Goal: Information Seeking & Learning: Check status

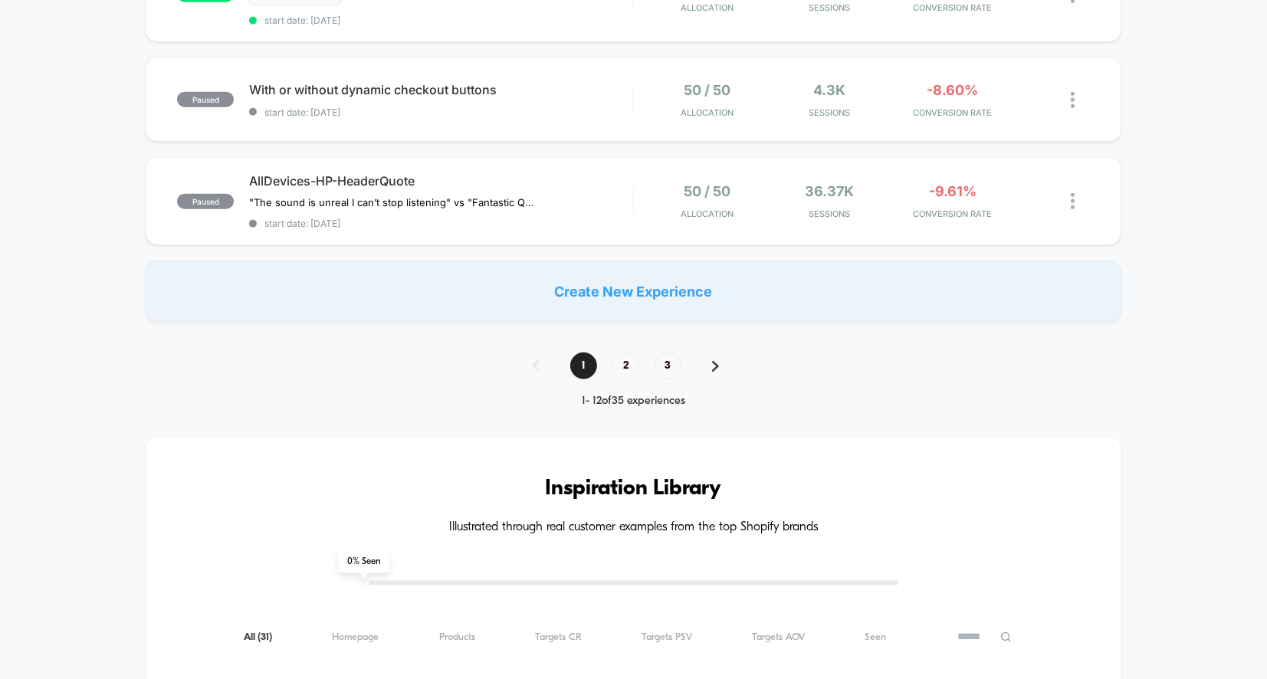
scroll to position [1174, 0]
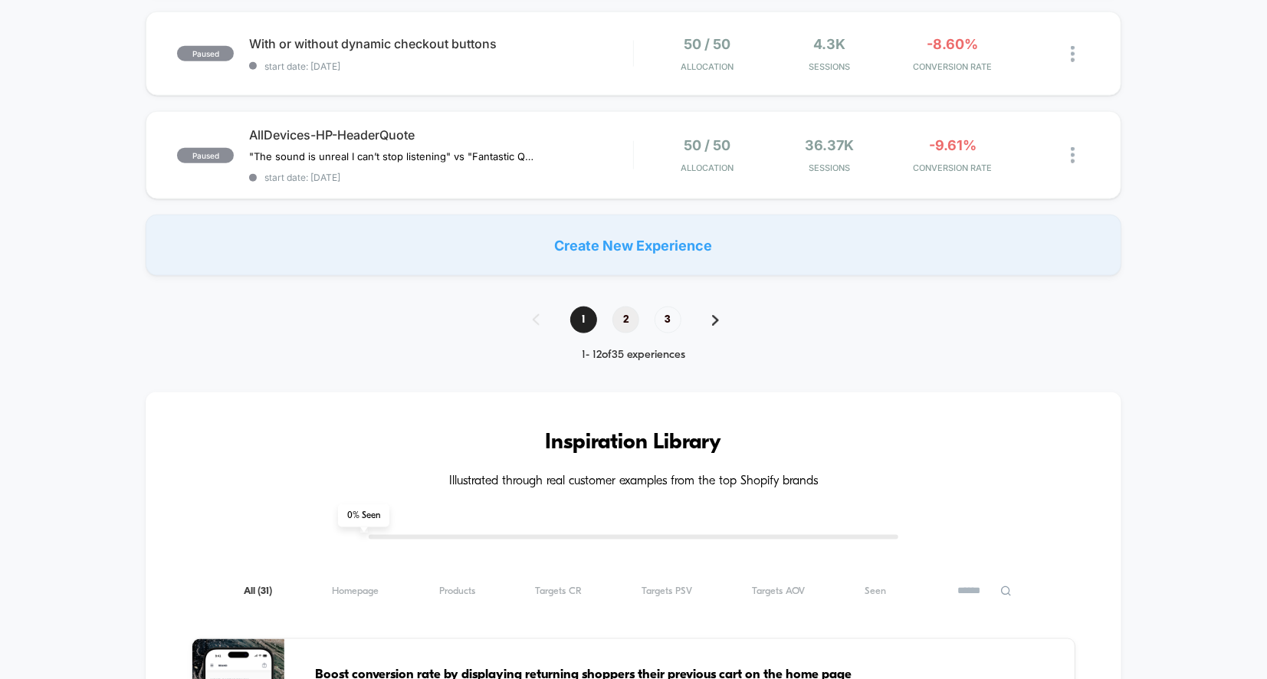
click at [624, 307] on span "2" at bounding box center [625, 320] width 27 height 27
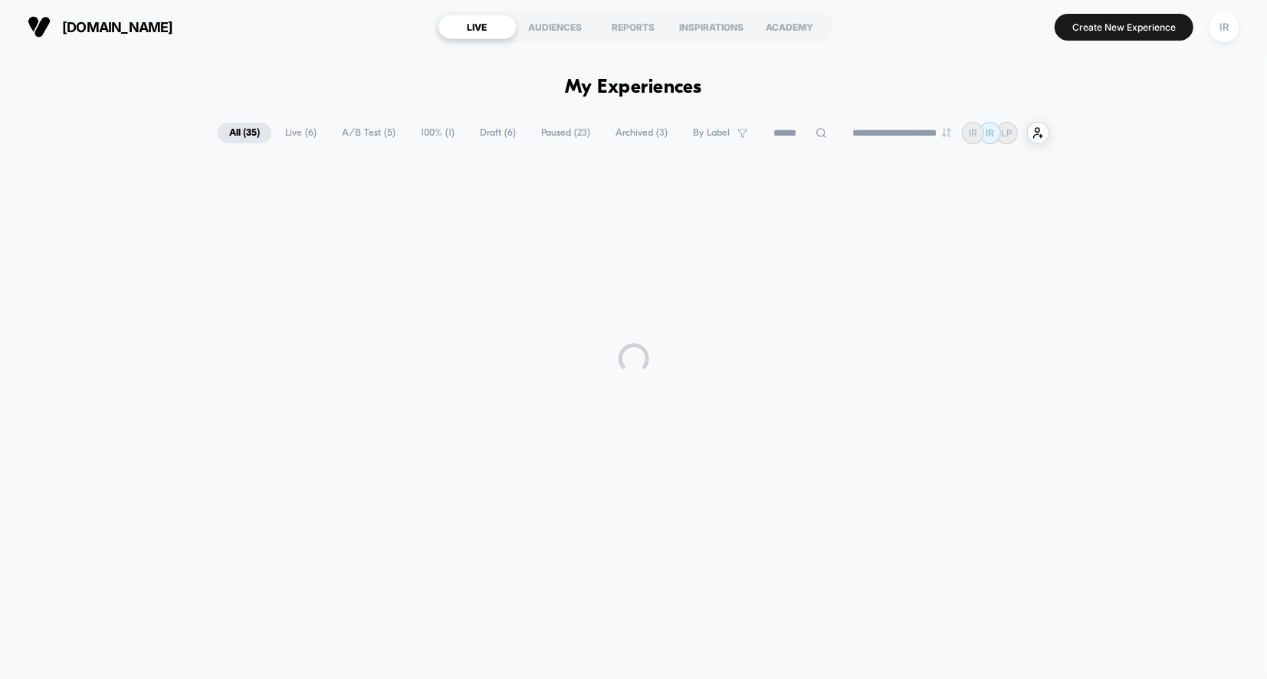
click at [296, 132] on span "Live ( 6 )" at bounding box center [301, 133] width 54 height 21
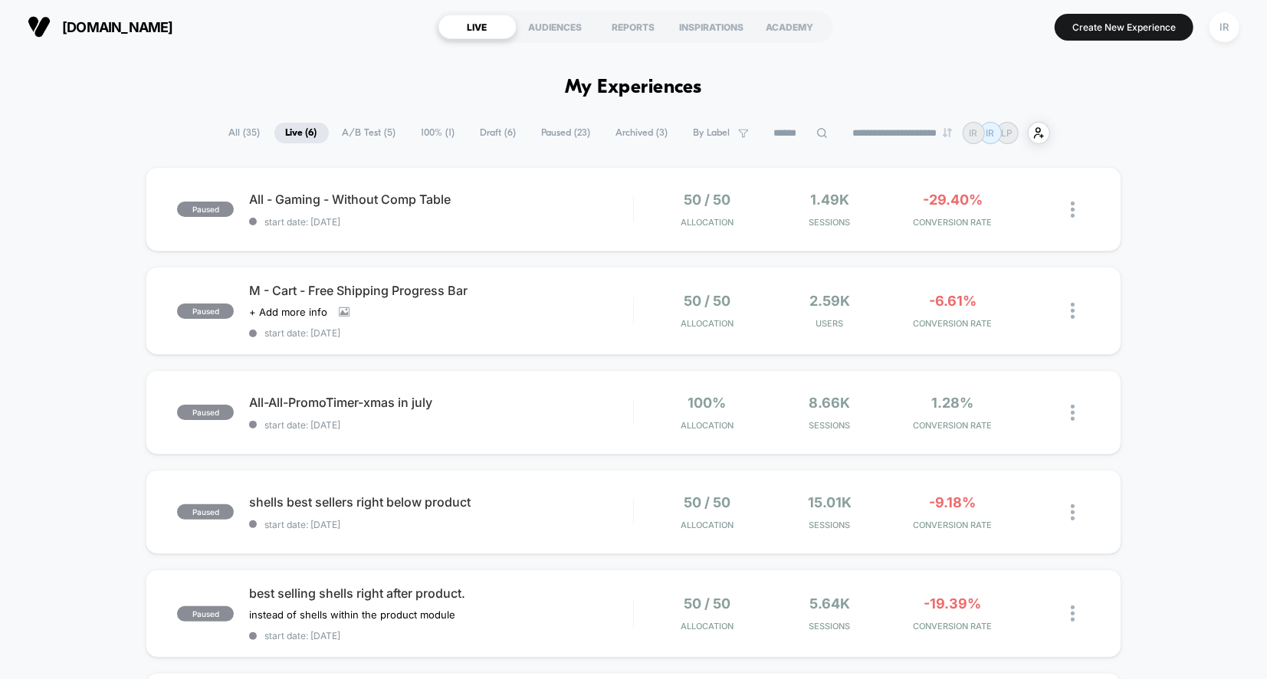
click at [293, 133] on span "Live ( 6 )" at bounding box center [301, 133] width 54 height 21
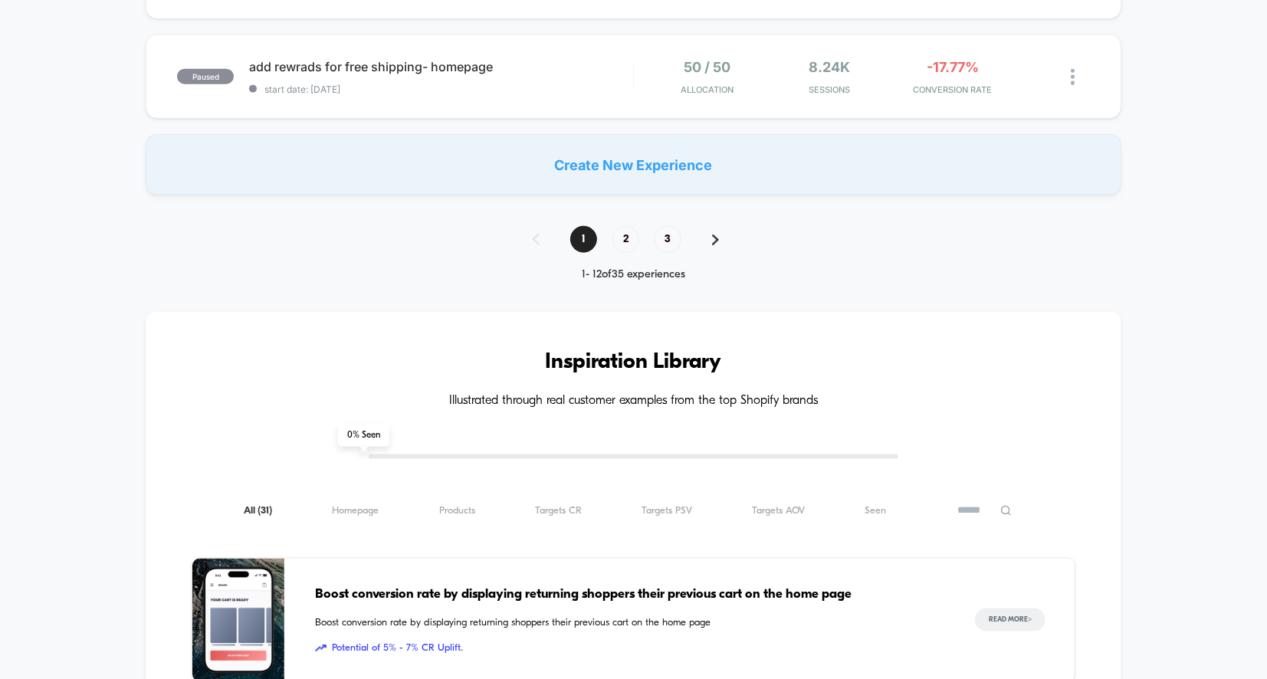
scroll to position [2139, 0]
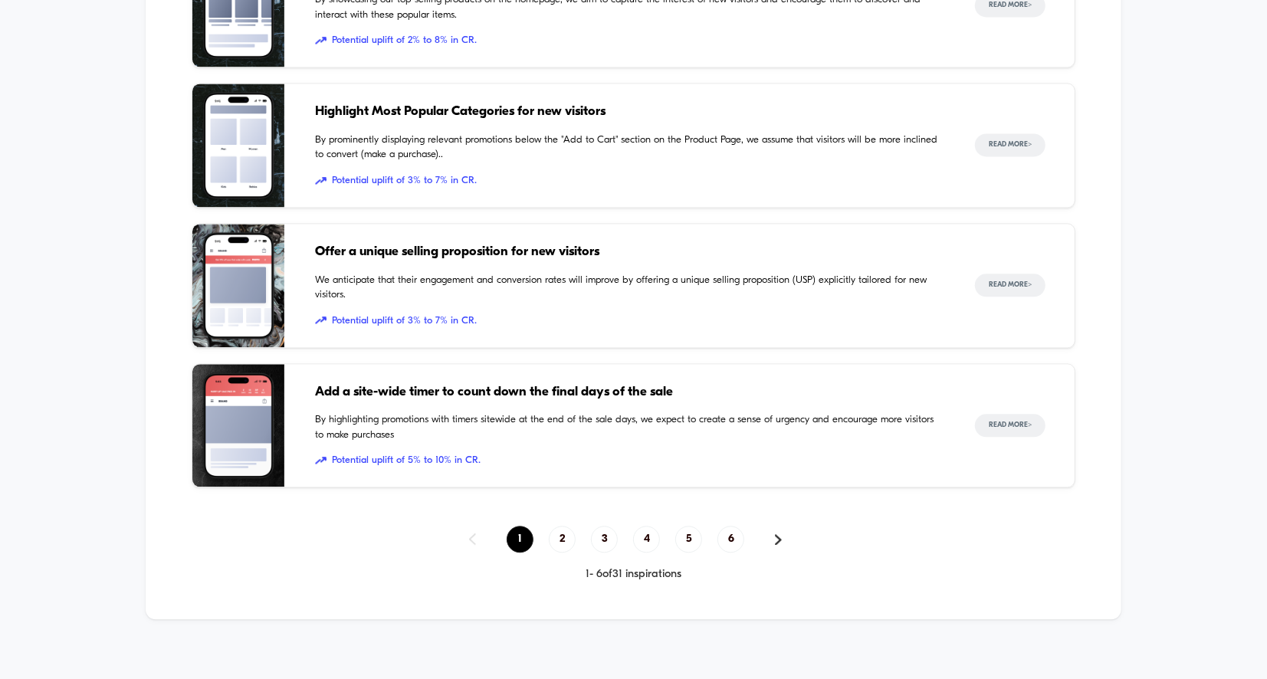
click at [527, 530] on span "1" at bounding box center [520, 539] width 27 height 27
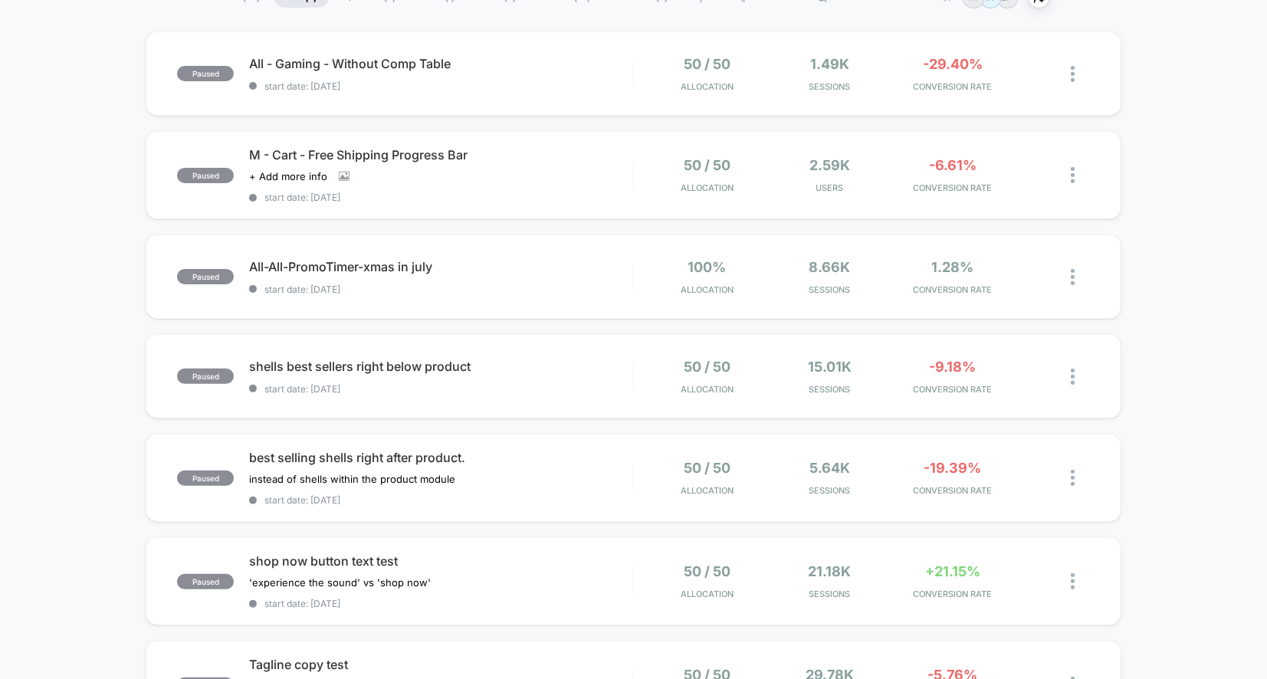
scroll to position [0, 0]
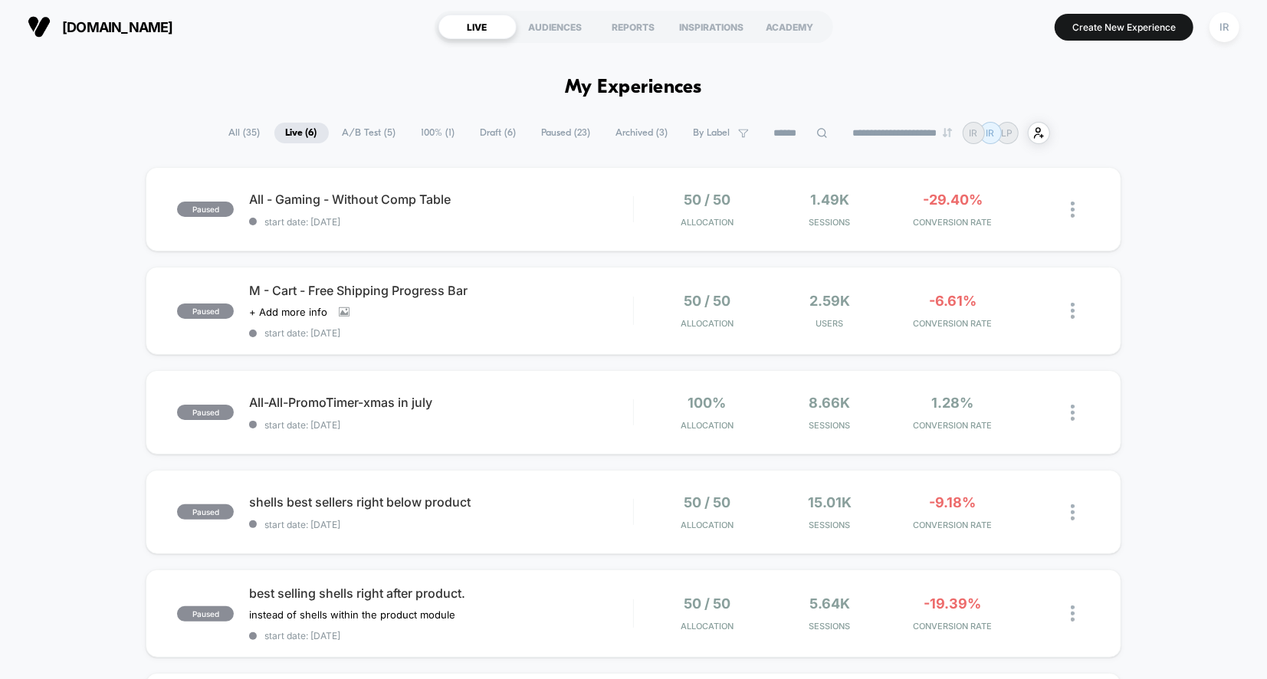
click at [218, 123] on span "All ( 35 )" at bounding box center [245, 133] width 54 height 21
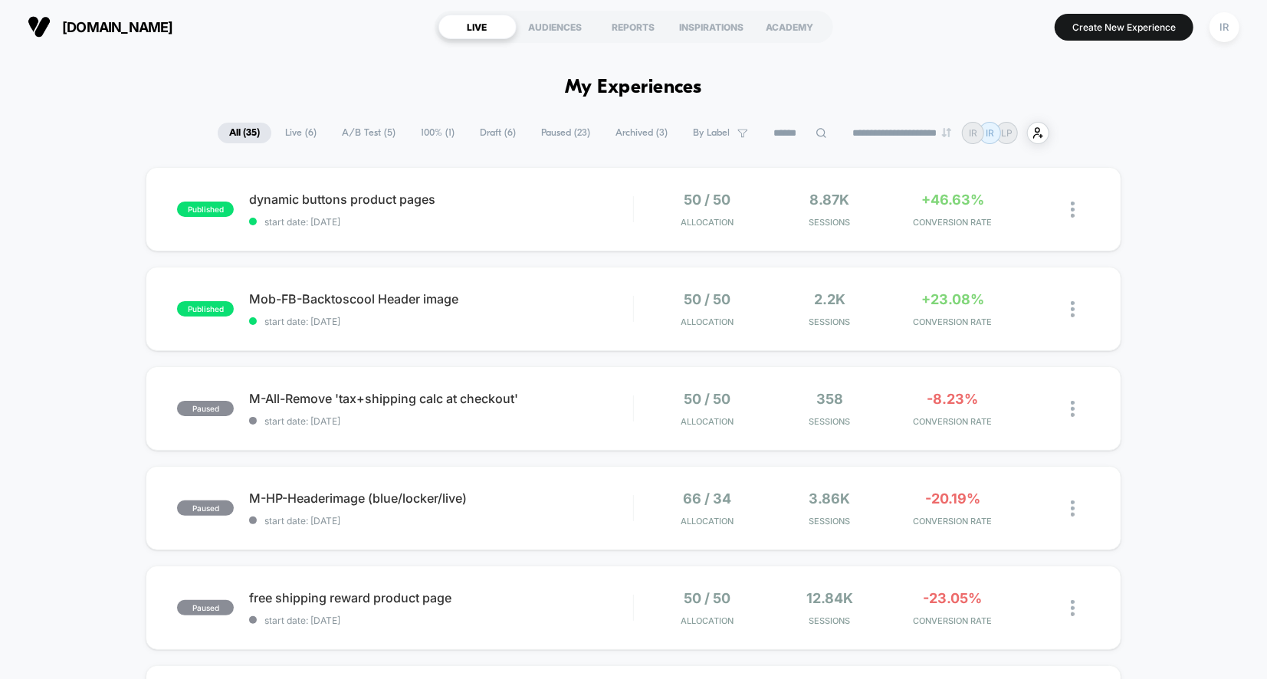
click at [374, 136] on span "A/B Test ( 5 )" at bounding box center [368, 133] width 77 height 21
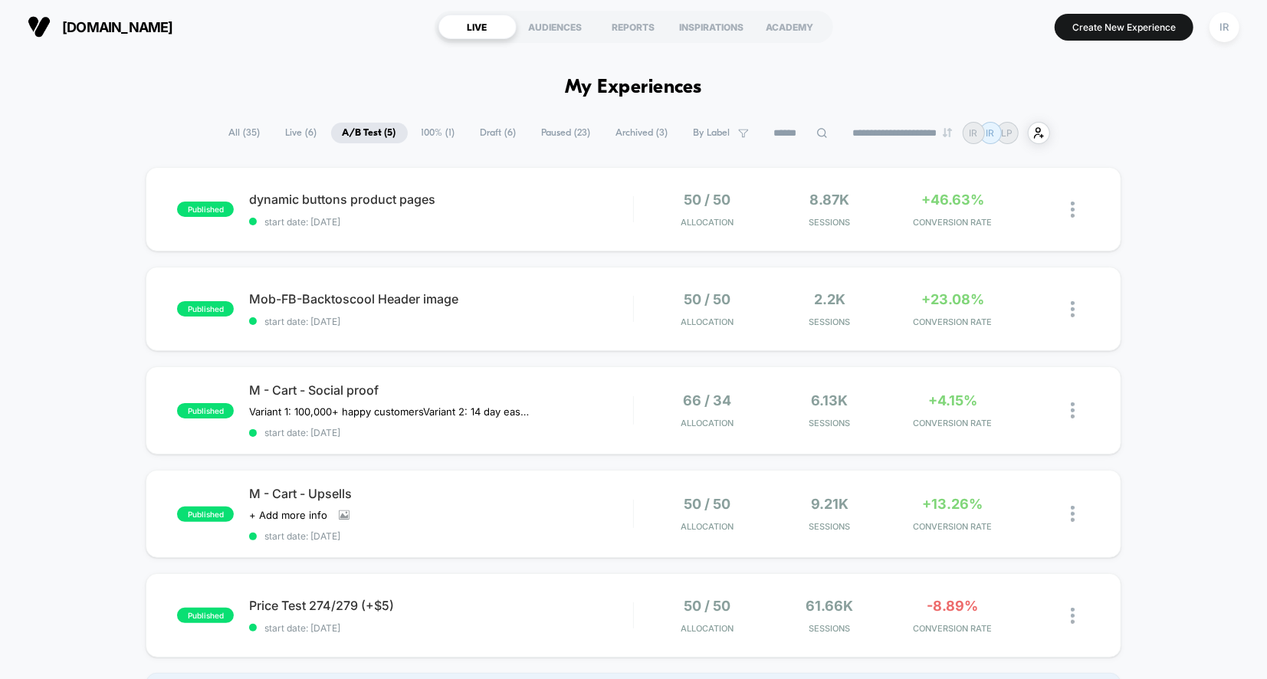
click at [443, 135] on span "100% ( 1 )" at bounding box center [438, 133] width 57 height 21
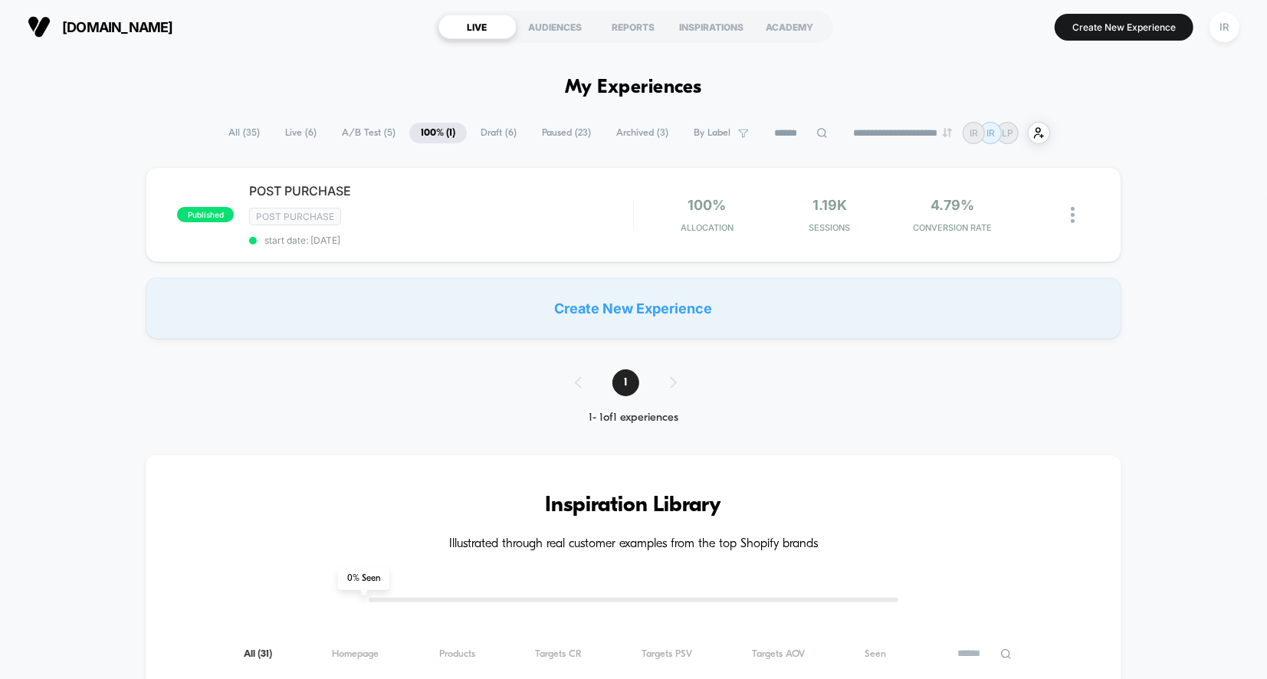
click at [369, 127] on span "A/B Test ( 5 )" at bounding box center [368, 133] width 77 height 21
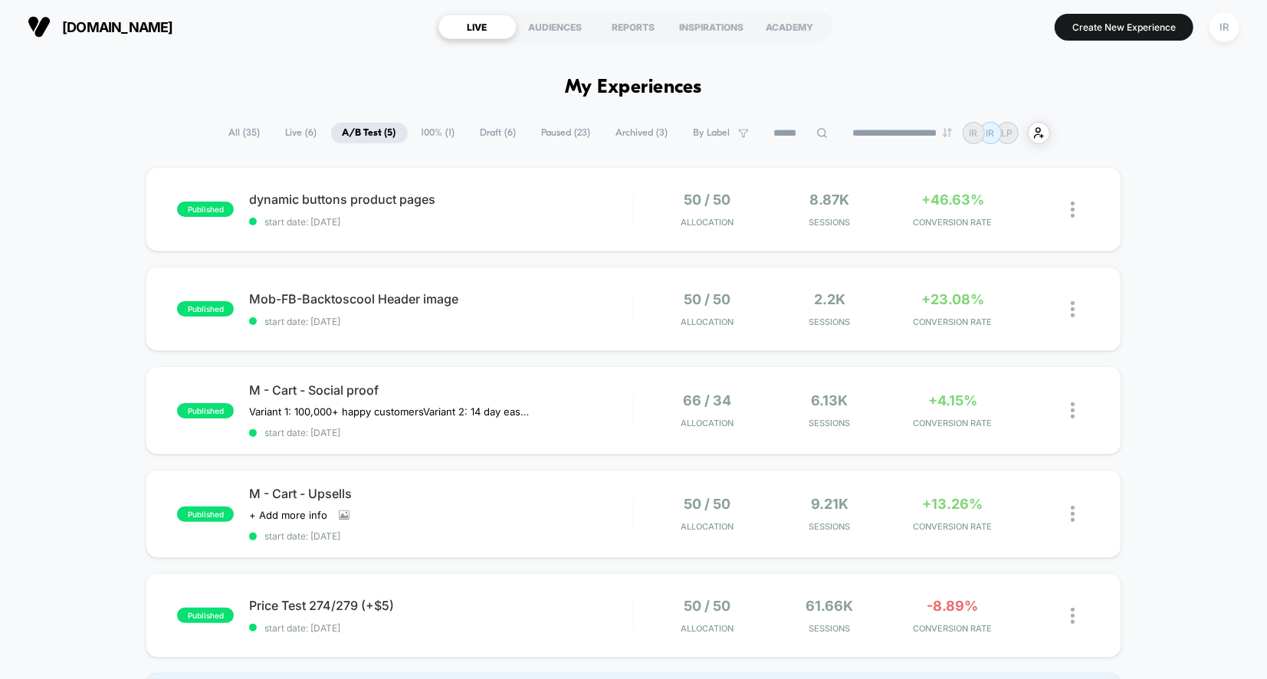
click at [251, 130] on span "All ( 35 )" at bounding box center [245, 133] width 54 height 21
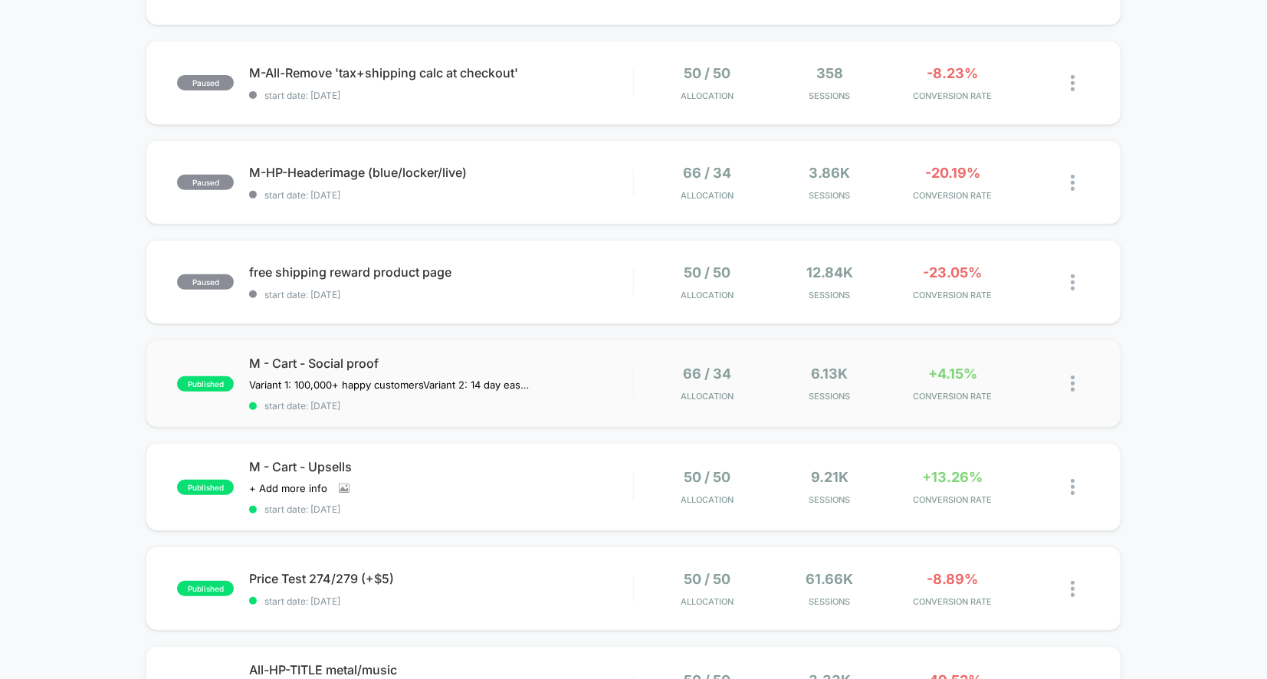
scroll to position [405, 0]
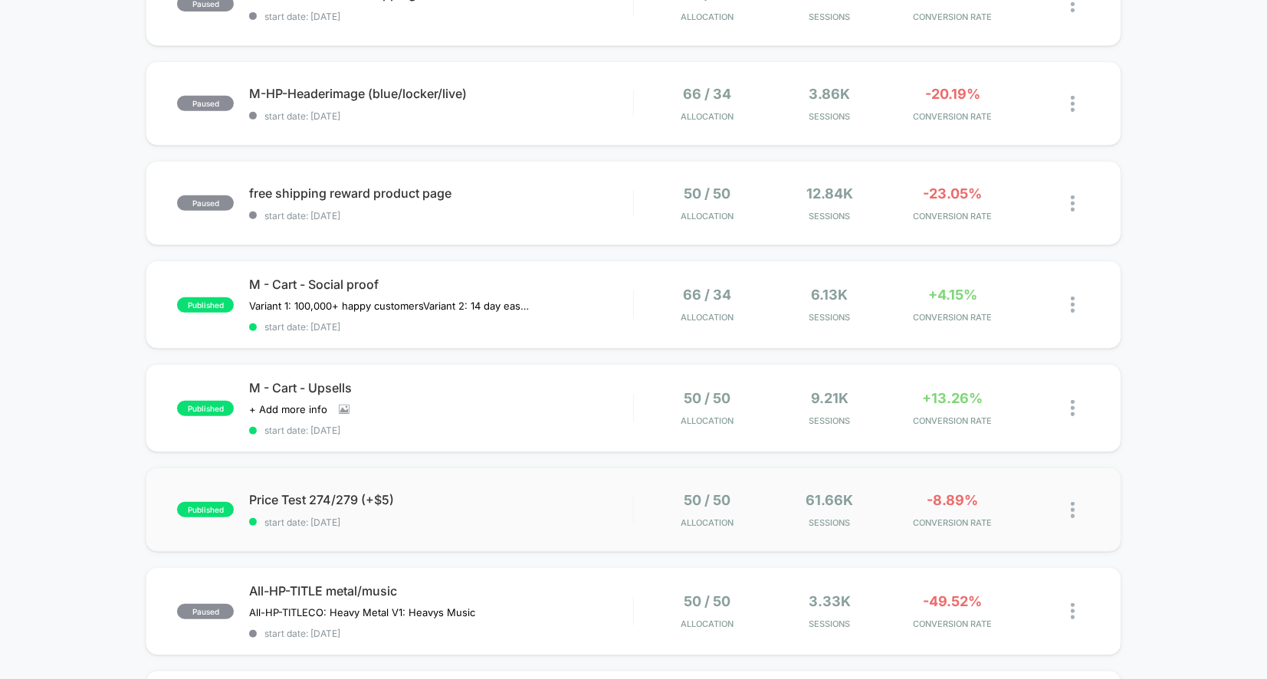
click at [643, 470] on div "published Price Test 274/279 (+$5) start date: 8/6/2025 50 / 50 Allocation 61.6…" at bounding box center [634, 510] width 976 height 84
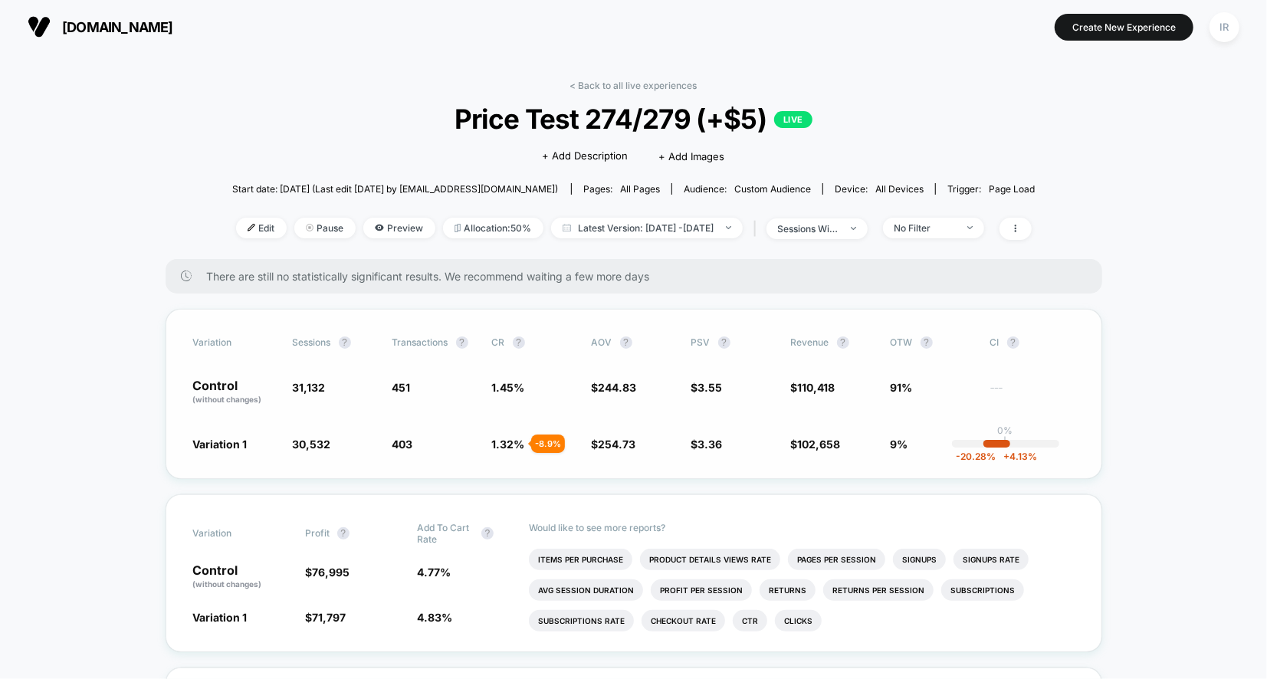
drag, startPoint x: 780, startPoint y: 388, endPoint x: 823, endPoint y: 452, distance: 77.2
click at [823, 452] on div "Variation Sessions ? Transactions ? CR ? AOV ? PSV ? Revenue ? OTW ? CI ? Contr…" at bounding box center [634, 394] width 937 height 170
drag, startPoint x: 921, startPoint y: 440, endPoint x: 488, endPoint y: 379, distance: 437.3
click at [488, 379] on div "Variation Sessions ? Transactions ? CR ? AOV ? PSV ? Revenue ? OTW ? CI ? Contr…" at bounding box center [634, 394] width 937 height 170
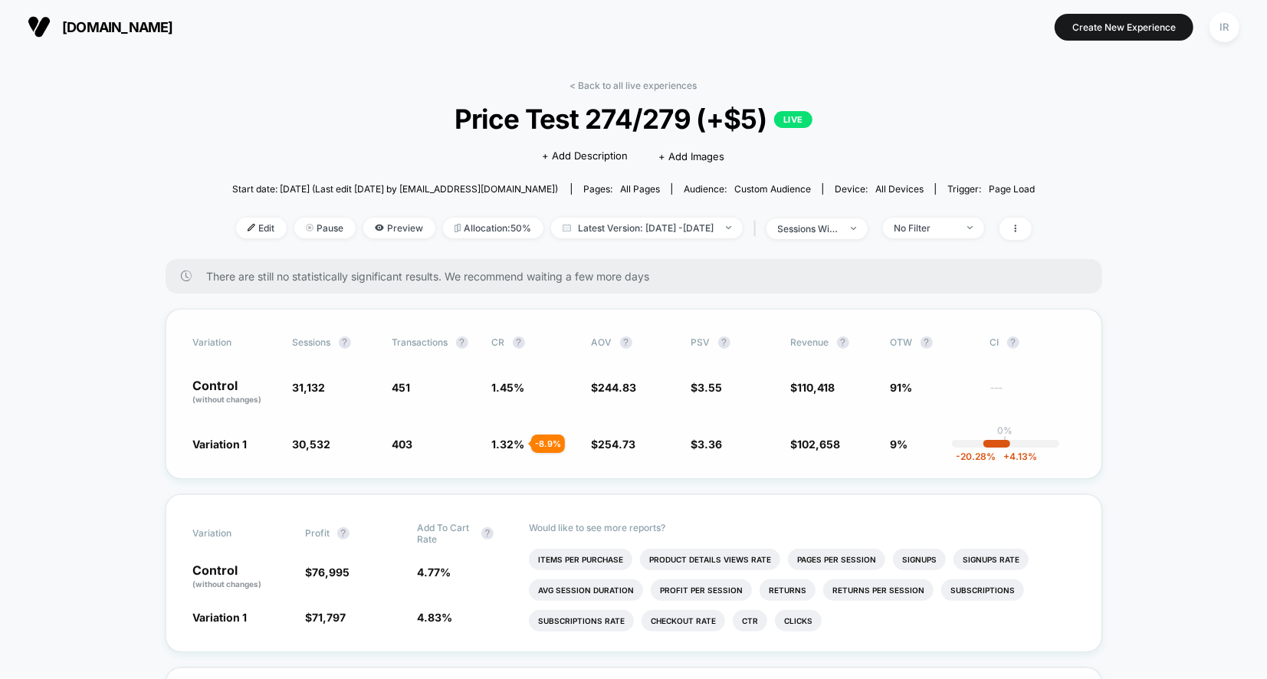
click at [488, 379] on div "Control (without changes) 31,132 451 1.45 % $ 244.83 $ 3.55 $ 110,418 91% ---" at bounding box center [634, 392] width 882 height 26
click at [633, 284] on div "There are still no statistically significant results. We recommend waiting a fe…" at bounding box center [634, 276] width 937 height 34
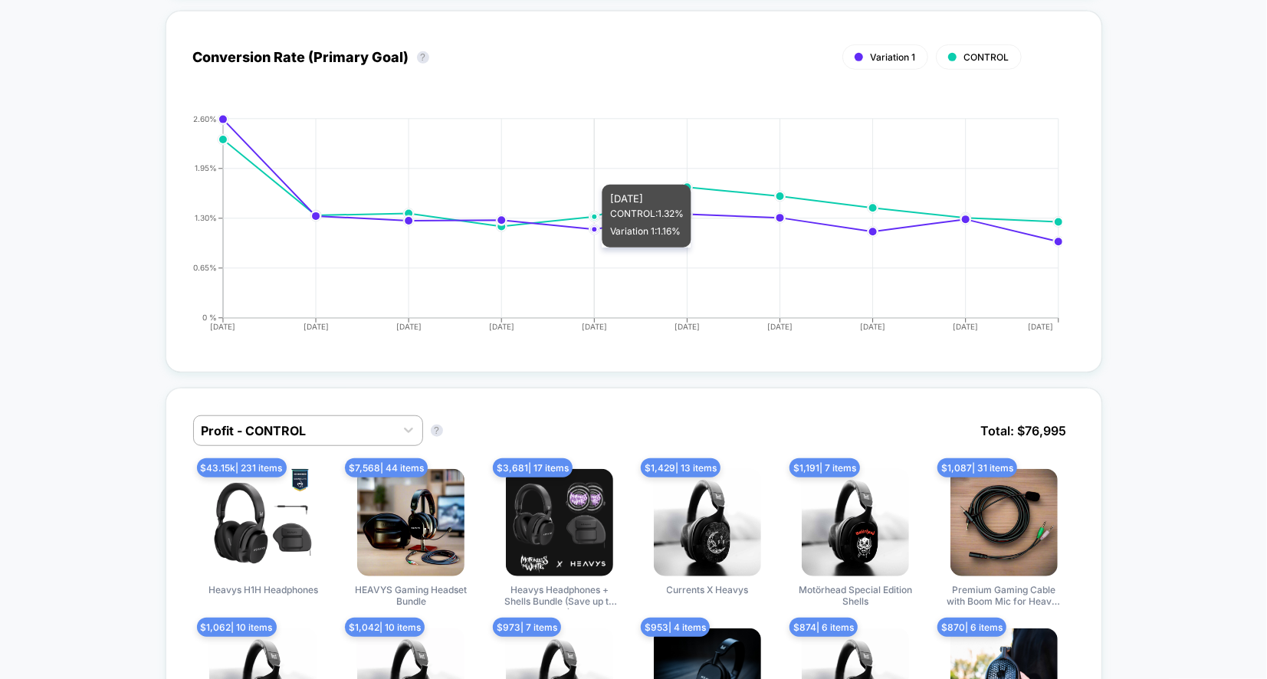
scroll to position [802, 0]
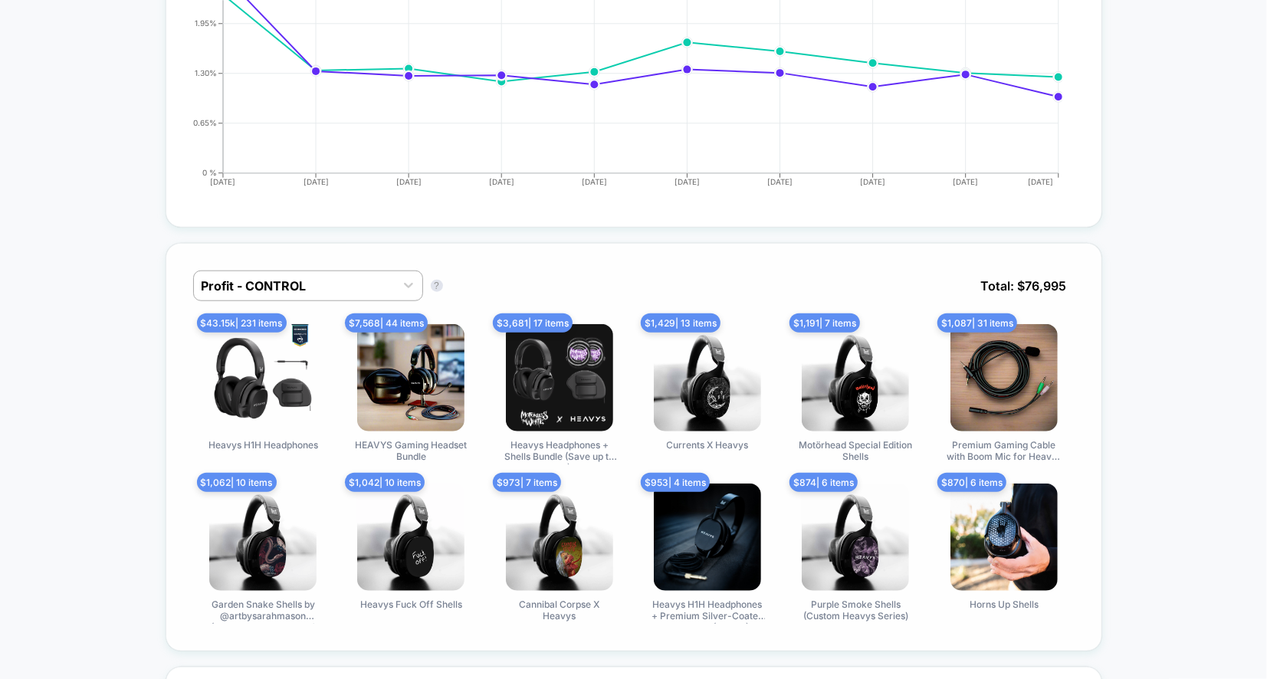
drag, startPoint x: 204, startPoint y: 319, endPoint x: 382, endPoint y: 443, distance: 216.9
click at [382, 443] on div "$ 43.15k | 231 items Heavys H1H Headphones $ 7,568 | 44 items HEAVYS Gaming Hea…" at bounding box center [634, 474] width 882 height 300
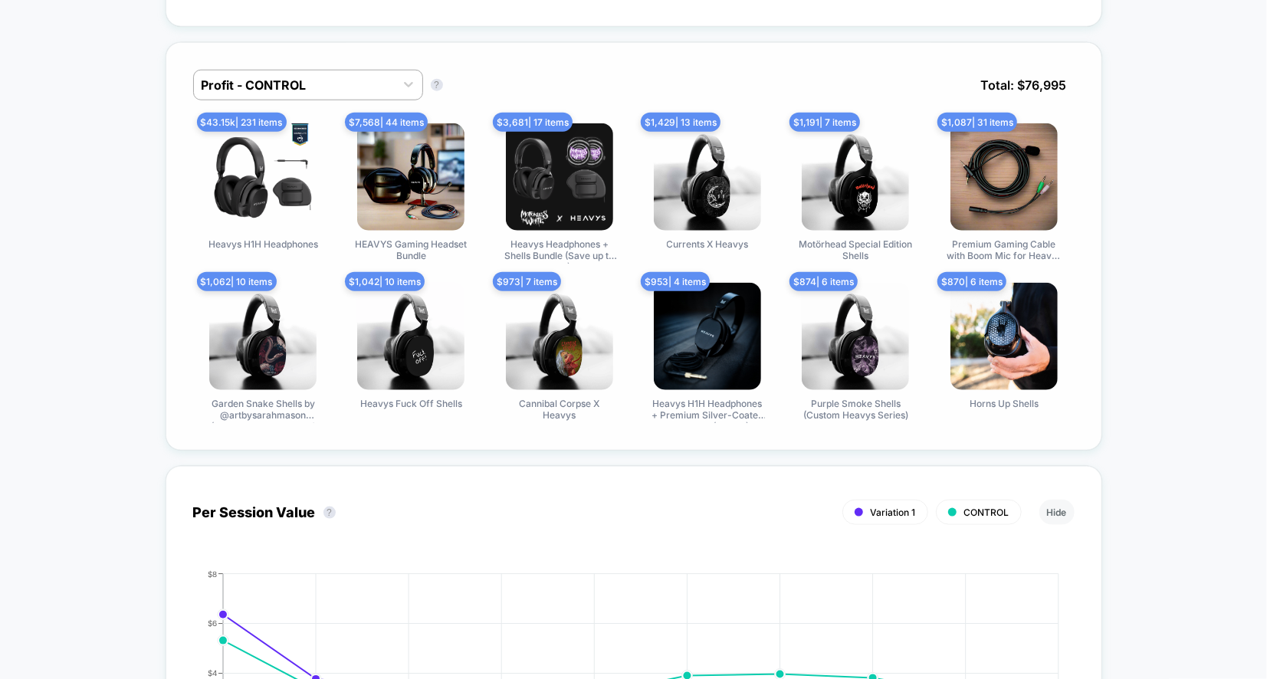
scroll to position [734, 0]
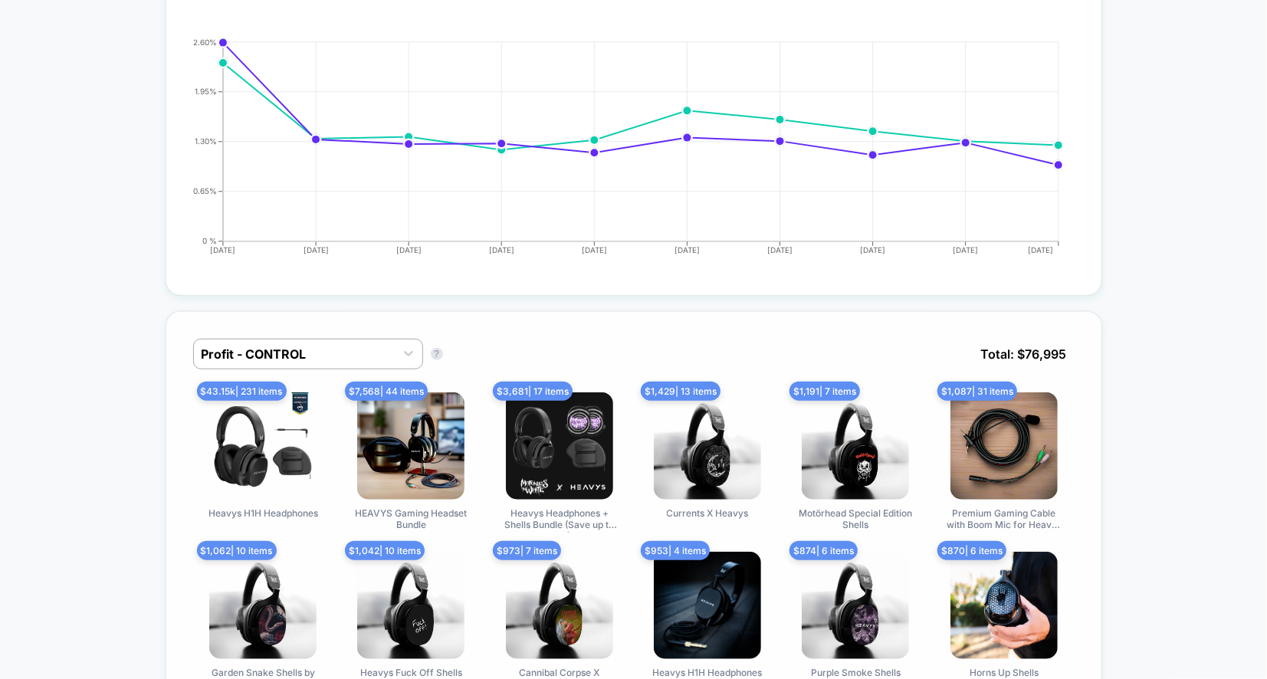
click at [300, 369] on div "Profit - CONTROL Profit - CONTROL ? Total: $ 76,995" at bounding box center [634, 366] width 882 height 54
click at [300, 353] on div at bounding box center [295, 354] width 186 height 18
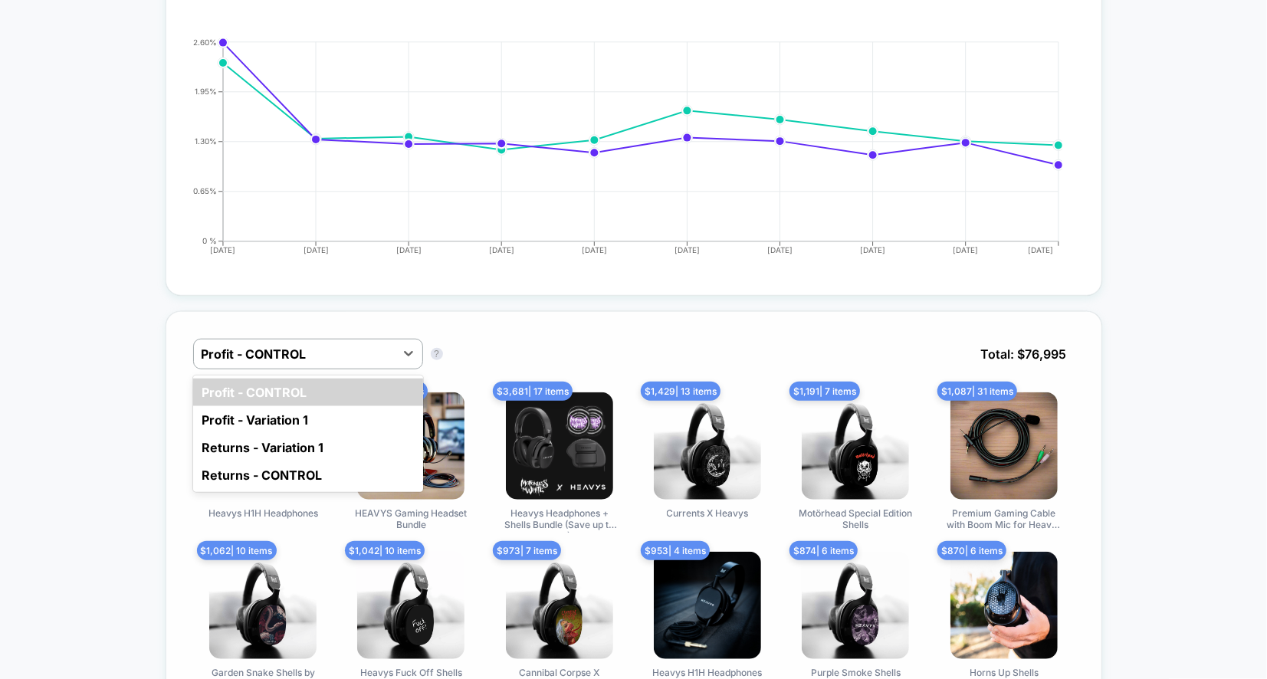
drag, startPoint x: 297, startPoint y: 412, endPoint x: 291, endPoint y: 421, distance: 10.6
click at [292, 421] on div "Profit - Variation 1" at bounding box center [308, 420] width 230 height 28
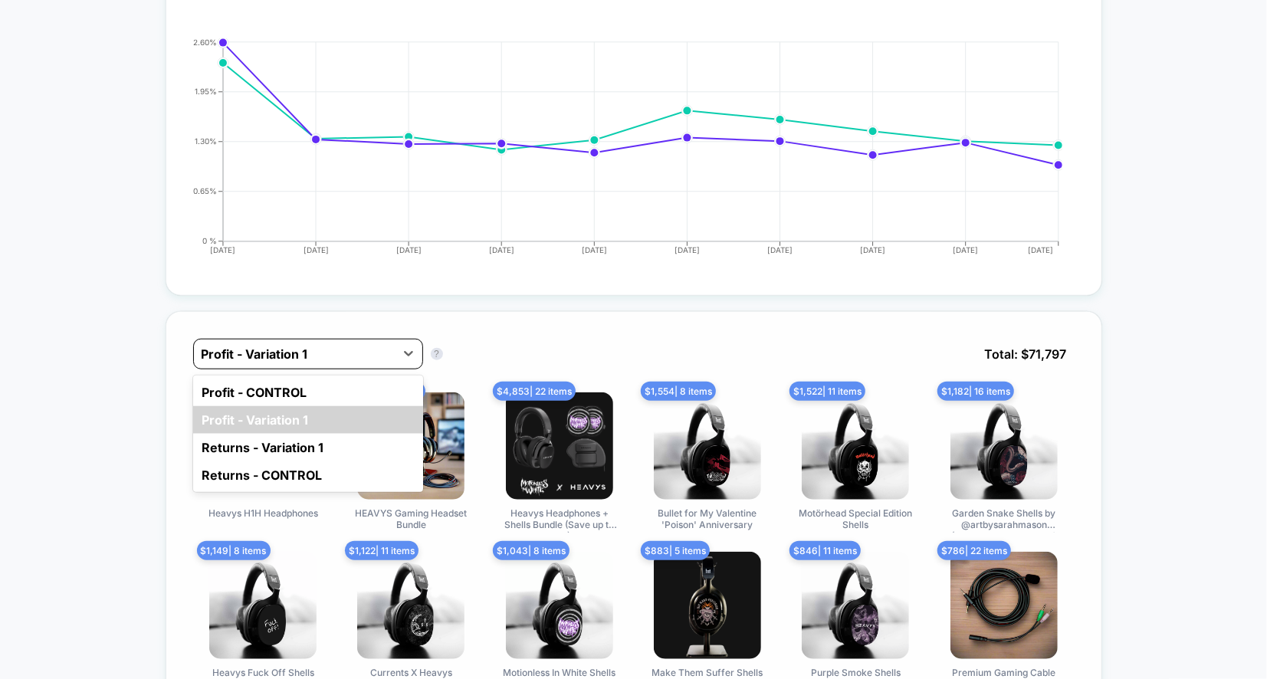
click at [288, 356] on div at bounding box center [295, 354] width 186 height 18
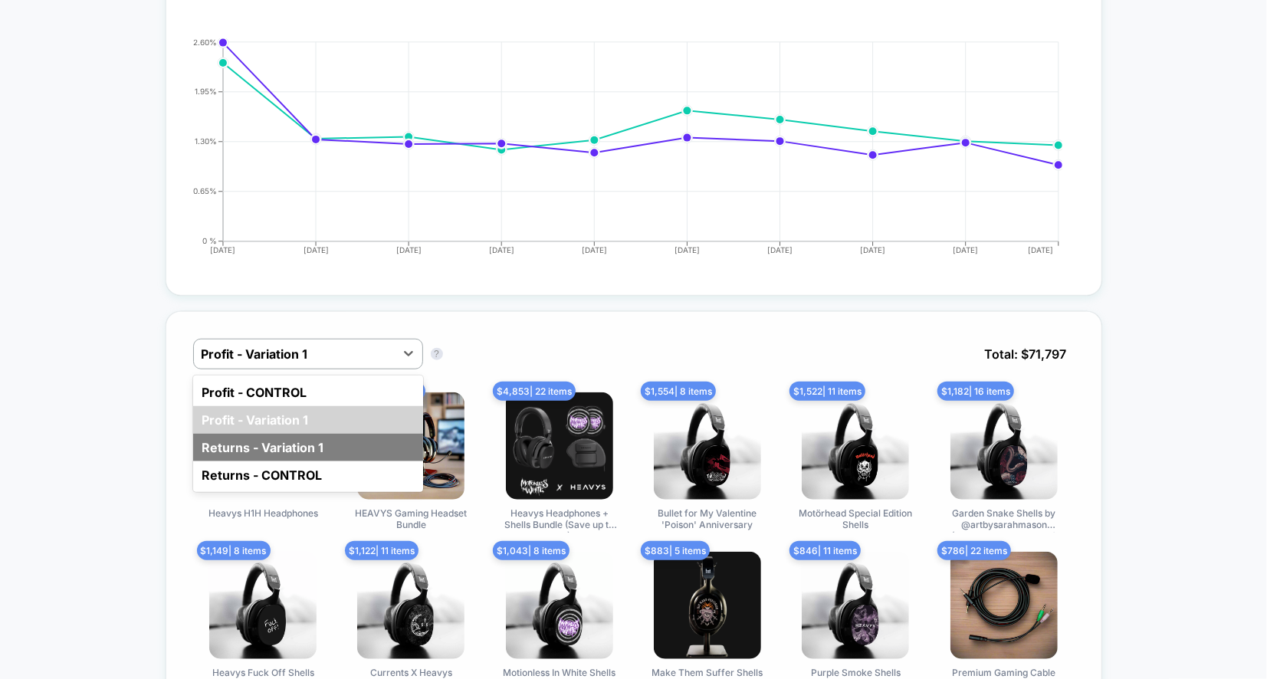
click at [284, 438] on div "Returns - Variation 1" at bounding box center [308, 448] width 230 height 28
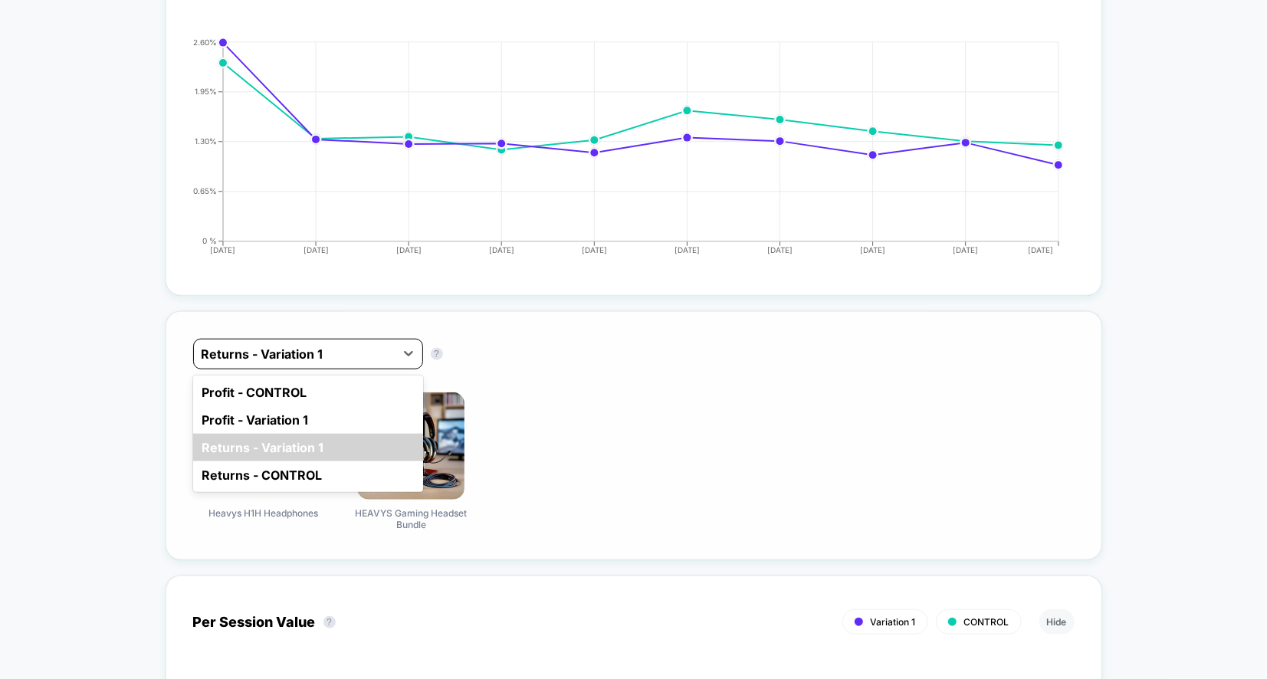
click at [304, 345] on div at bounding box center [295, 354] width 186 height 18
click at [300, 465] on div "Returns - CONTROL" at bounding box center [308, 475] width 230 height 28
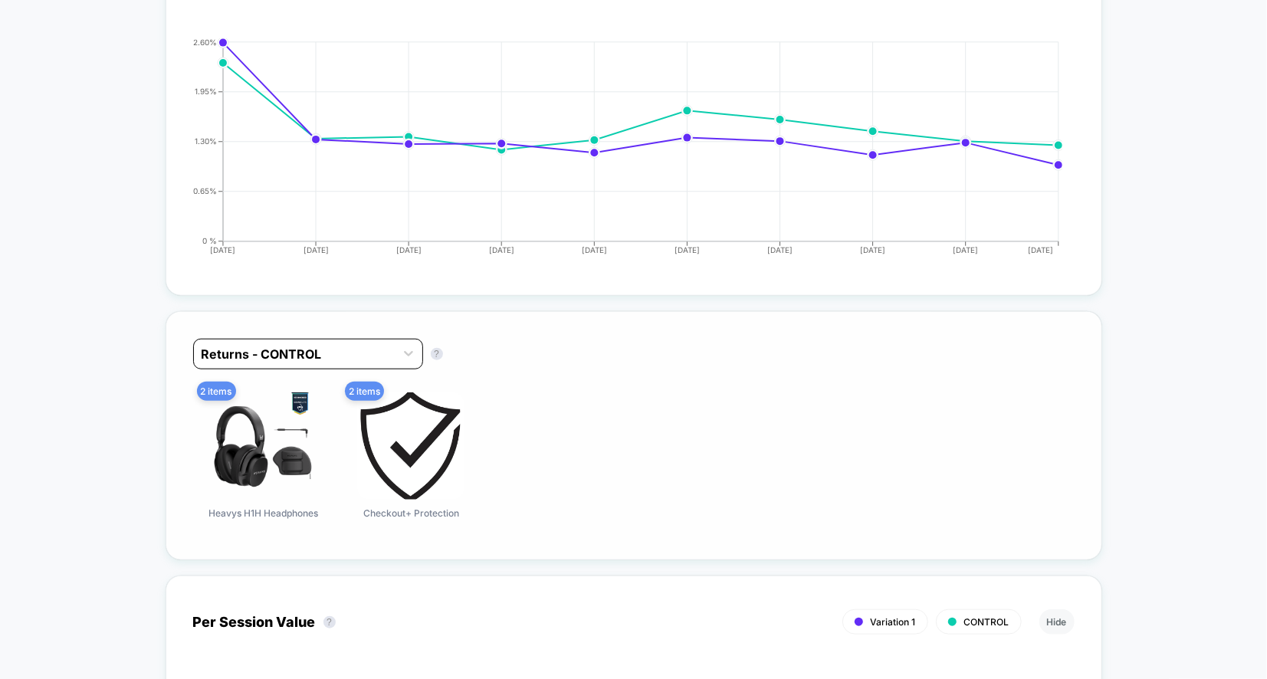
click at [313, 347] on div at bounding box center [295, 354] width 186 height 18
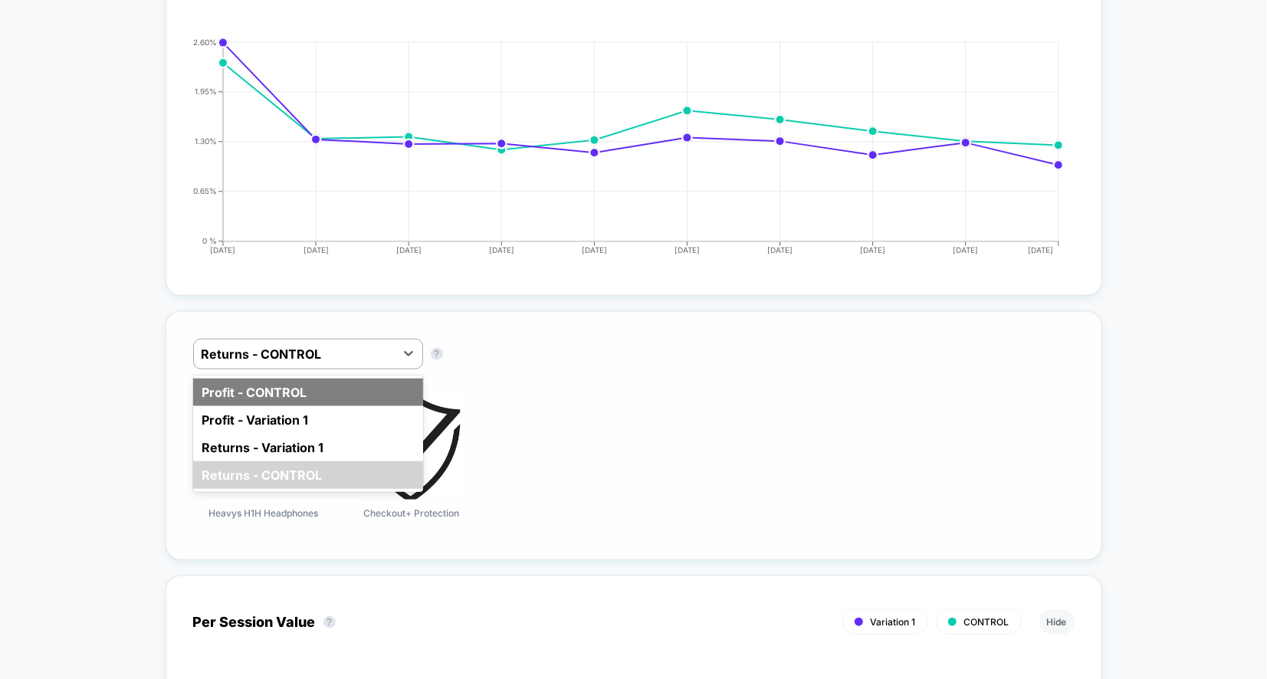
click at [307, 391] on div "Profit - CONTROL" at bounding box center [308, 393] width 230 height 28
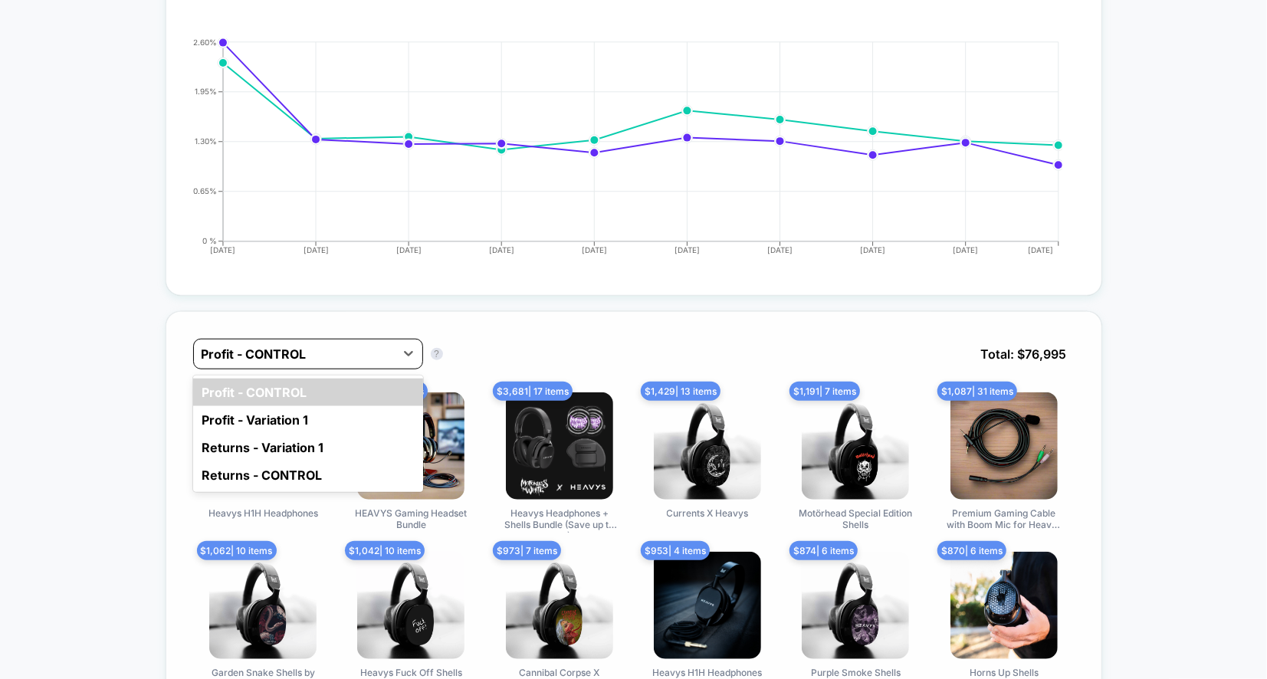
click at [326, 350] on div at bounding box center [295, 354] width 186 height 18
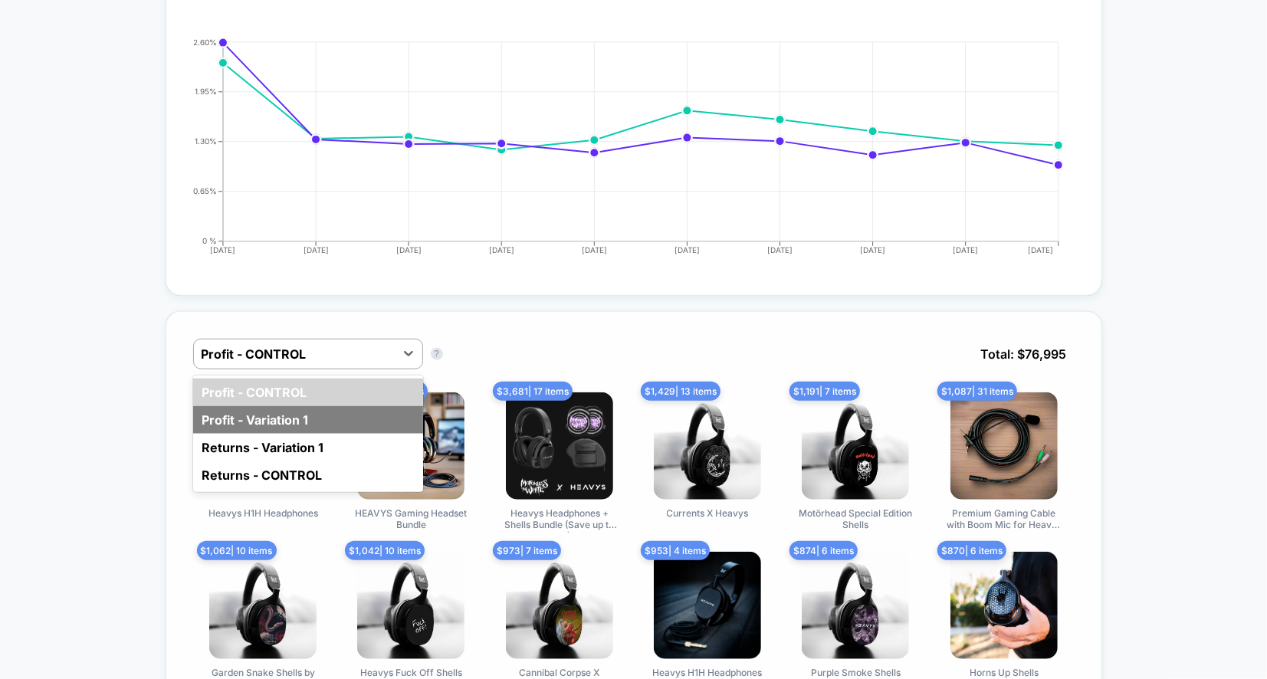
click at [319, 406] on div "Profit - Variation 1" at bounding box center [308, 420] width 230 height 28
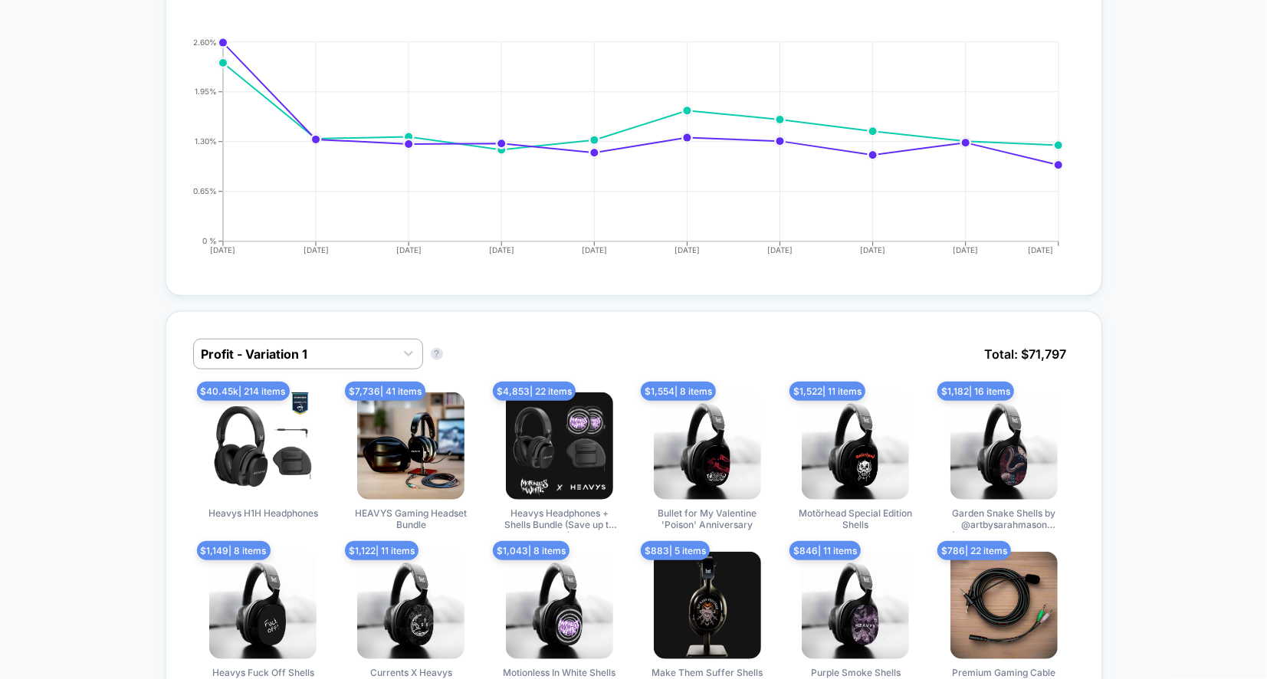
drag, startPoint x: 176, startPoint y: 382, endPoint x: 335, endPoint y: 377, distance: 159.5
click at [337, 377] on div "Profit - Variation 1 Profit - Variation 1 ? Total: $ 71,797 $ 40.45k | 214 item…" at bounding box center [634, 515] width 937 height 409
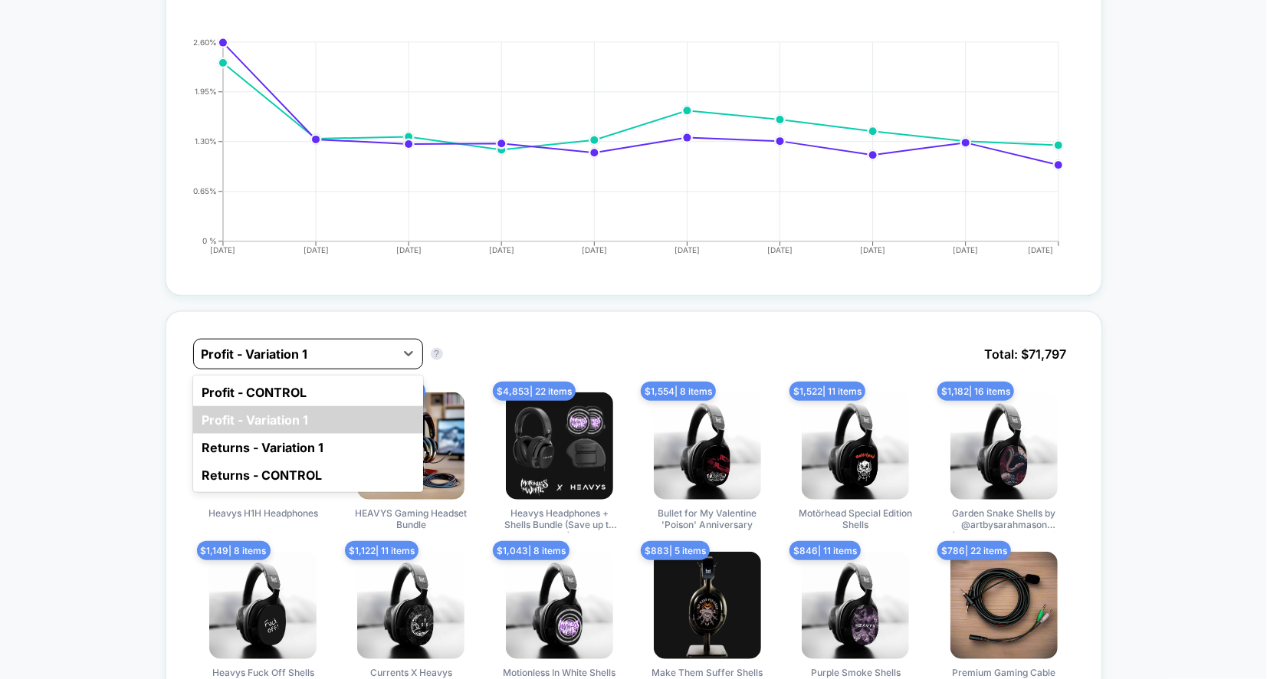
click at [335, 345] on div at bounding box center [295, 354] width 186 height 18
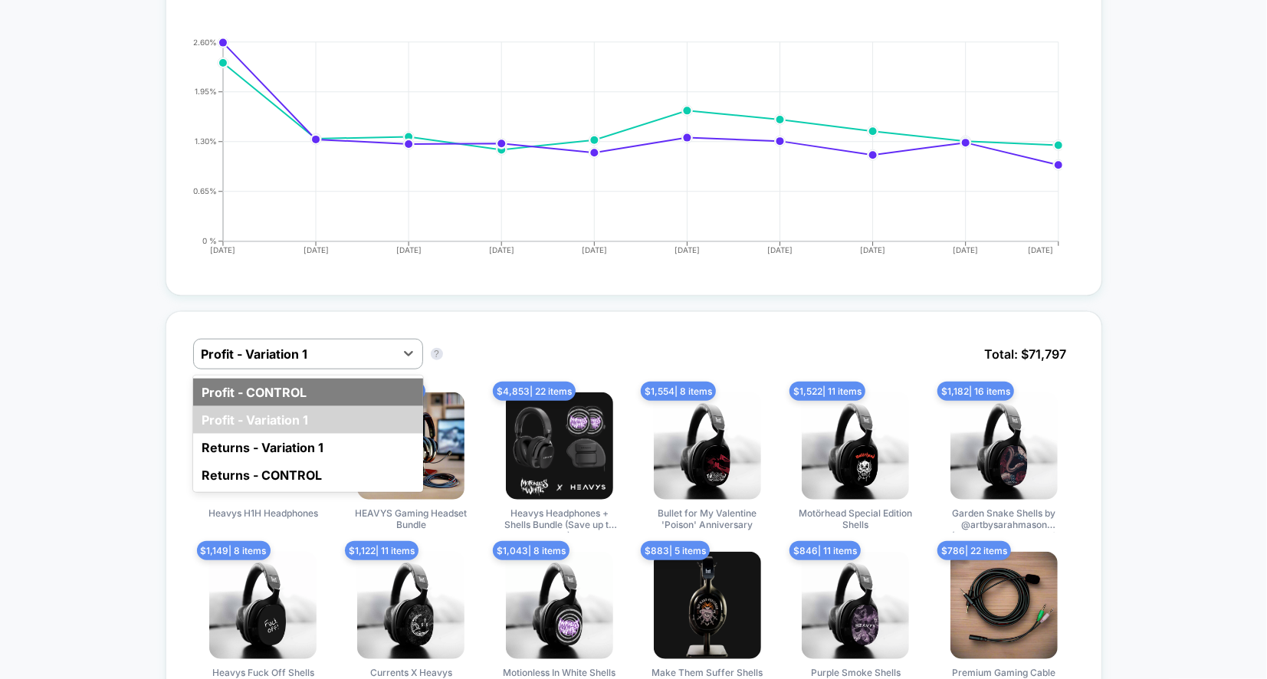
click at [322, 385] on div "Profit - CONTROL" at bounding box center [308, 393] width 230 height 28
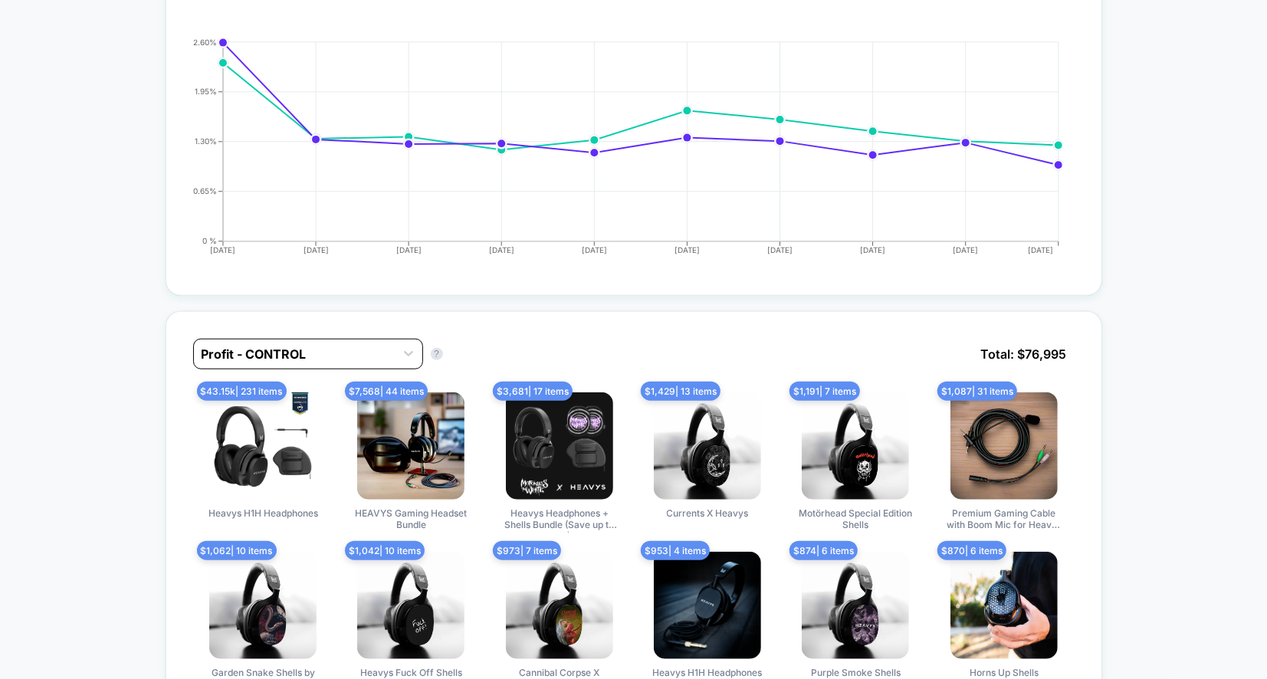
click at [305, 346] on div at bounding box center [295, 354] width 186 height 18
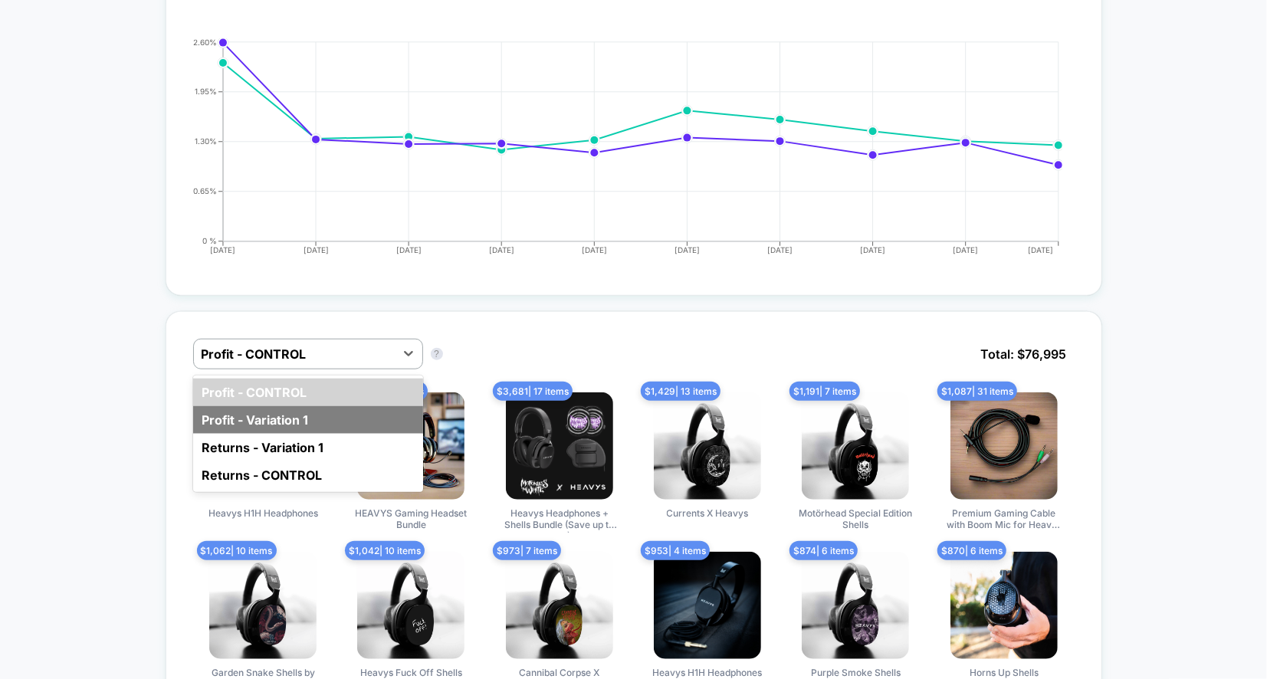
click at [295, 406] on div "Profit - Variation 1" at bounding box center [308, 420] width 230 height 28
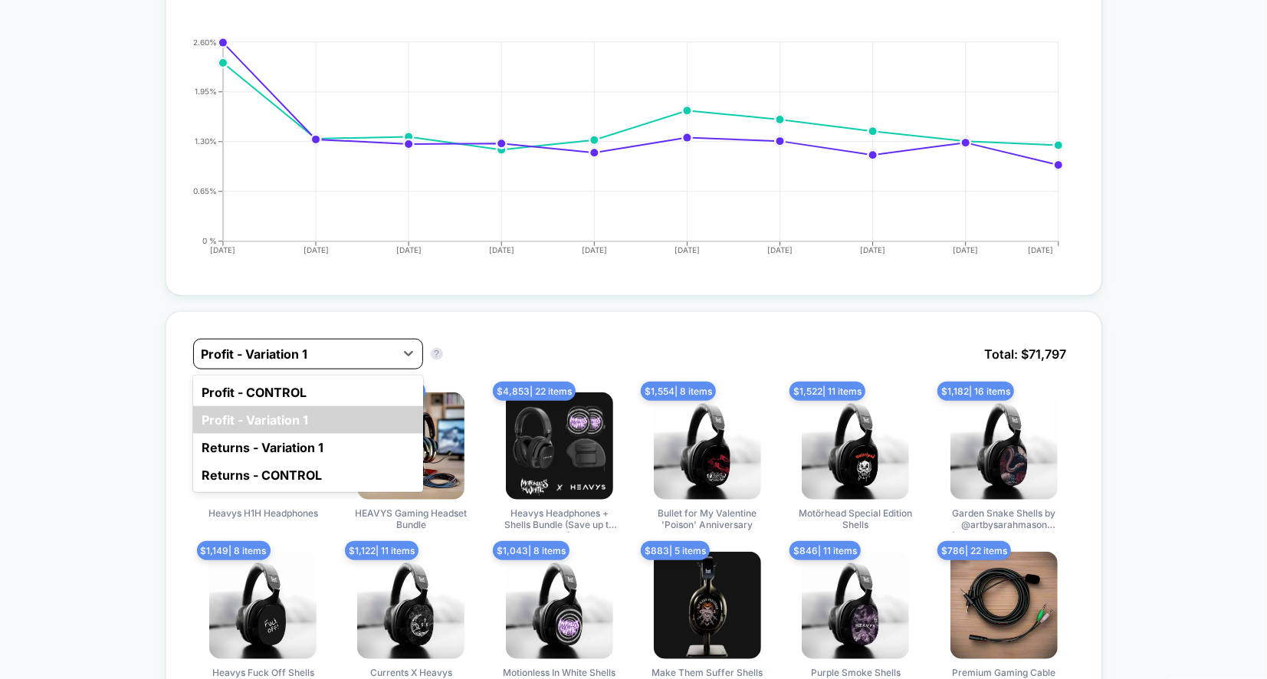
click at [317, 342] on div "Profit - Variation 1" at bounding box center [294, 354] width 201 height 25
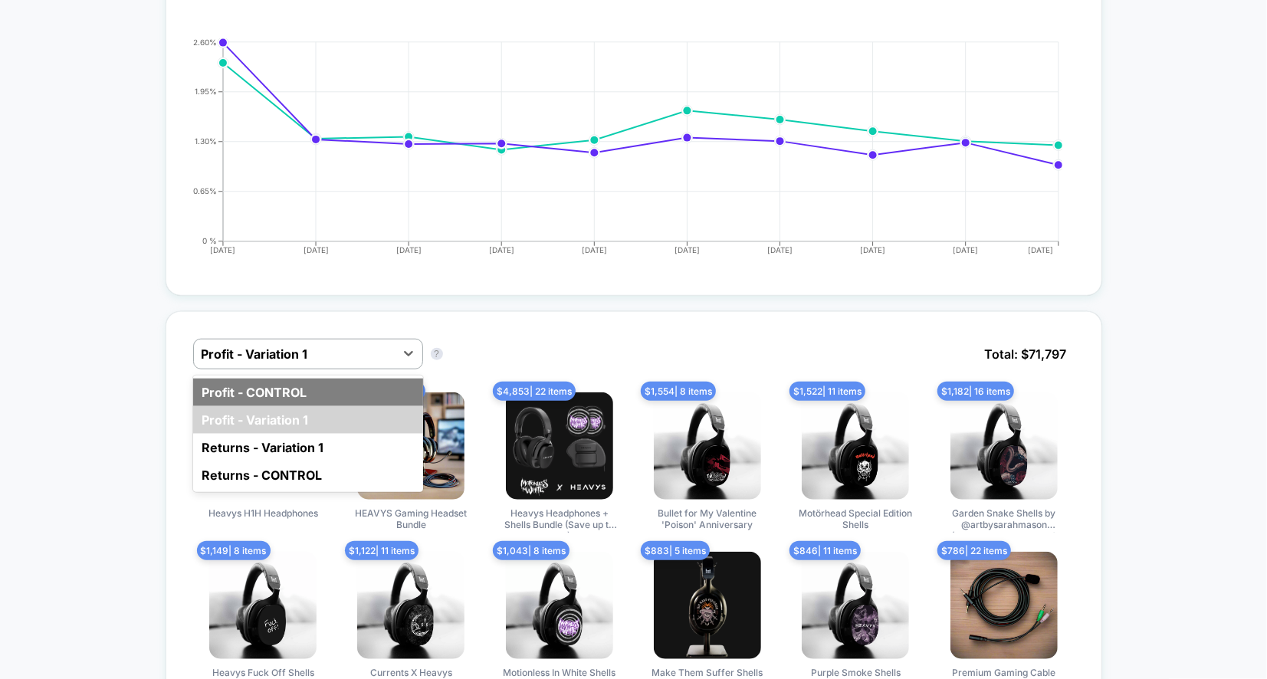
click at [311, 379] on div "Profit - CONTROL" at bounding box center [308, 393] width 230 height 28
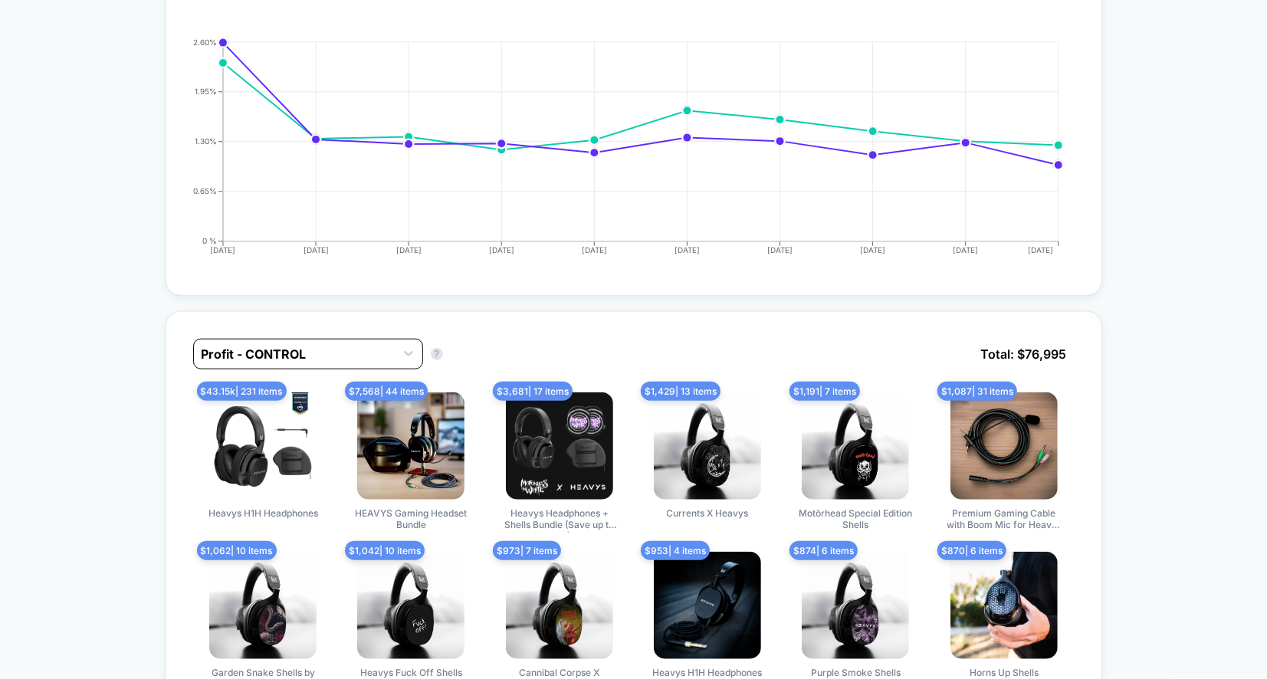
click at [340, 353] on div at bounding box center [295, 354] width 186 height 18
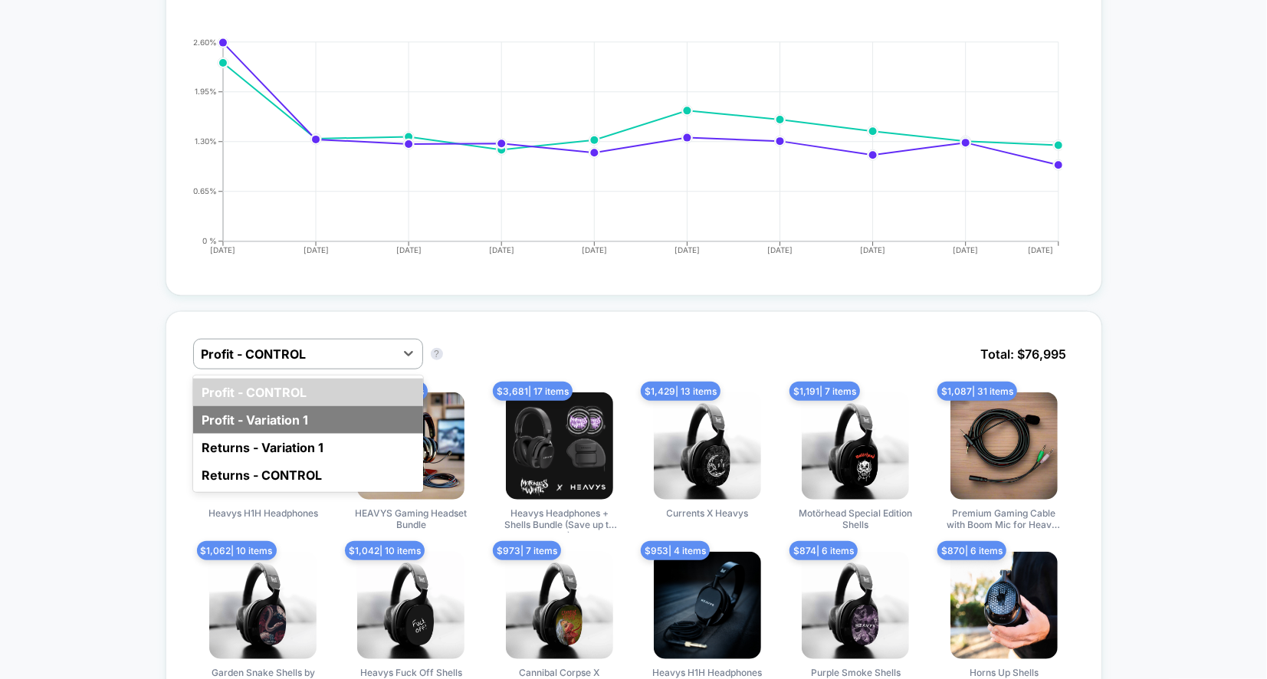
click at [323, 406] on div "Profit - Variation 1" at bounding box center [308, 420] width 230 height 28
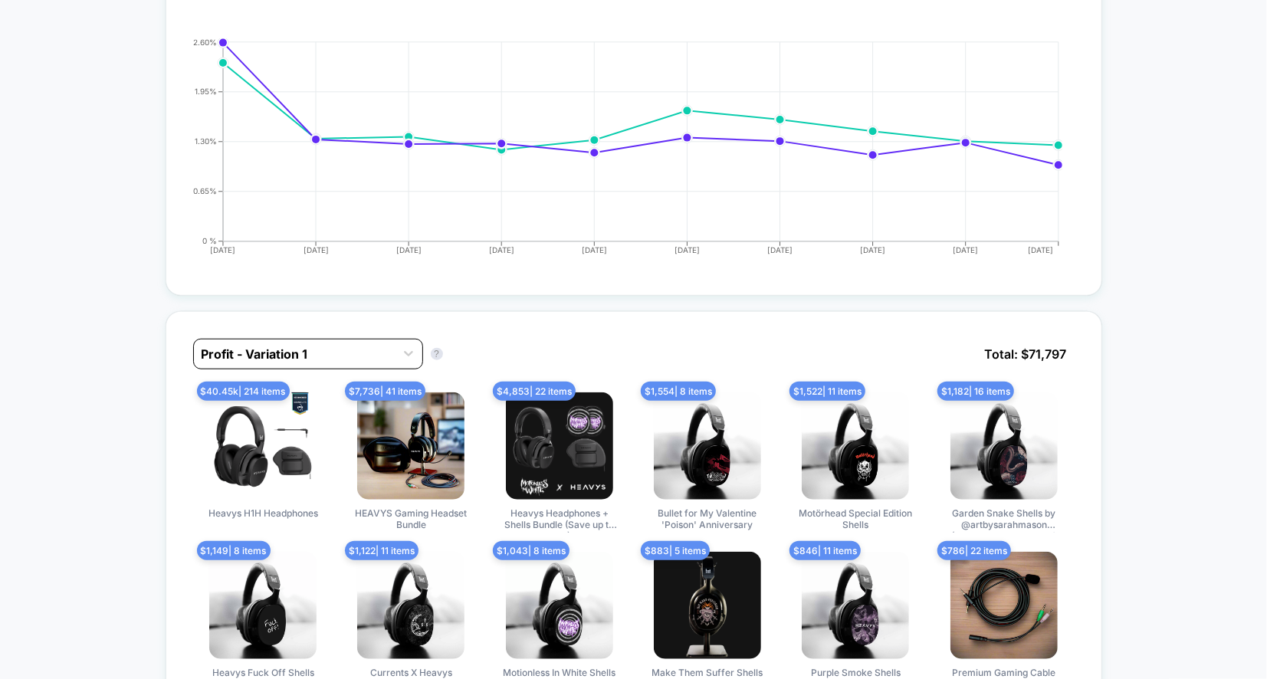
click at [328, 350] on div at bounding box center [295, 354] width 186 height 18
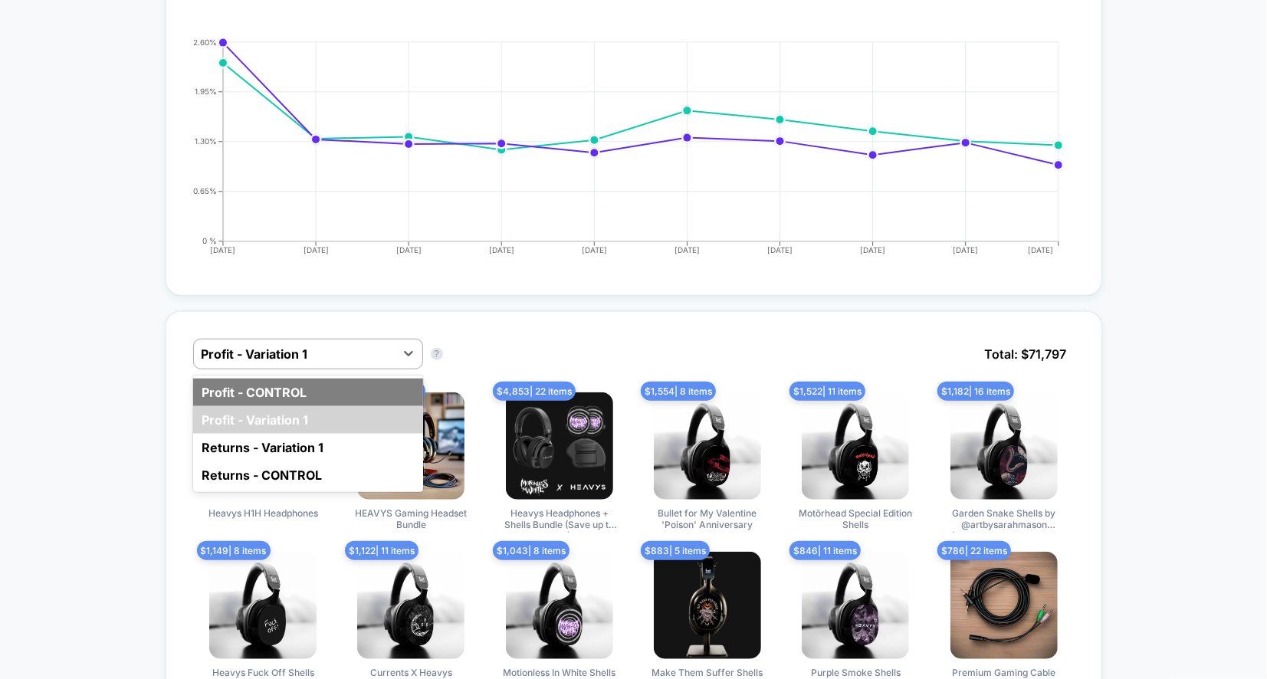
click at [328, 383] on div "Profit - CONTROL" at bounding box center [308, 393] width 230 height 28
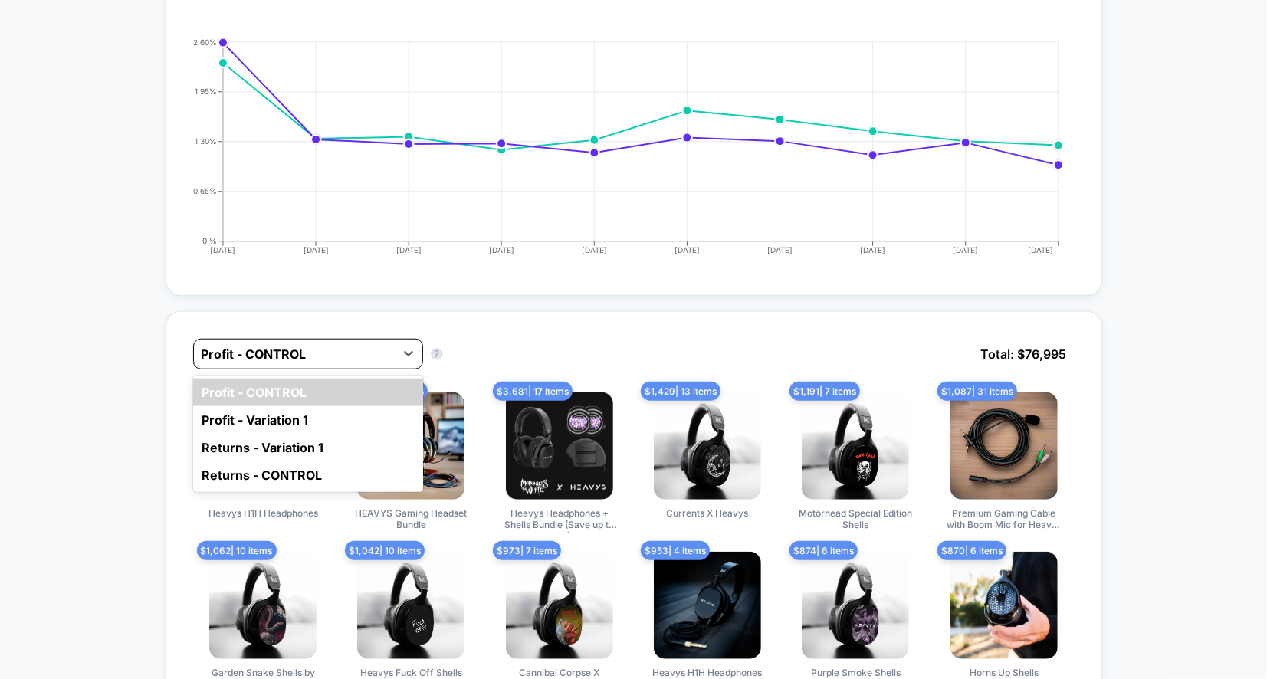
click at [335, 345] on div at bounding box center [295, 354] width 186 height 18
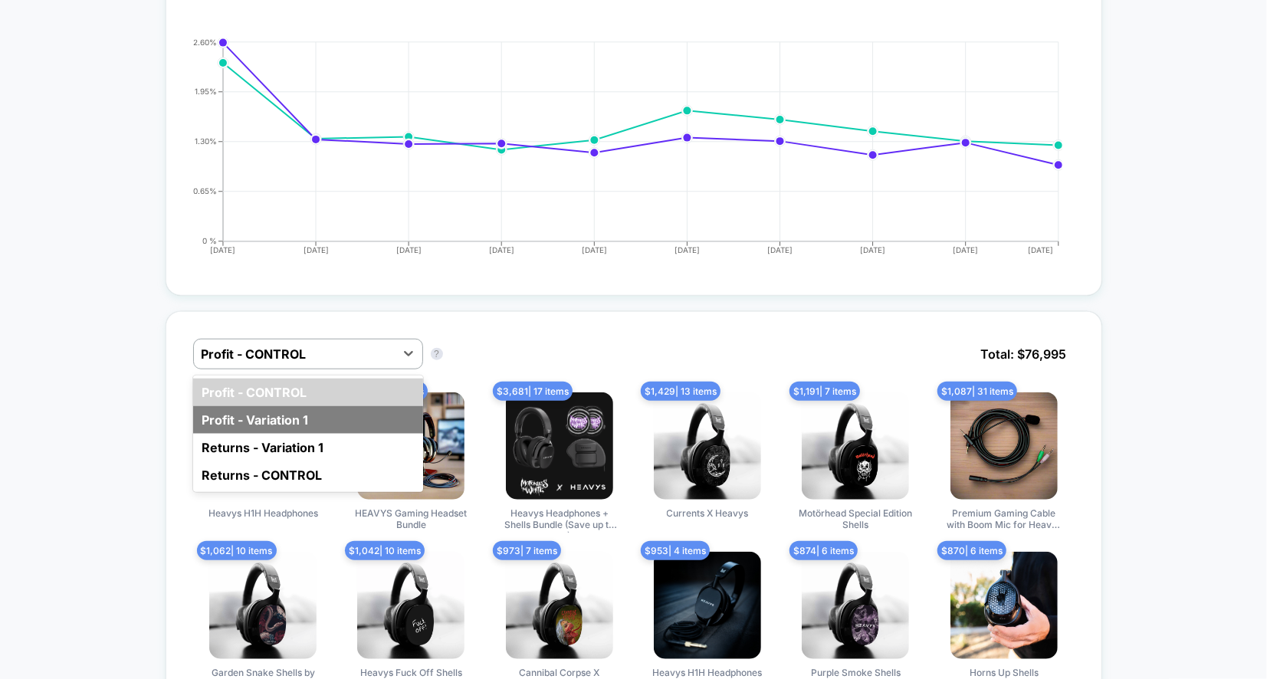
click at [335, 406] on div "Profit - Variation 1" at bounding box center [308, 420] width 230 height 28
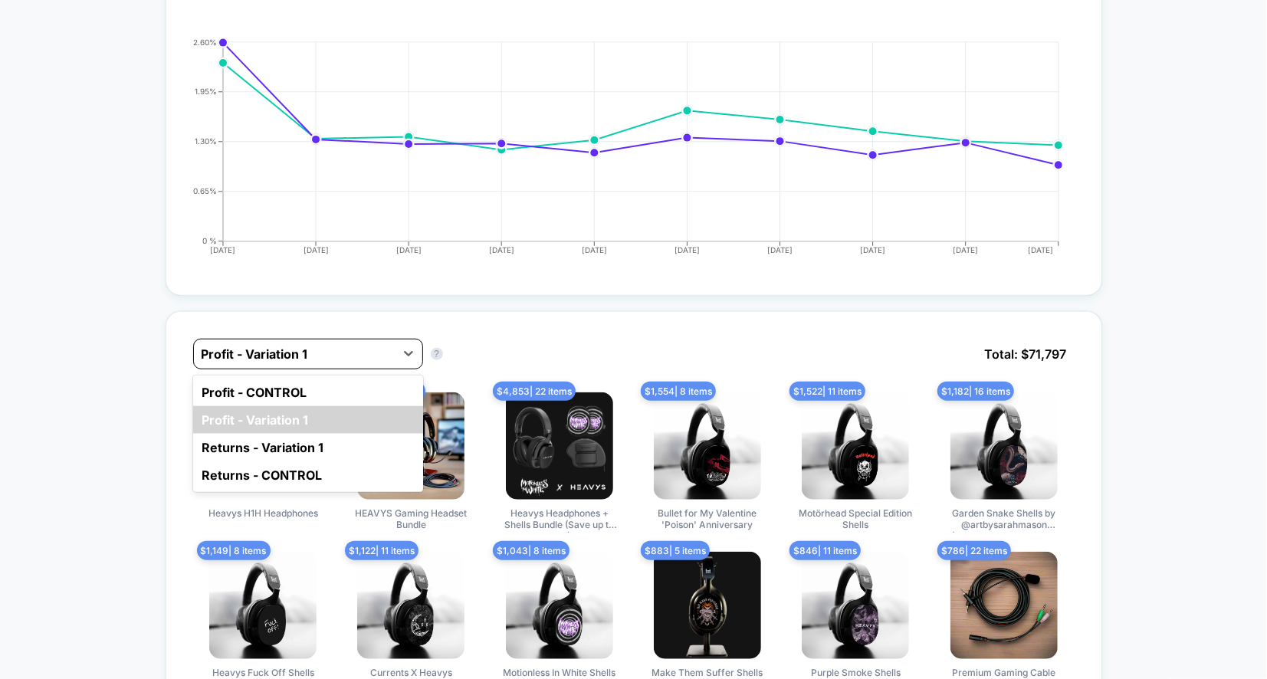
click at [340, 345] on div at bounding box center [295, 354] width 186 height 18
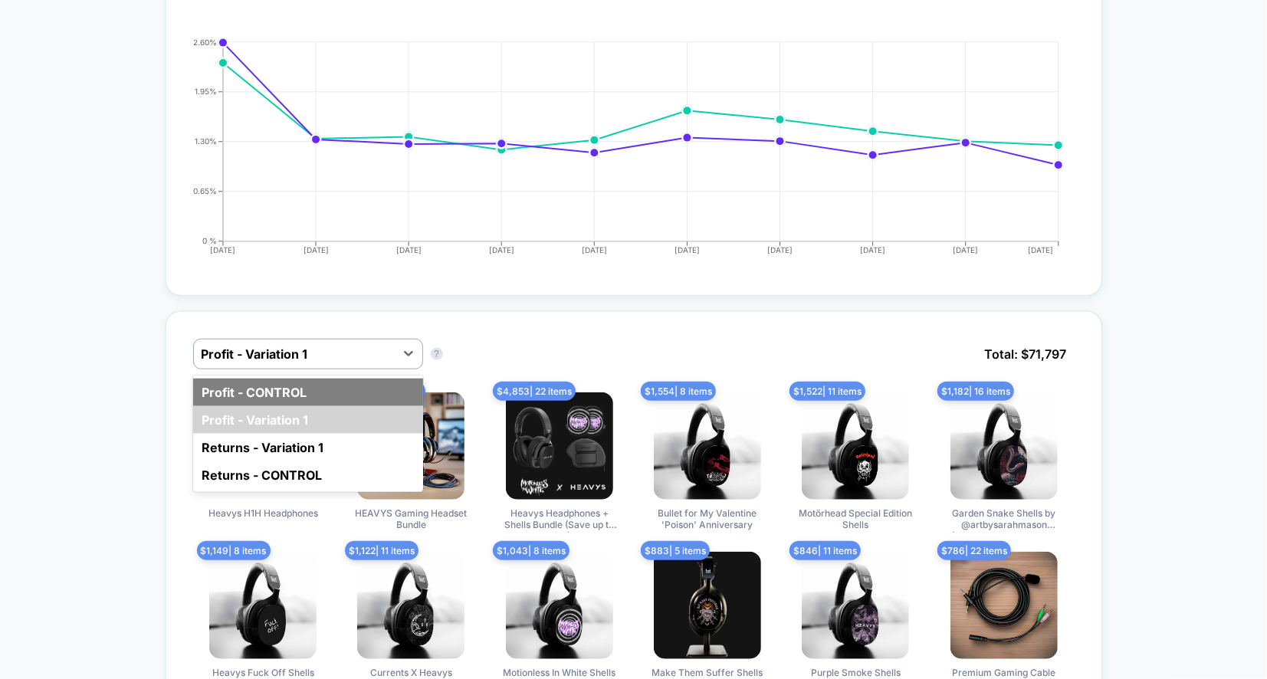
click at [338, 390] on div "Profit - CONTROL" at bounding box center [308, 393] width 230 height 28
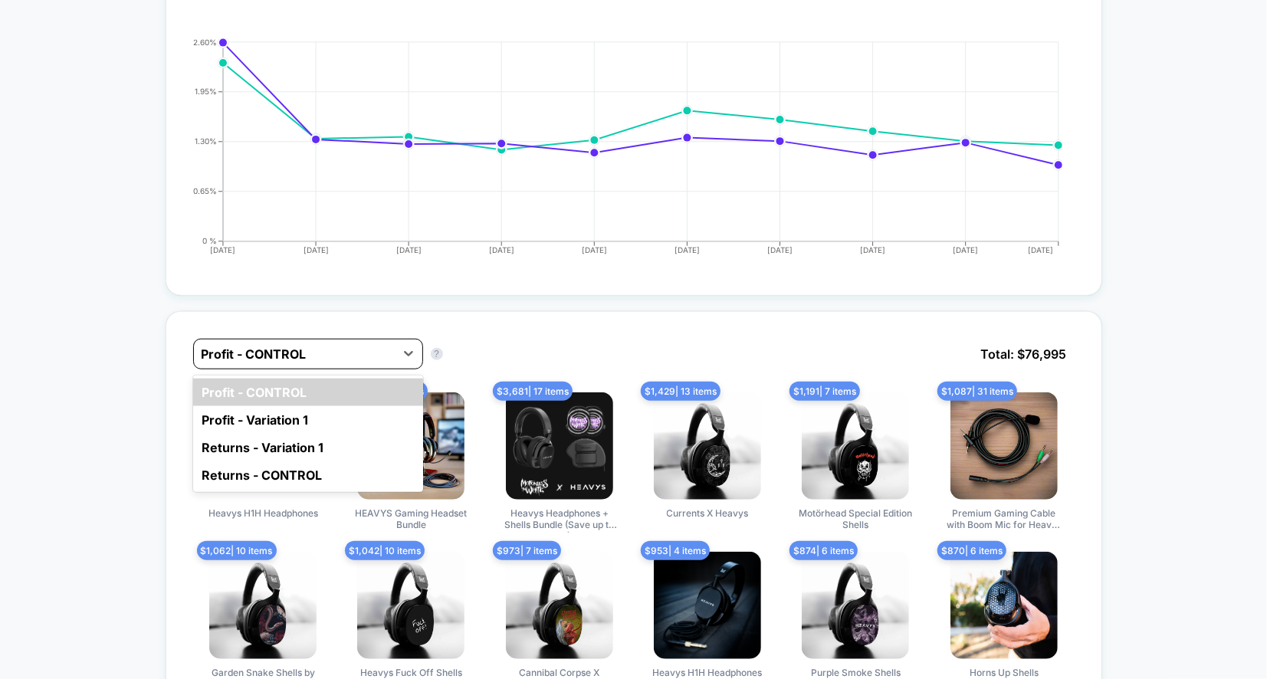
click at [346, 355] on div at bounding box center [295, 354] width 186 height 18
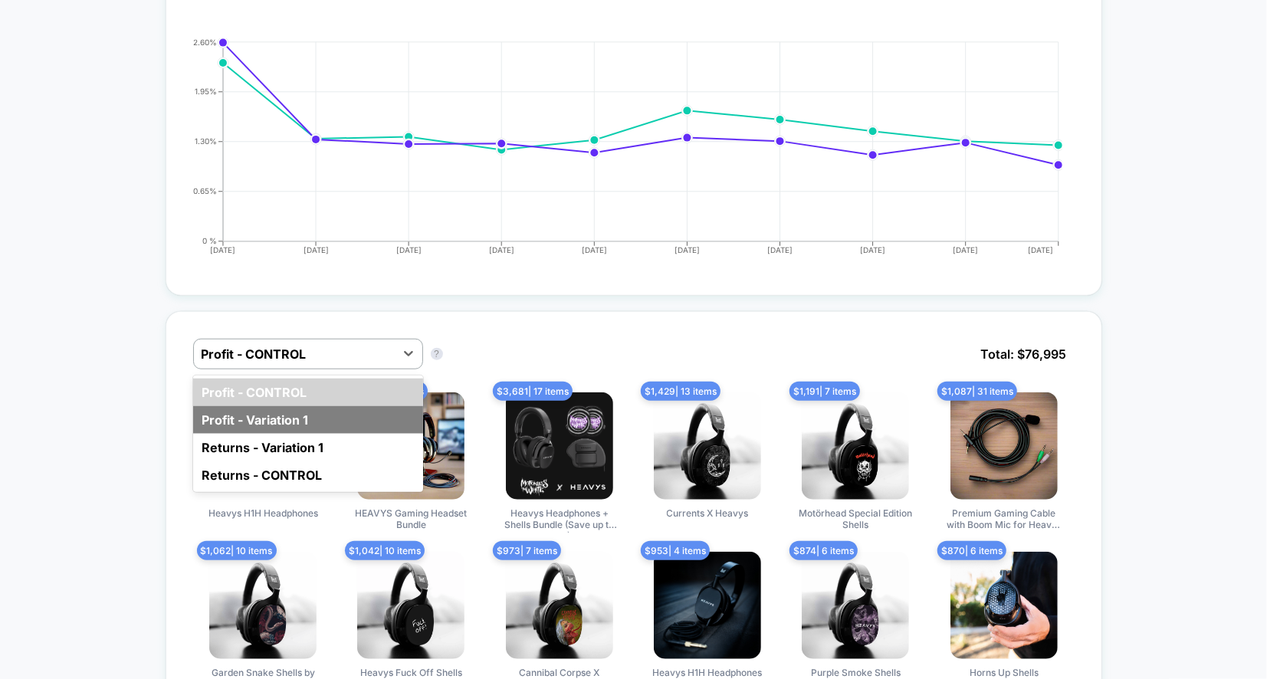
click at [342, 406] on div "Profit - Variation 1" at bounding box center [308, 420] width 230 height 28
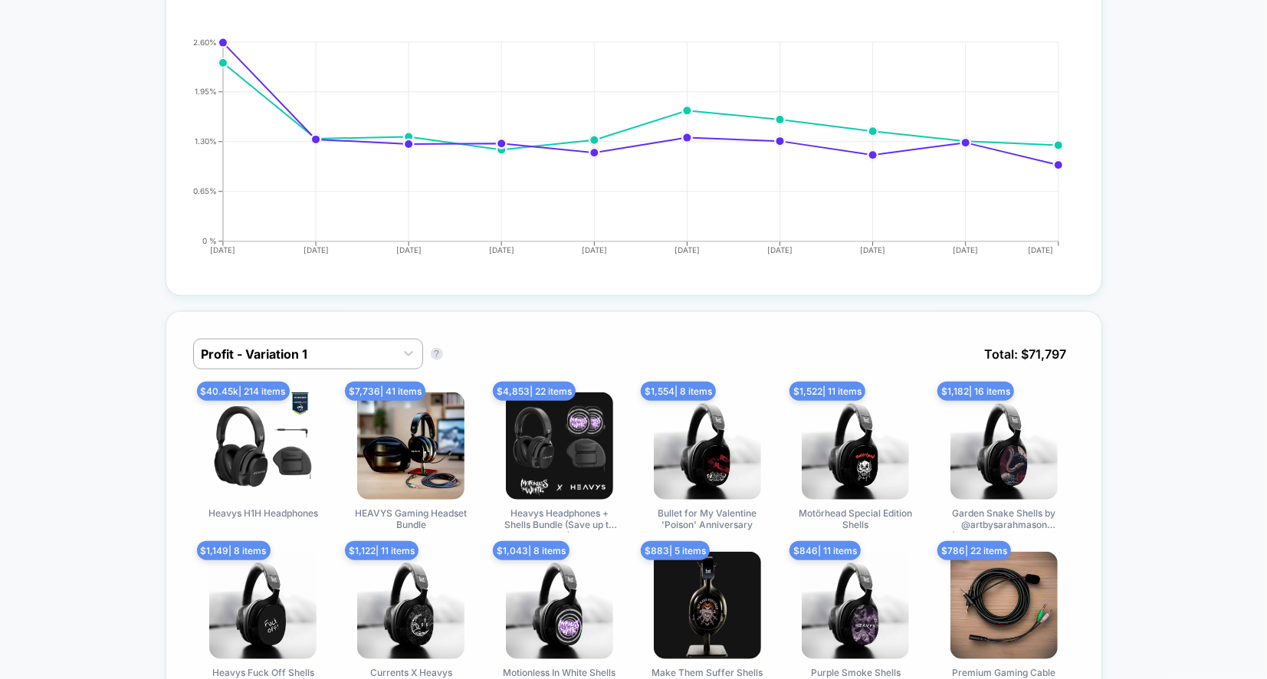
click at [356, 369] on div "Profit - Variation 1 Profit - Variation 1 ? Total: $ 71,797" at bounding box center [634, 366] width 882 height 54
click at [535, 332] on div "Profit - Variation 1 Profit - Variation 1 ? Total: $ 71,797 $ 40.45k | 214 item…" at bounding box center [634, 515] width 937 height 409
click at [268, 390] on span "$ 40.45k | 214 items" at bounding box center [243, 391] width 93 height 19
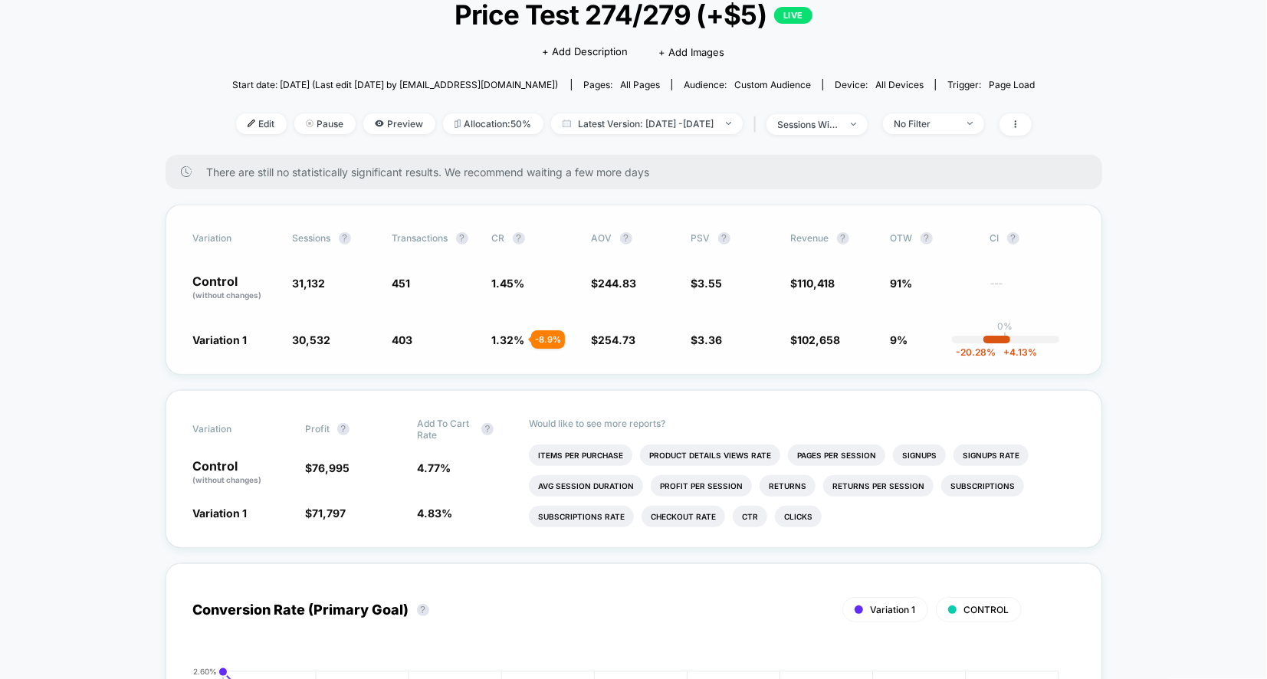
scroll to position [0, 0]
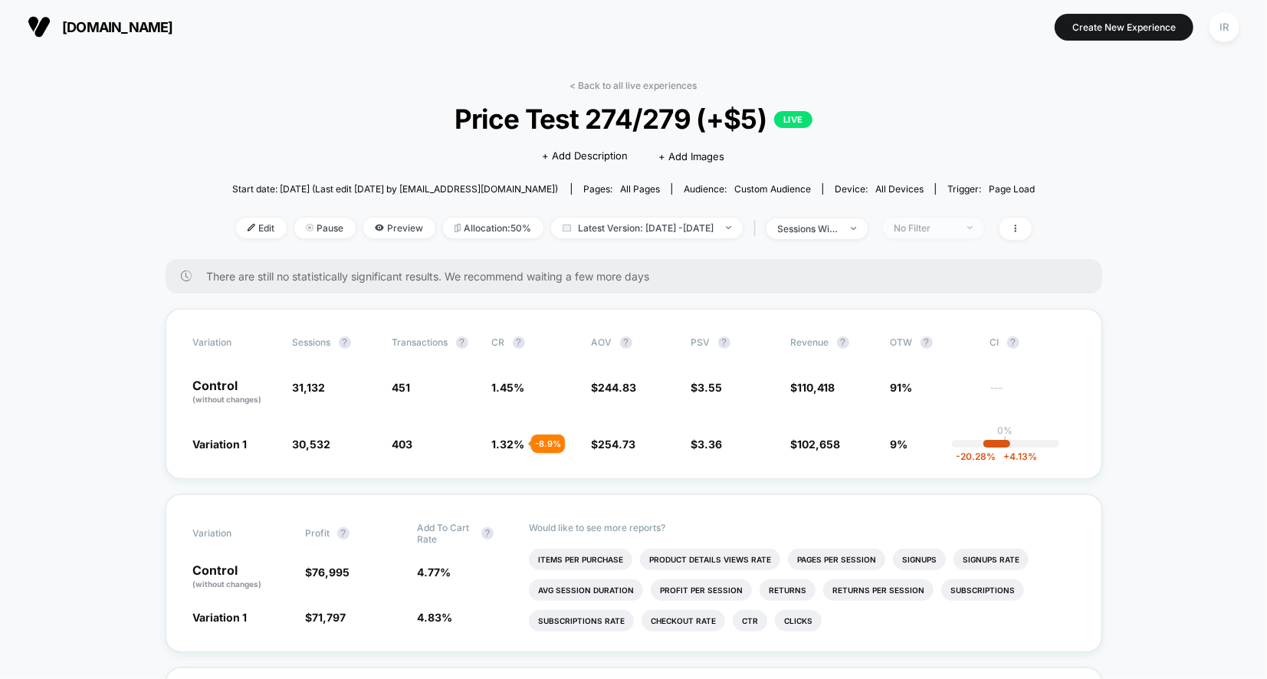
click at [941, 229] on div "No Filter" at bounding box center [925, 227] width 61 height 11
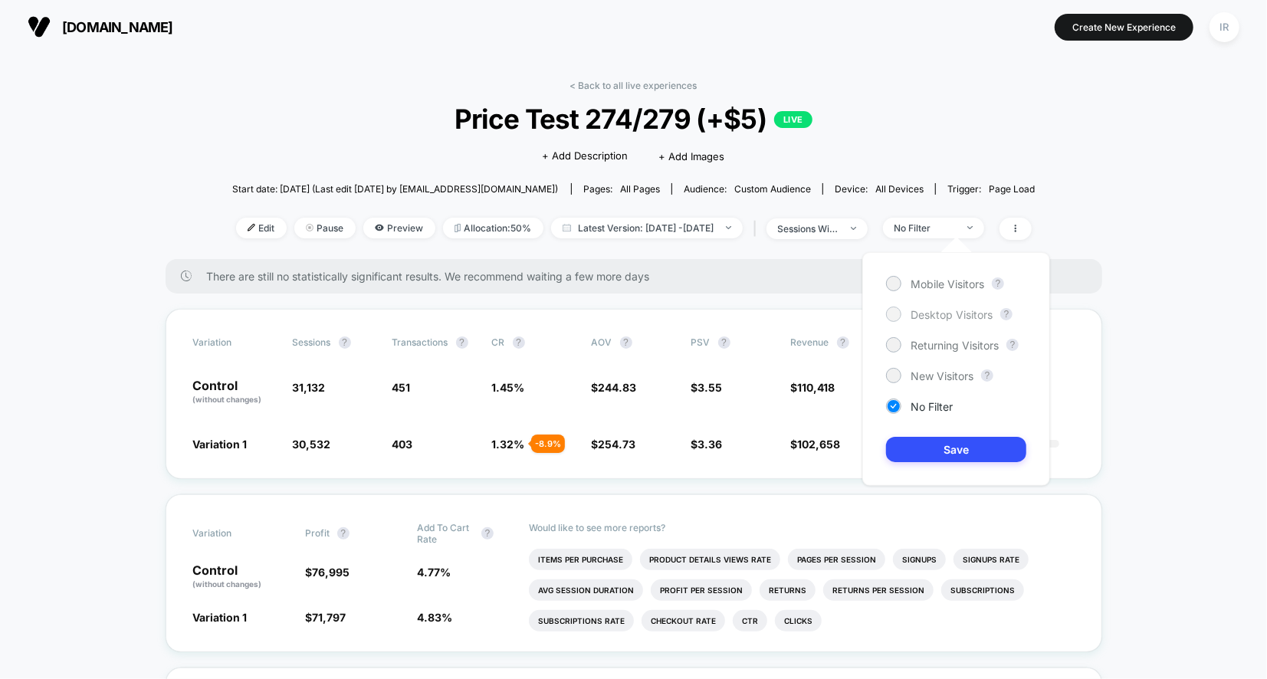
click at [897, 318] on div at bounding box center [893, 314] width 15 height 15
click at [951, 441] on button "Save" at bounding box center [956, 449] width 140 height 25
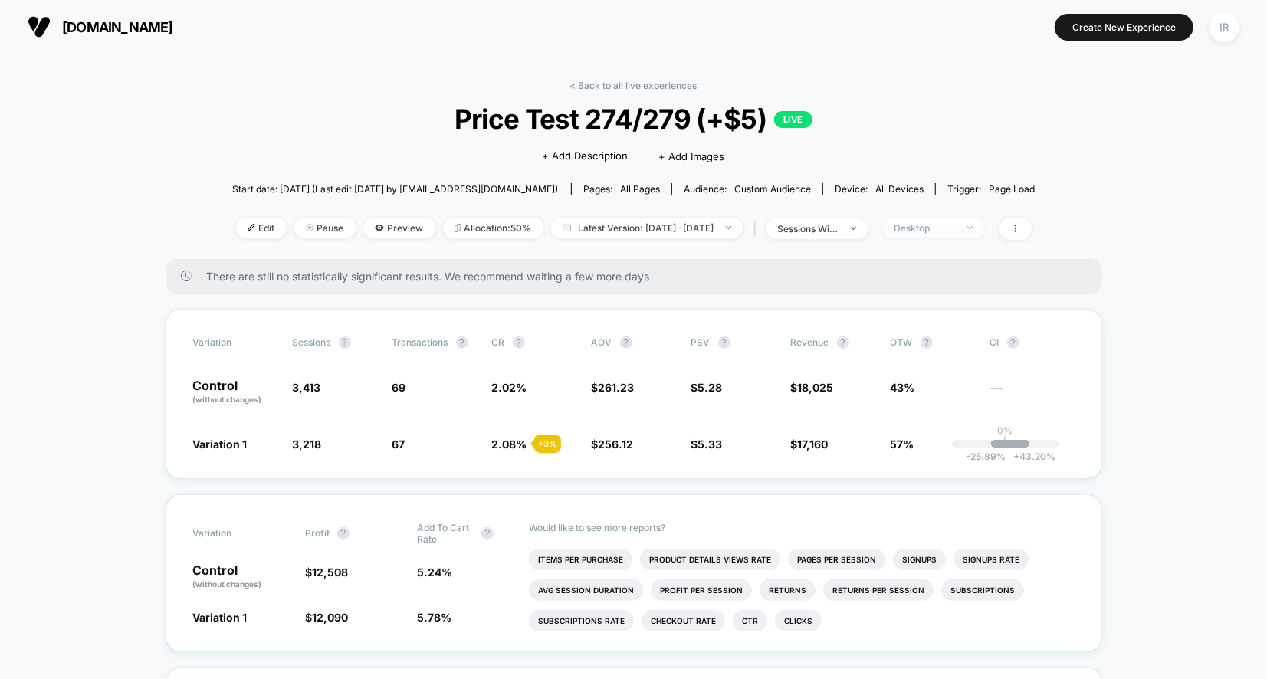
click at [956, 225] on div "Desktop" at bounding box center [925, 227] width 61 height 11
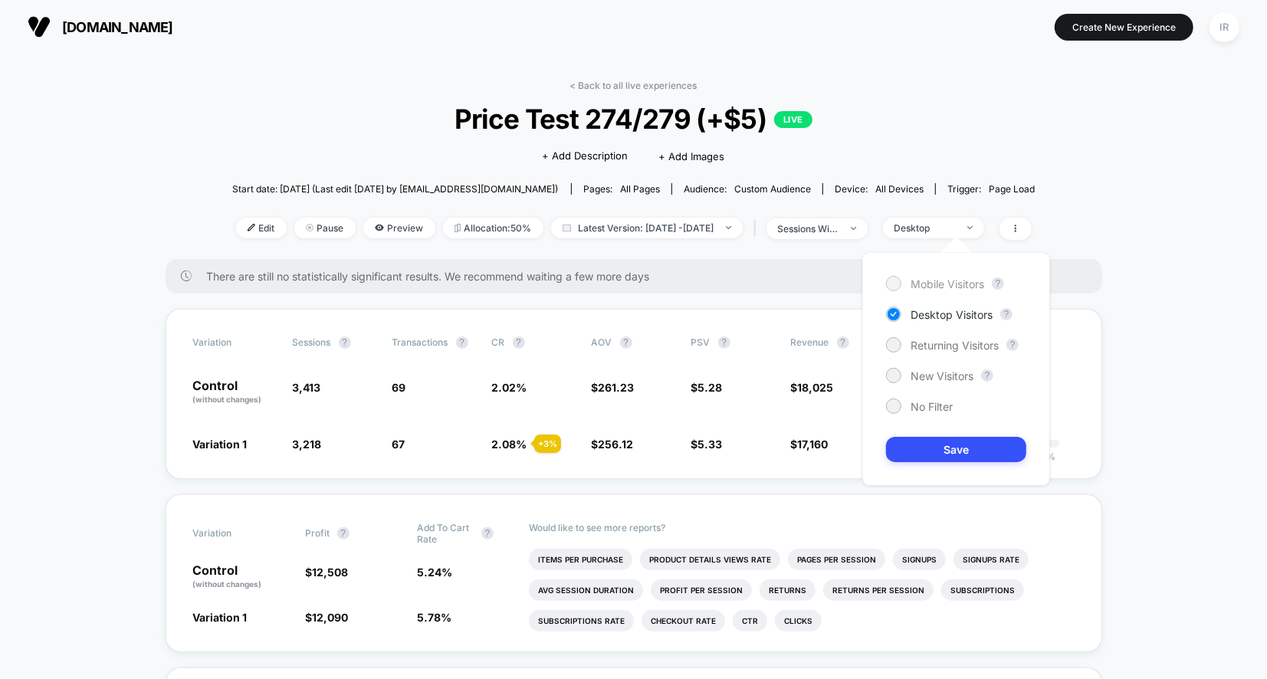
click at [954, 286] on span "Mobile Visitors" at bounding box center [948, 283] width 74 height 13
click at [928, 531] on div "Would like to see more reports? Items Per Purchase Product Details Views Rate P…" at bounding box center [801, 573] width 545 height 156
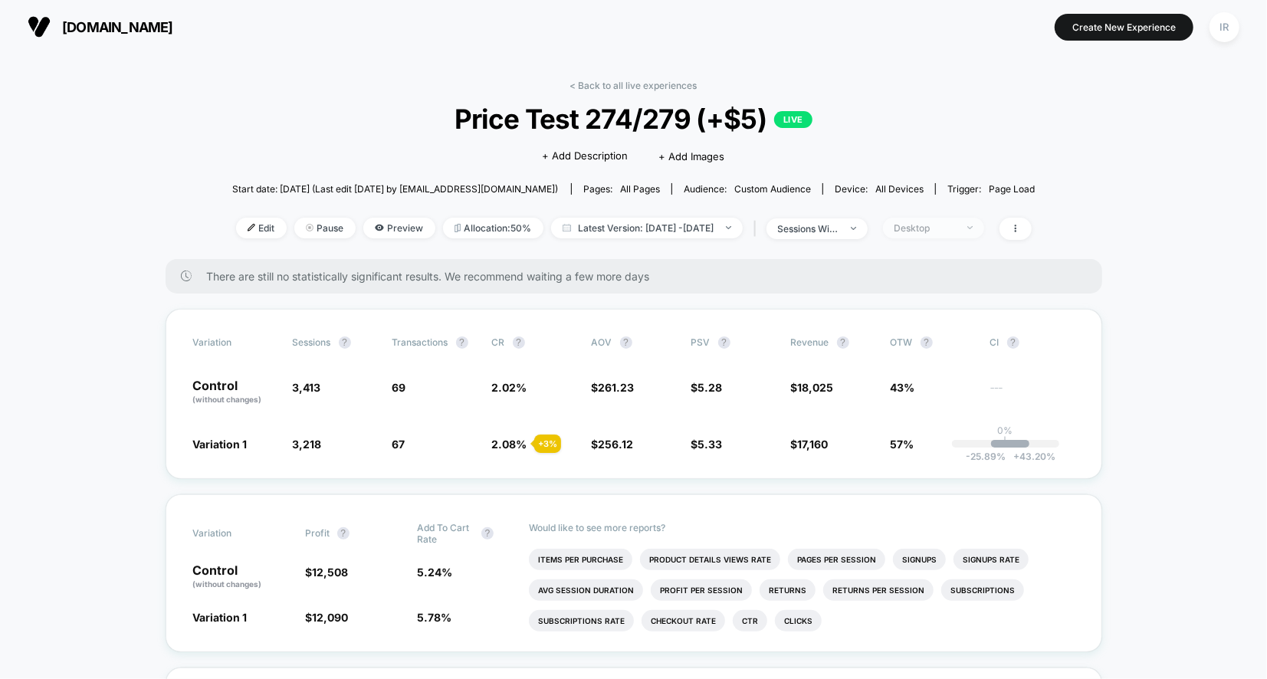
click at [948, 233] on span "Desktop" at bounding box center [933, 228] width 101 height 21
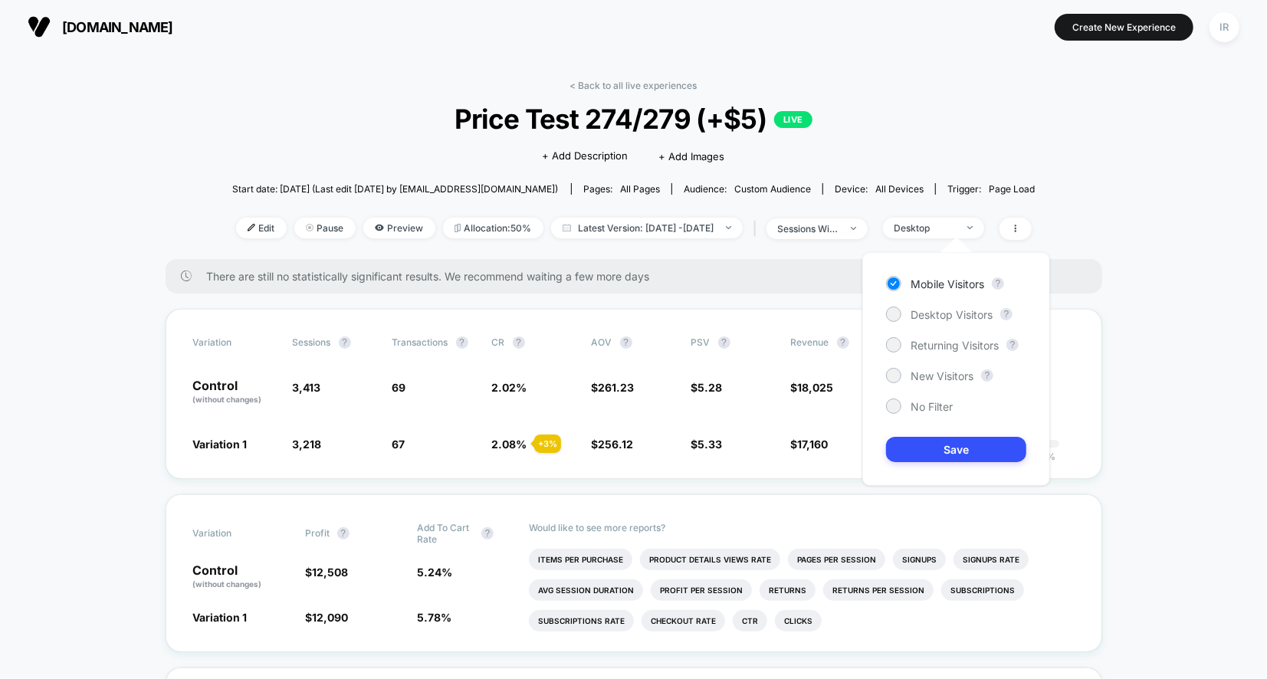
click at [950, 461] on div "Mobile Visitors ? Desktop Visitors ? Returning Visitors ? New Visitors ? No Fil…" at bounding box center [956, 369] width 188 height 234
click at [950, 458] on button "Save" at bounding box center [956, 449] width 140 height 25
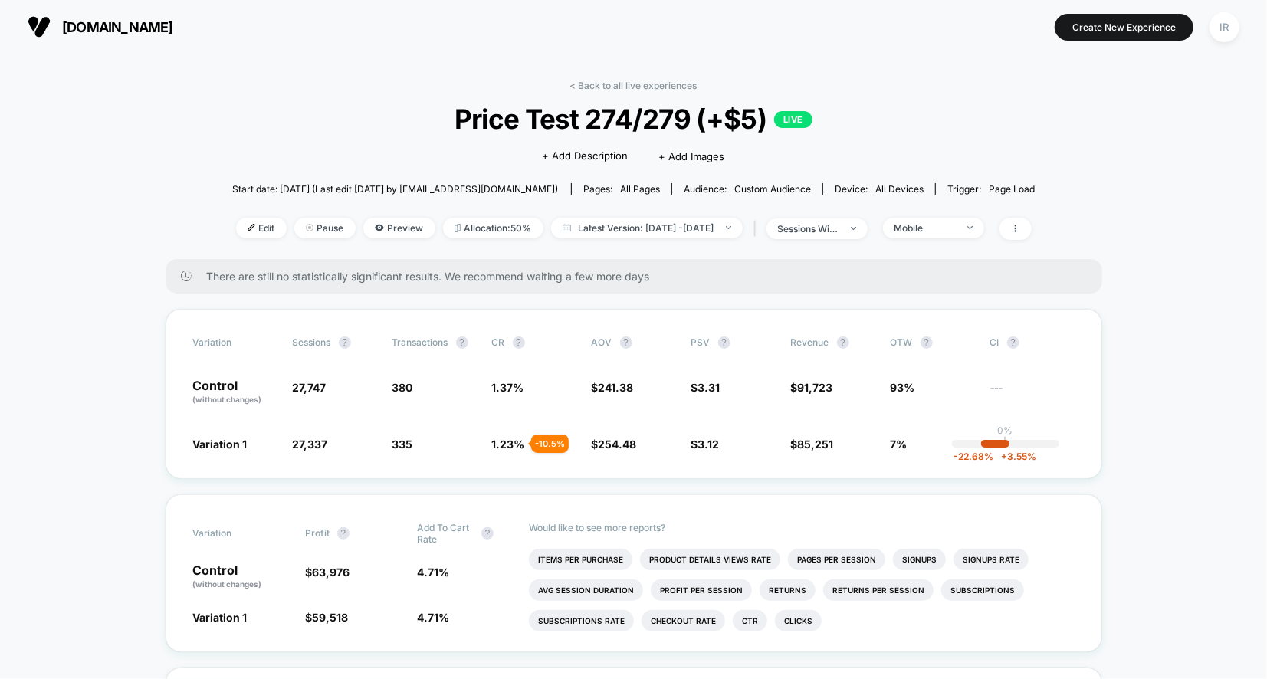
click at [868, 218] on div "| sessions with impression" at bounding box center [808, 229] width 117 height 22
click at [868, 223] on span "sessions with impression" at bounding box center [817, 228] width 101 height 21
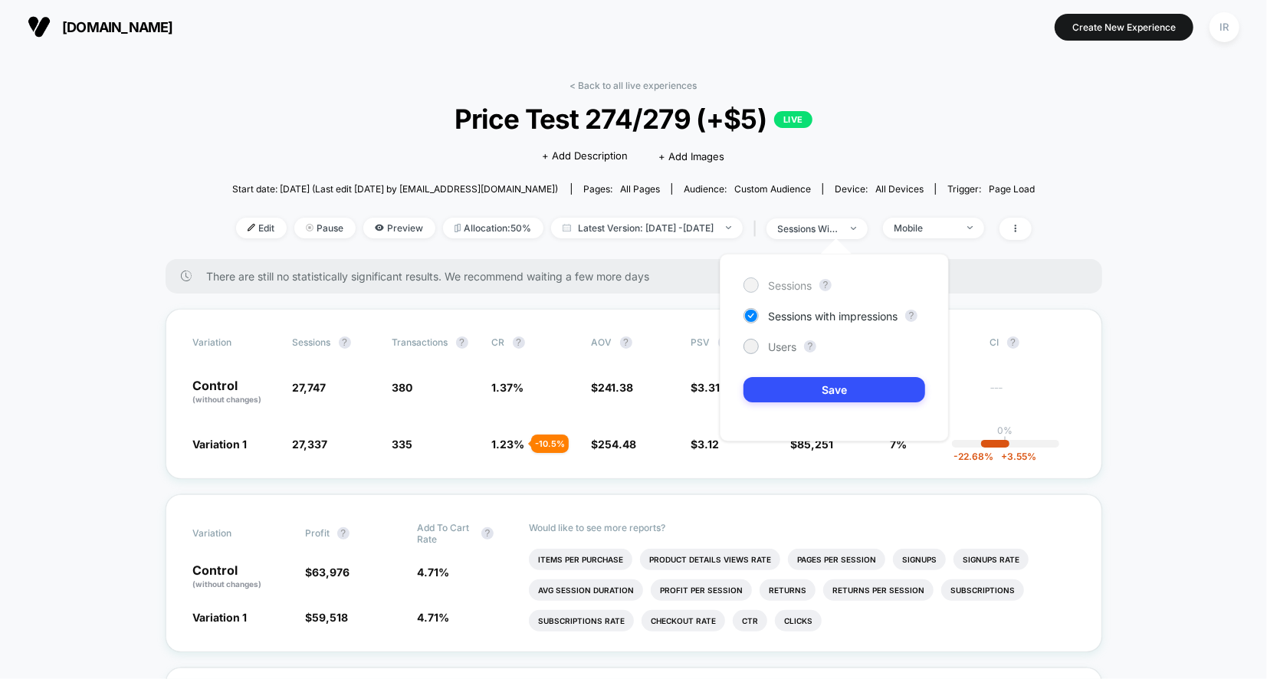
click at [804, 285] on span "Sessions" at bounding box center [790, 285] width 44 height 13
click at [803, 386] on button "Save" at bounding box center [835, 389] width 182 height 25
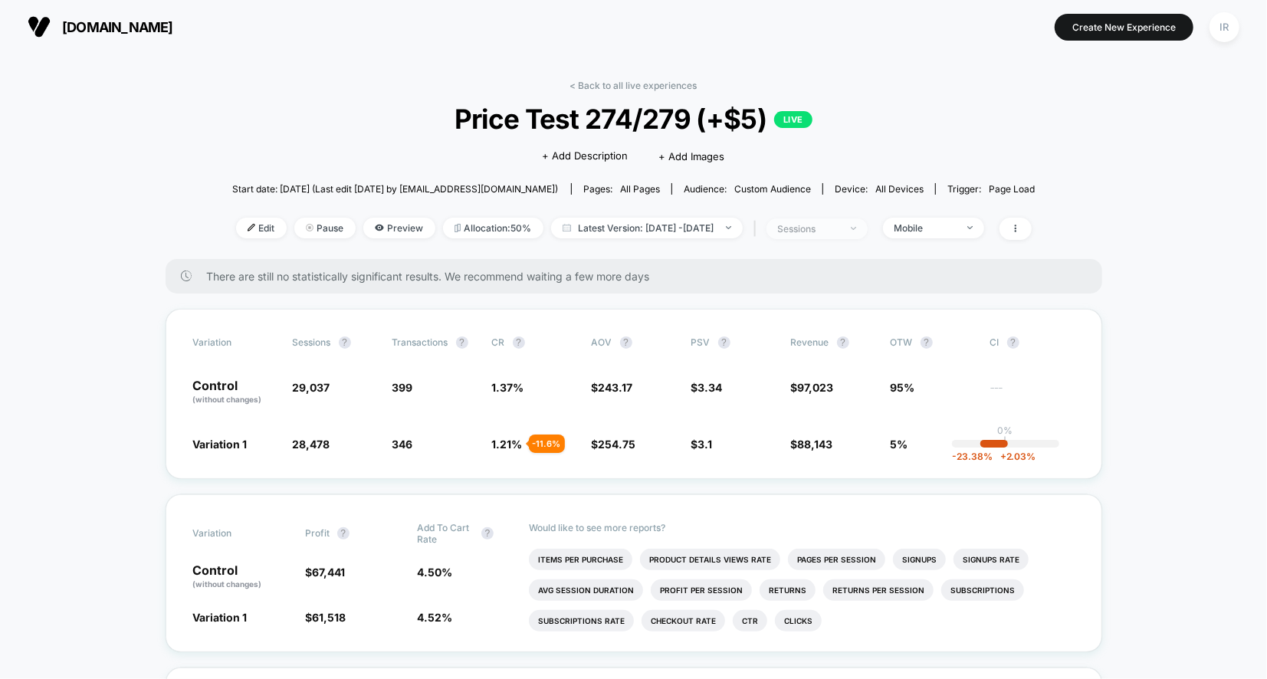
click at [839, 228] on div "sessions" at bounding box center [808, 228] width 61 height 11
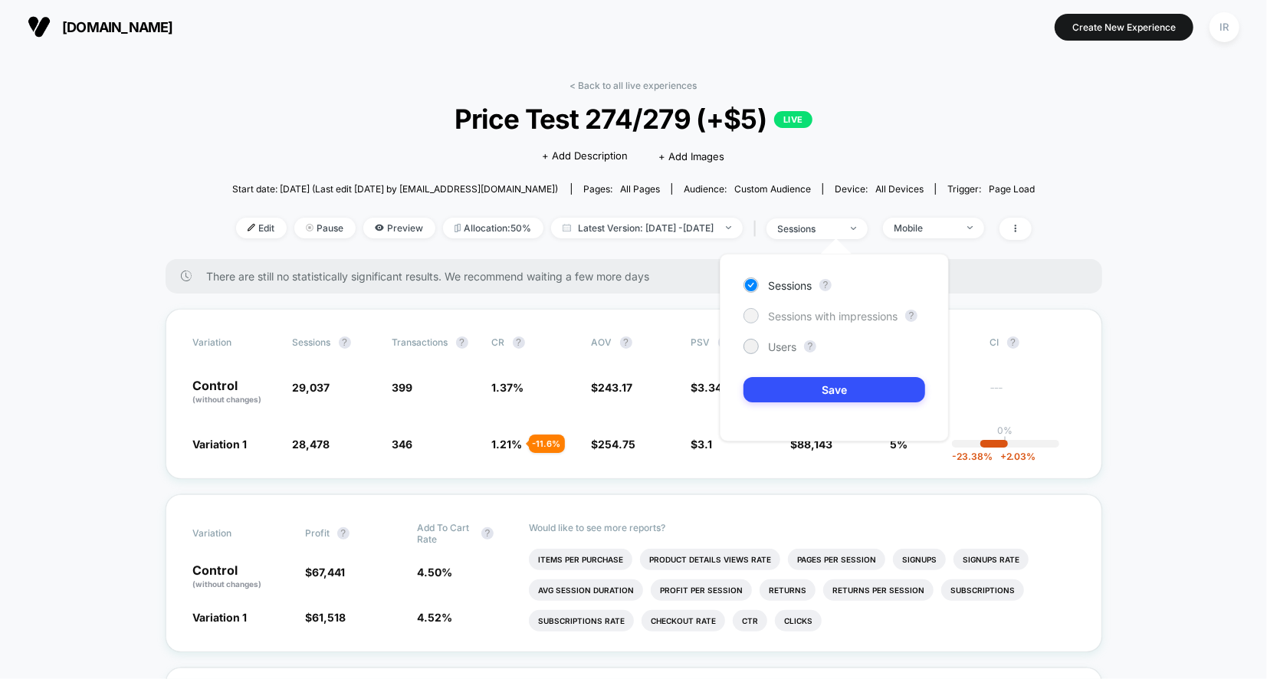
click at [832, 308] on div "Sessions with impressions" at bounding box center [821, 315] width 154 height 15
click at [826, 379] on button "Save" at bounding box center [835, 389] width 182 height 25
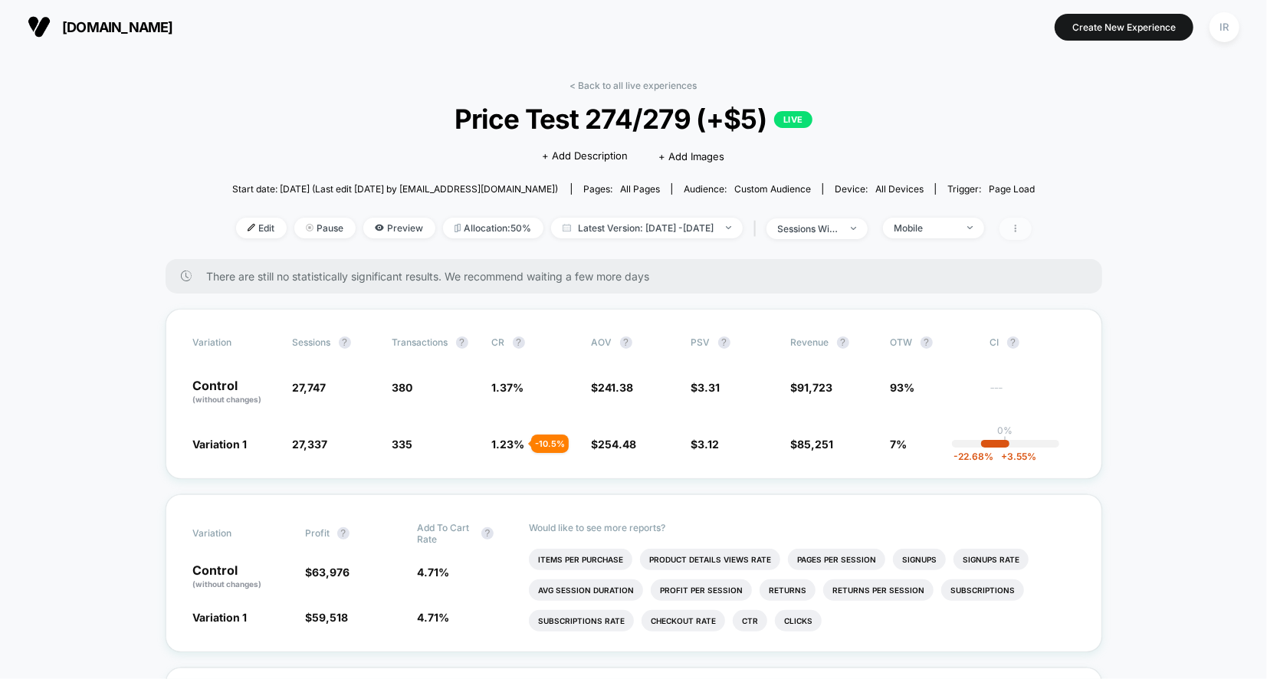
click at [1031, 225] on span at bounding box center [1016, 229] width 32 height 22
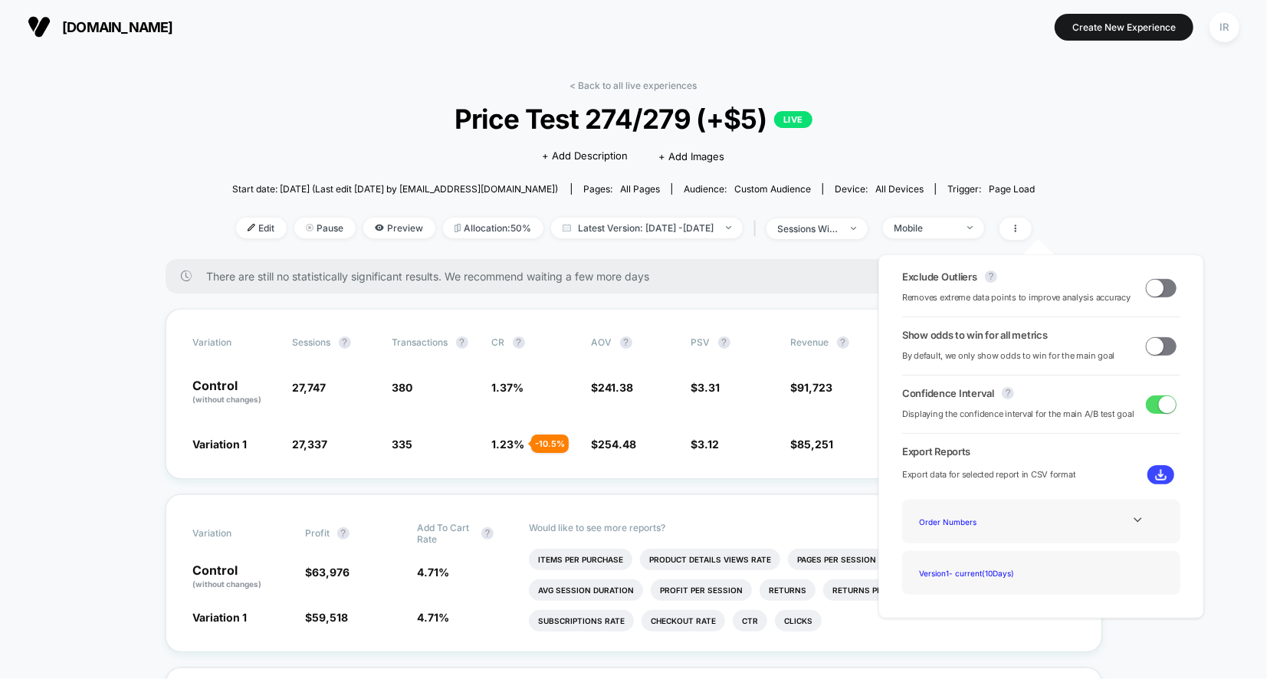
click at [1147, 300] on div "Exclude Outliers ? Removes extreme data points to improve analysis accuracy" at bounding box center [1041, 288] width 278 height 34
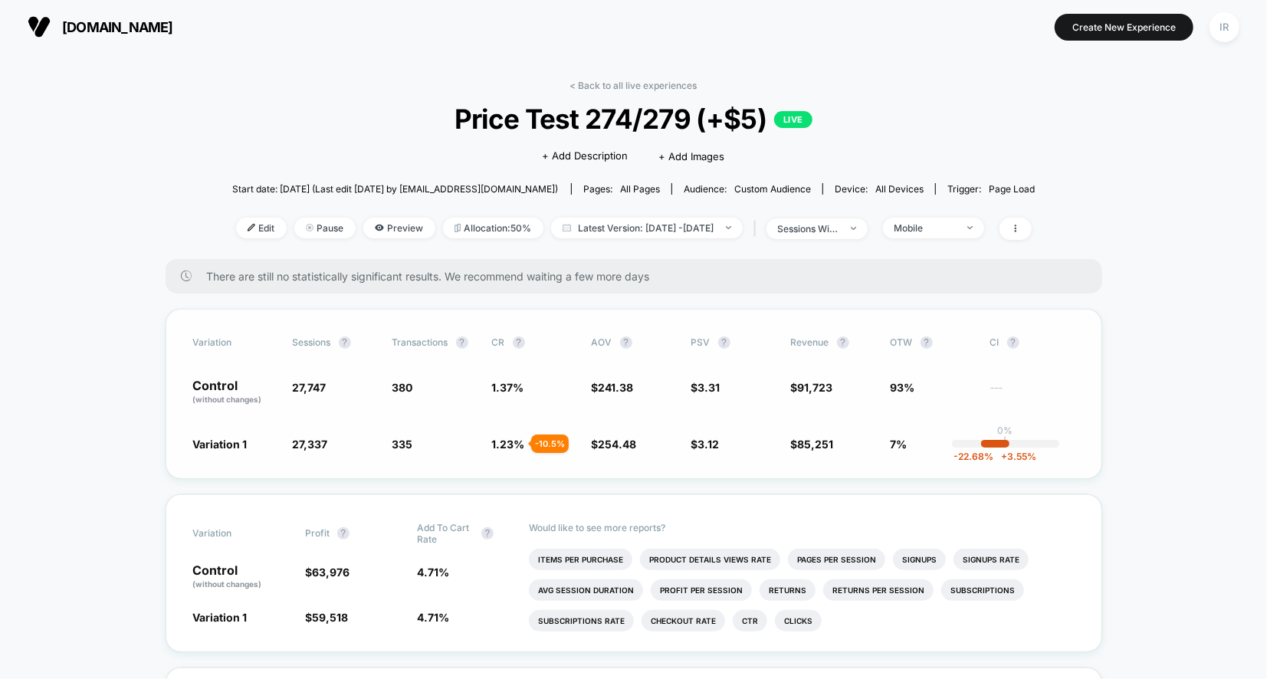
click at [500, 427] on div "Variation Sessions ? Transactions ? CR ? AOV ? PSV ? Revenue ? OTW ? CI ? Contr…" at bounding box center [634, 394] width 937 height 170
click at [721, 552] on li "Product Details Views Rate" at bounding box center [710, 559] width 140 height 21
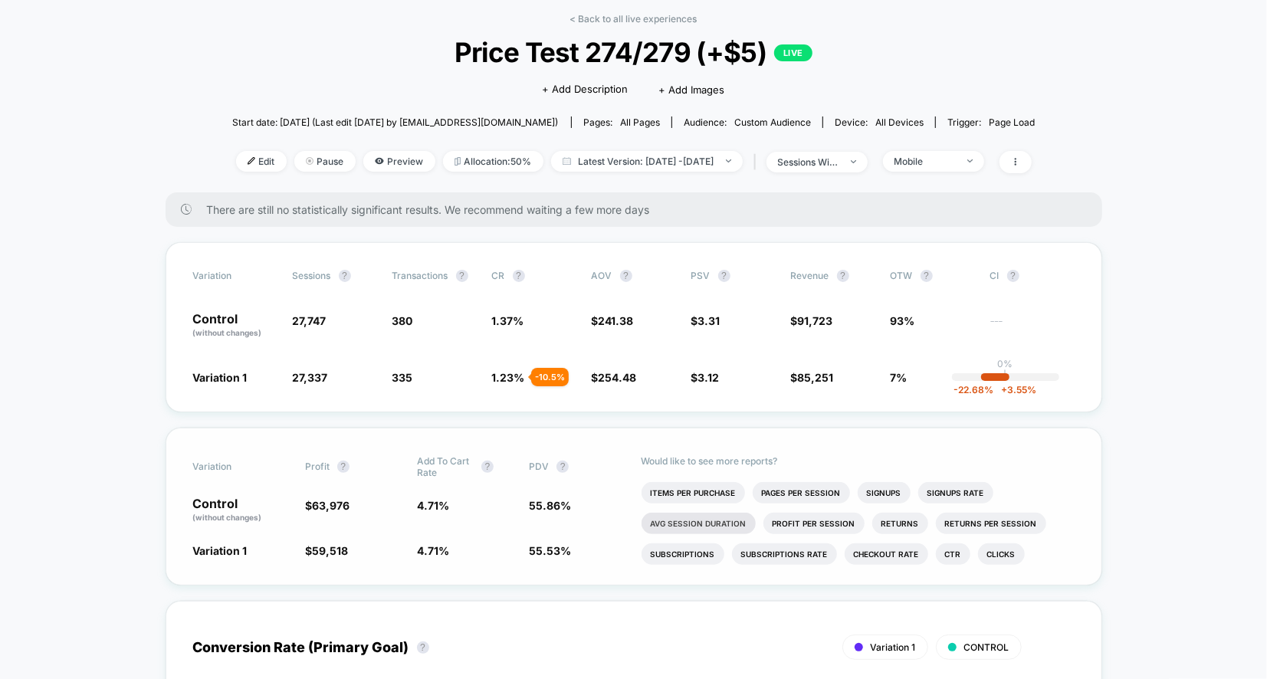
scroll to position [67, 0]
click at [659, 524] on li "Avg Session Duration" at bounding box center [699, 522] width 114 height 21
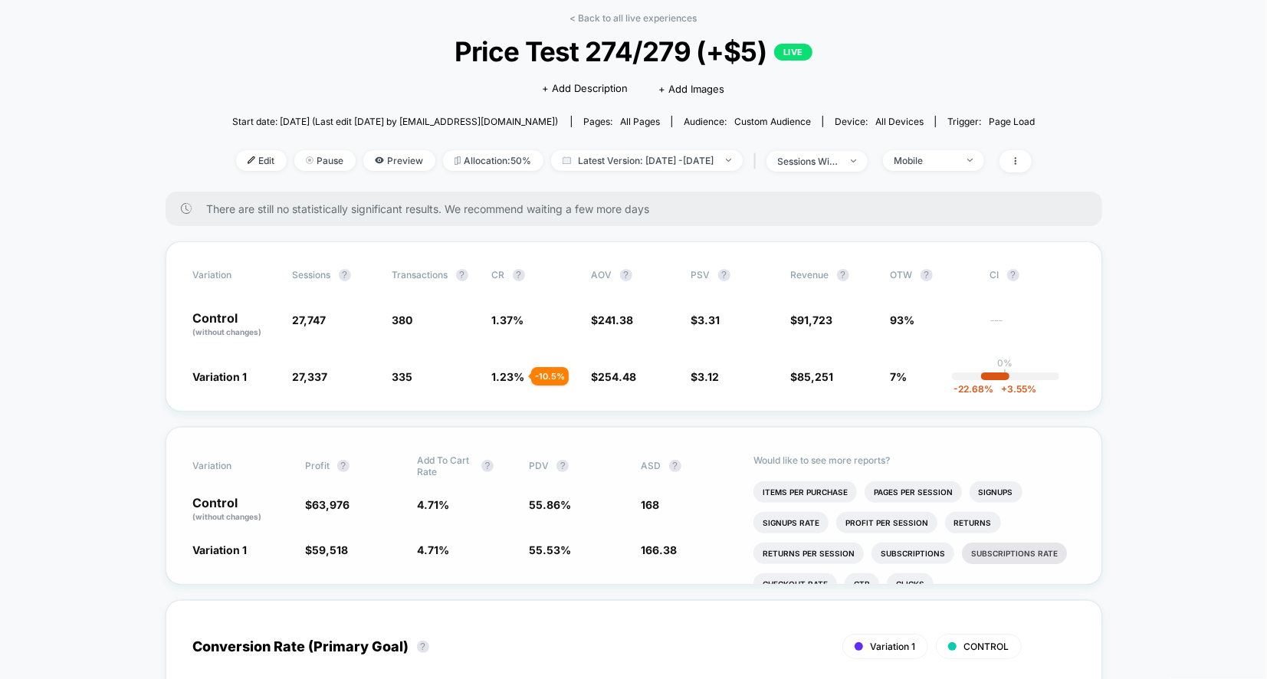
drag, startPoint x: 664, startPoint y: 494, endPoint x: 970, endPoint y: 553, distance: 311.5
click at [970, 553] on div "Variation Profit ? Add To Cart Rate ? PDV ? ASD ? Control (without changes) $ 6…" at bounding box center [634, 506] width 937 height 158
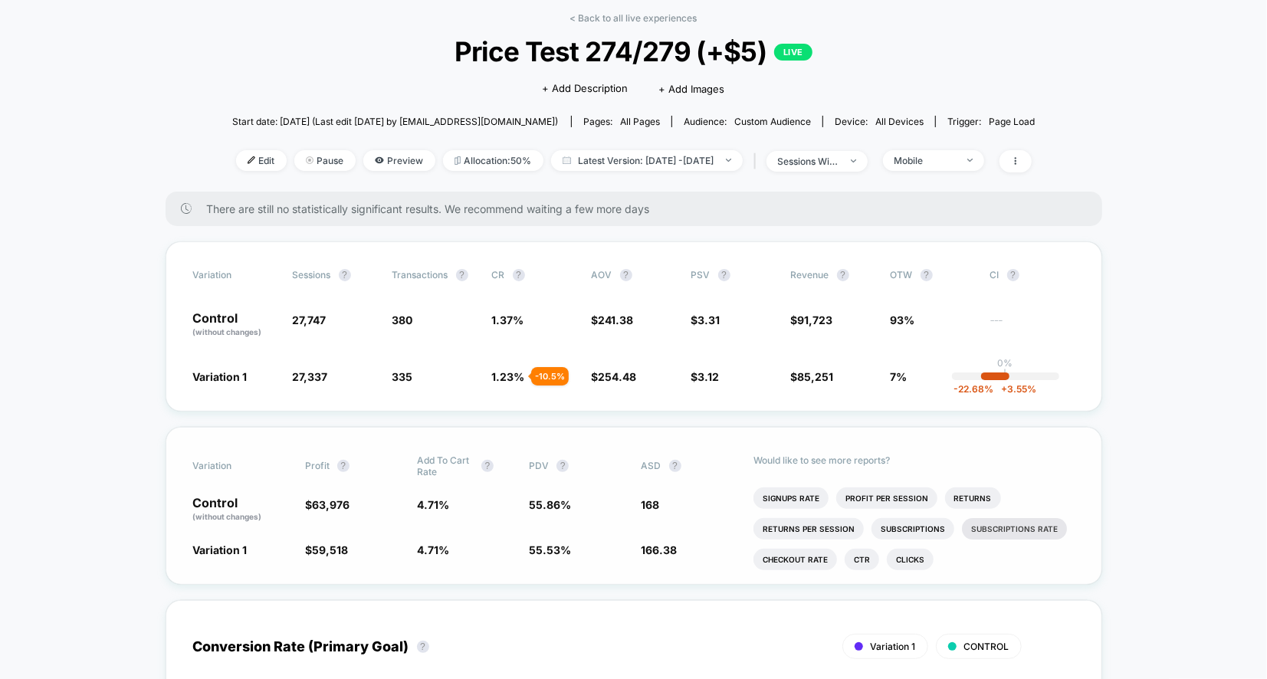
scroll to position [25, 0]
click at [869, 557] on li "Ctr" at bounding box center [862, 558] width 34 height 21
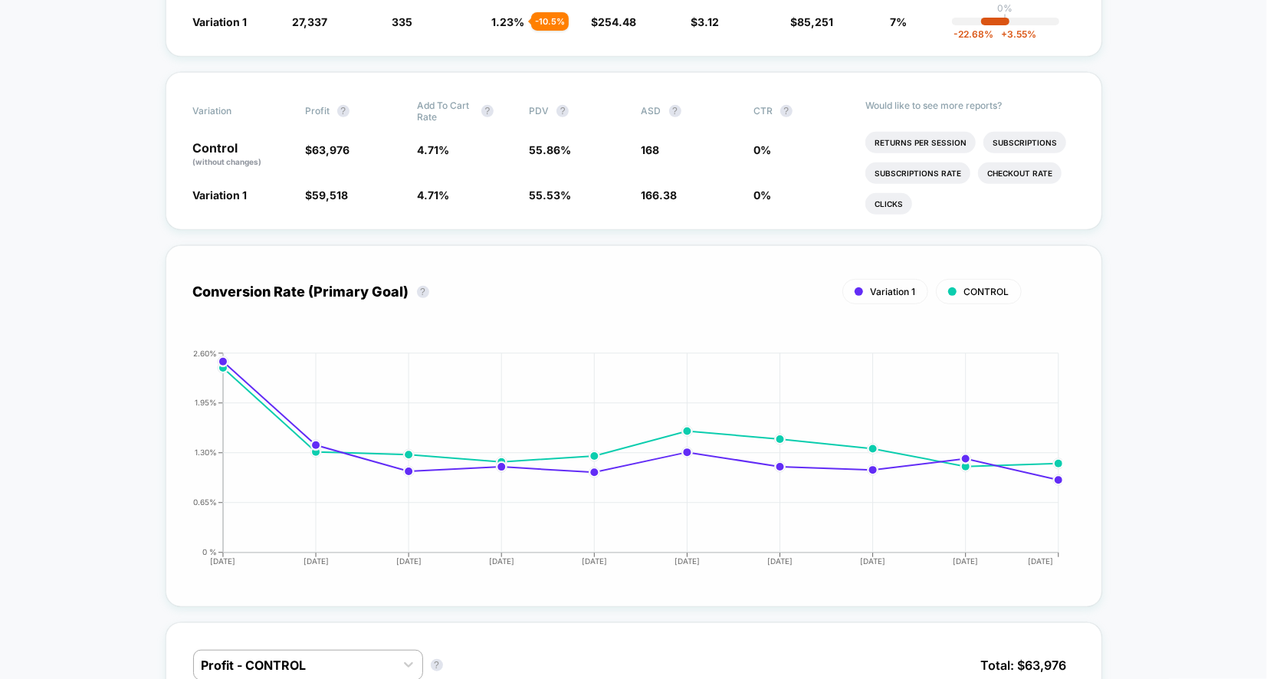
scroll to position [596, 0]
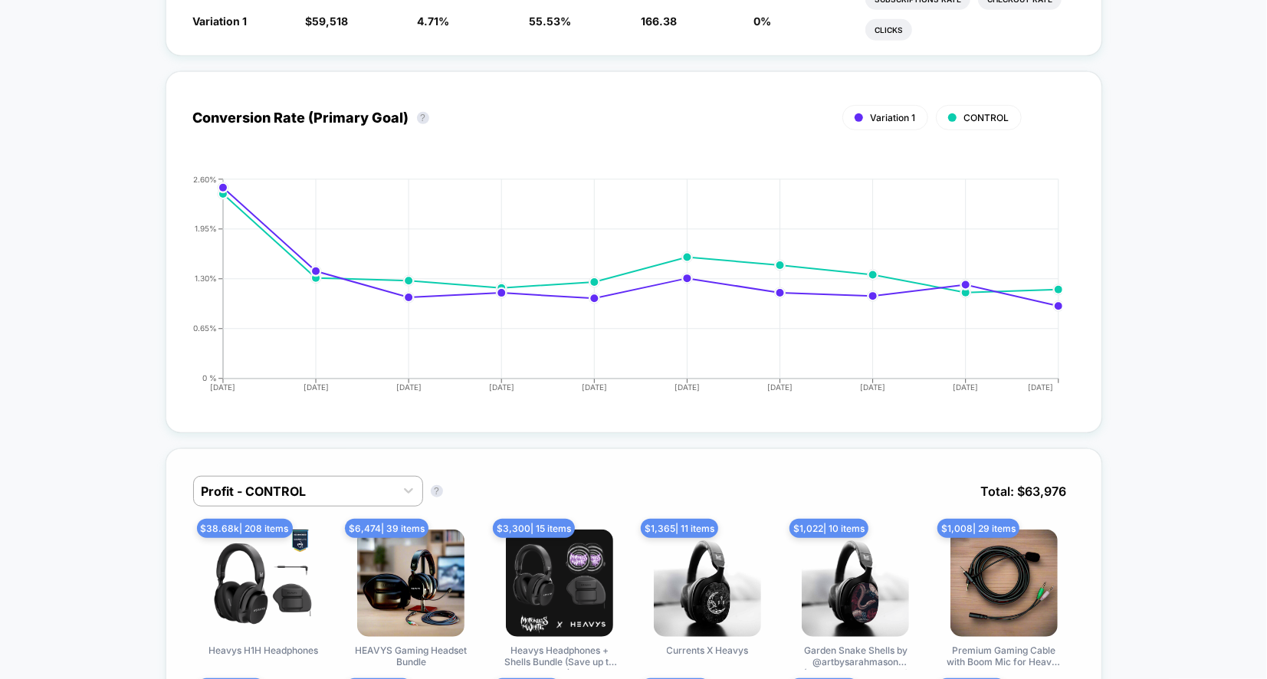
click at [274, 570] on img at bounding box center [262, 583] width 107 height 107
click at [268, 519] on span "$ 38.68k | 208 items" at bounding box center [245, 528] width 96 height 19
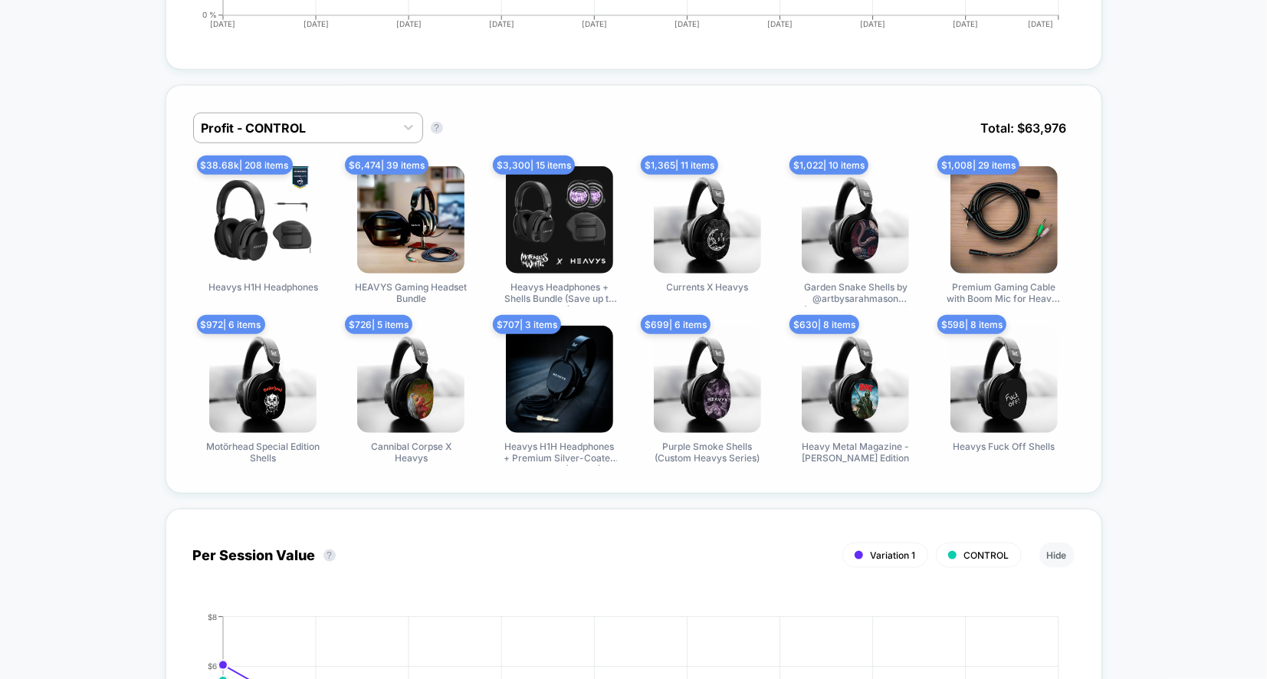
scroll to position [872, 0]
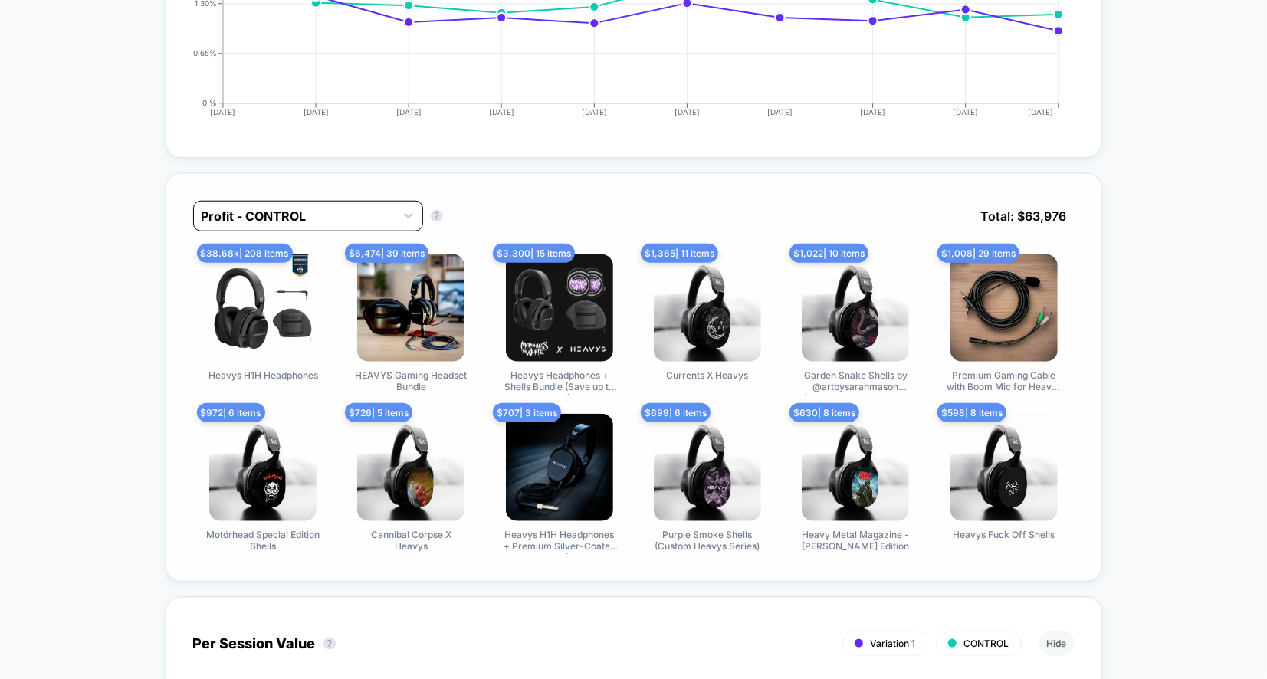
click at [273, 207] on div at bounding box center [295, 216] width 186 height 18
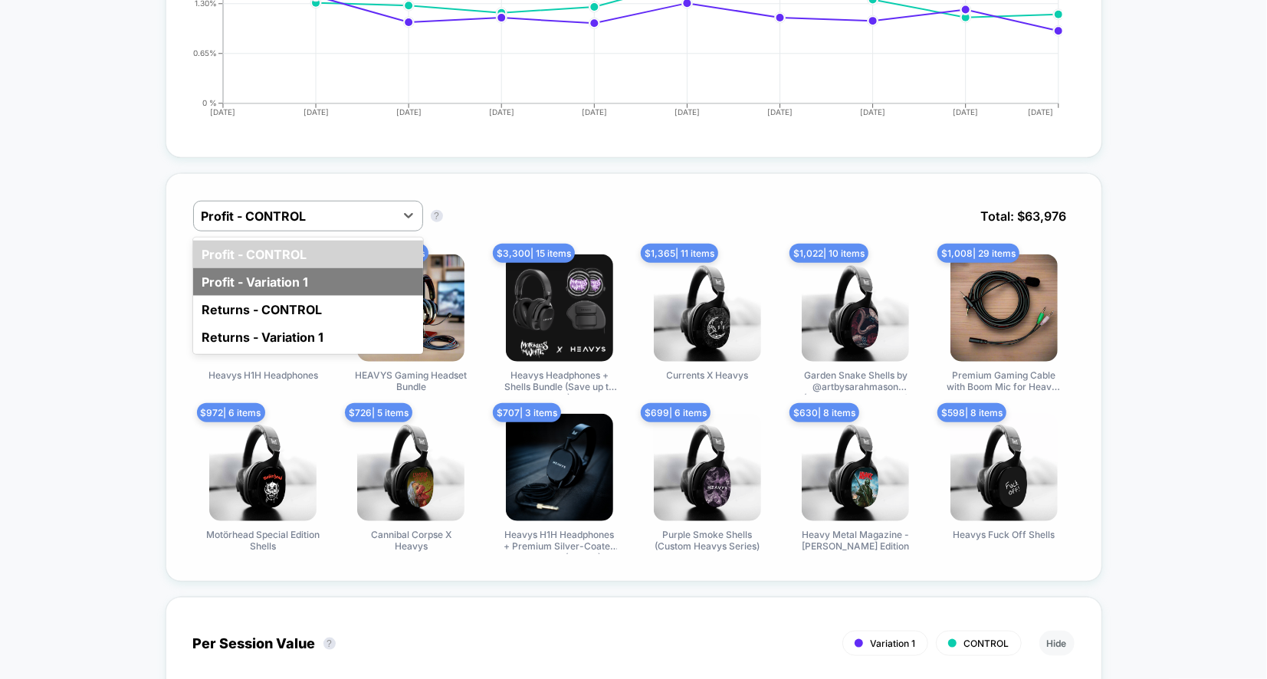
click at [264, 277] on div "Profit - Variation 1" at bounding box center [308, 282] width 230 height 28
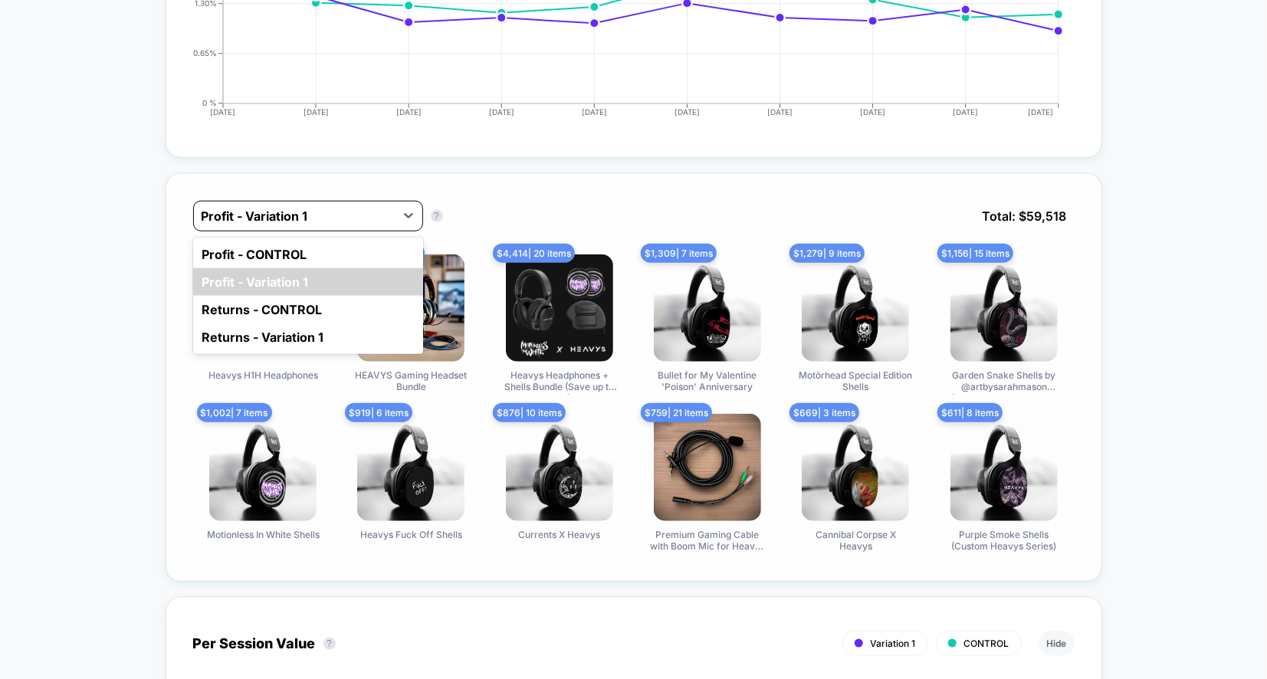
click at [322, 214] on div at bounding box center [295, 216] width 186 height 18
click at [310, 247] on div "Profit - CONTROL" at bounding box center [308, 255] width 230 height 28
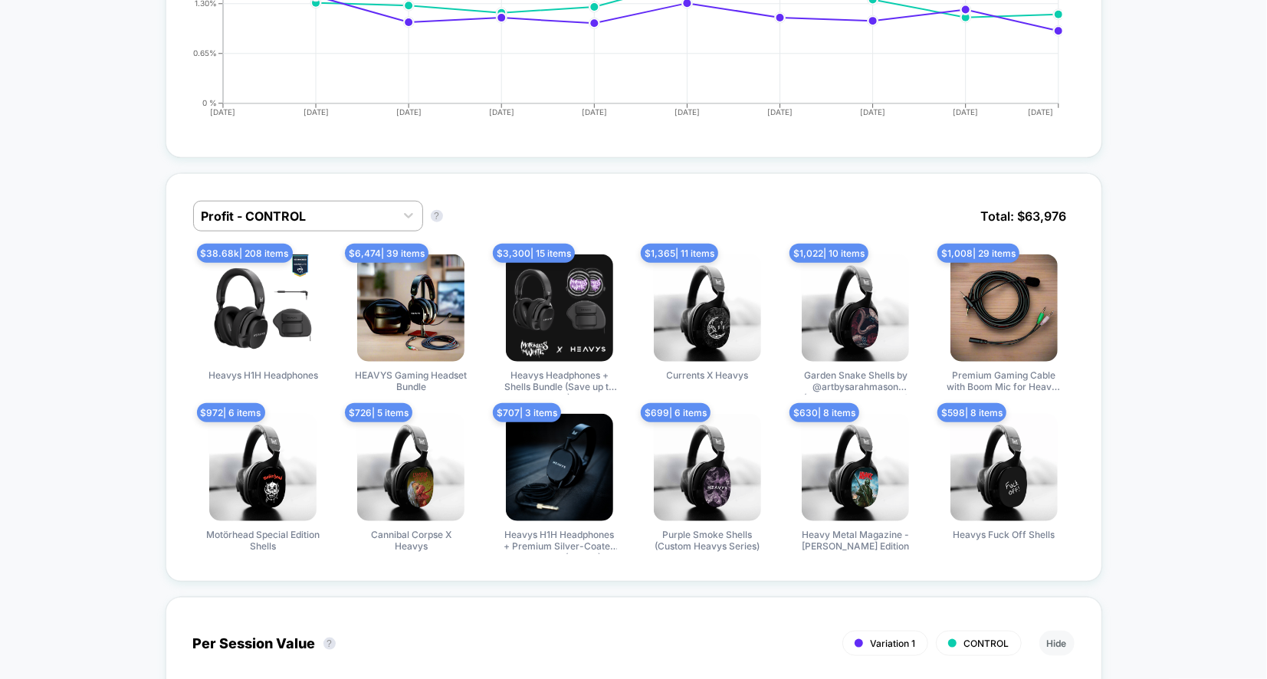
drag, startPoint x: 236, startPoint y: 248, endPoint x: 323, endPoint y: 247, distance: 87.4
click at [324, 247] on div "Profit - CONTROL Profit - CONTROL ? Total: $ 63,976 $ 38.68k | 208 items Heavys…" at bounding box center [634, 377] width 937 height 409
drag, startPoint x: 323, startPoint y: 247, endPoint x: 184, endPoint y: 247, distance: 139.5
click at [184, 247] on div "Profit - CONTROL Profit - CONTROL ? Total: $ 63,976 $ 38.68k | 208 items Heavys…" at bounding box center [634, 377] width 937 height 409
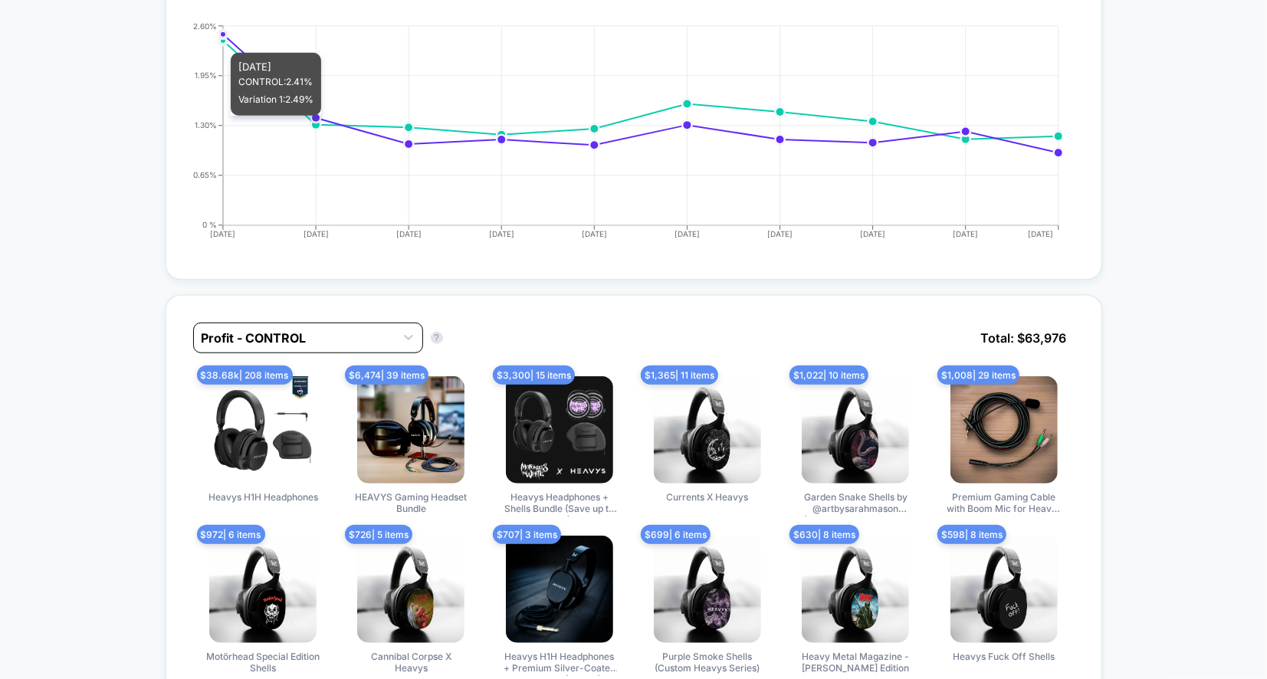
scroll to position [819, 0]
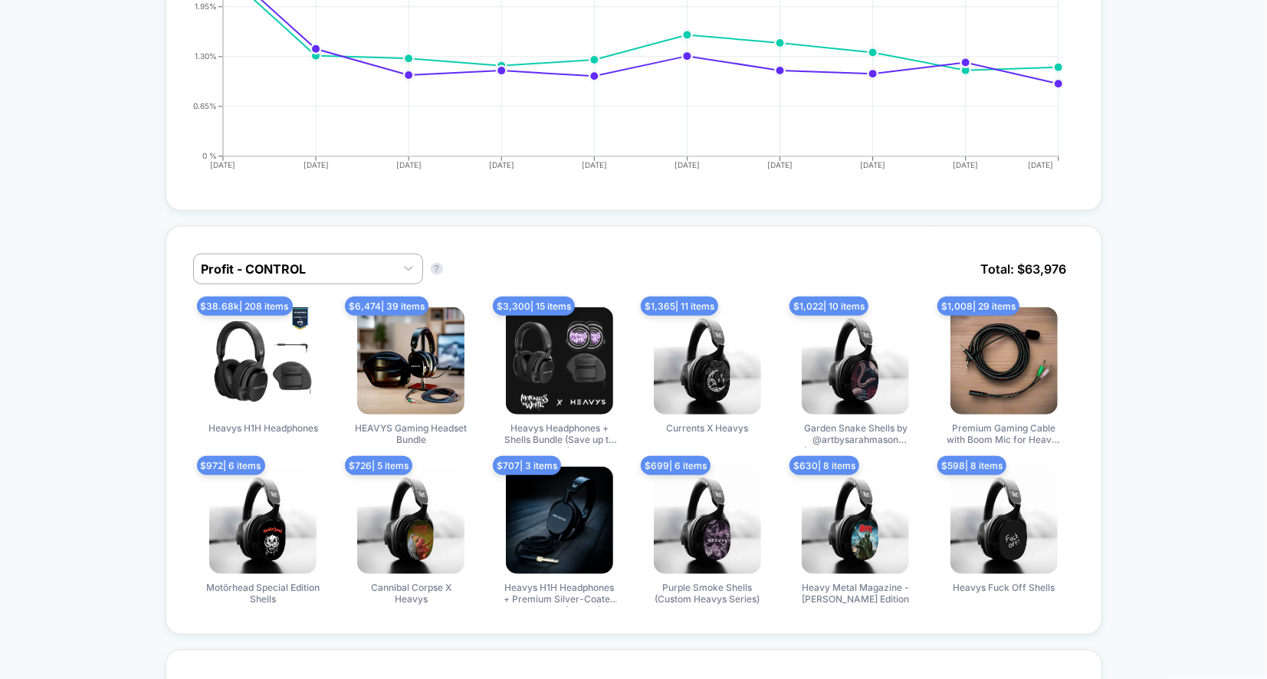
click at [241, 211] on div "Profit - CONTROL Profit - CONTROL ? Total: $ 63,976 $ 38.68k | 208 items Heavys…" at bounding box center [634, 611] width 937 height 801
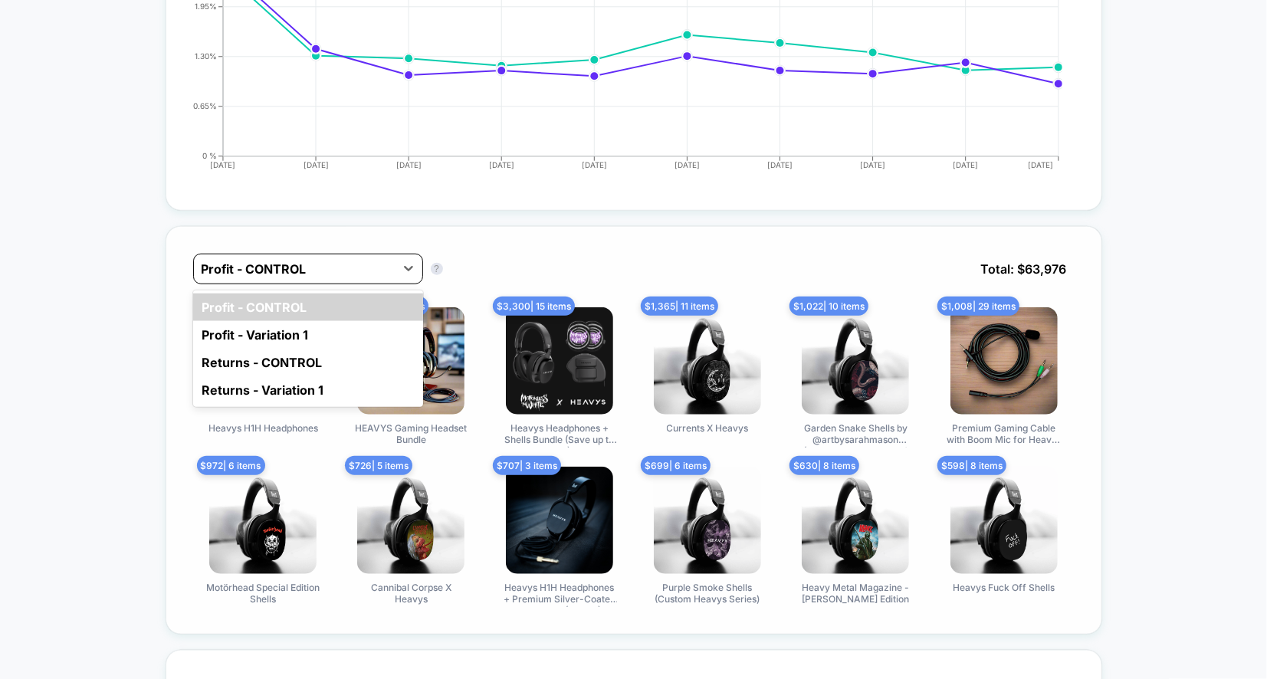
click at [241, 254] on div "Profit - CONTROL" at bounding box center [308, 269] width 230 height 31
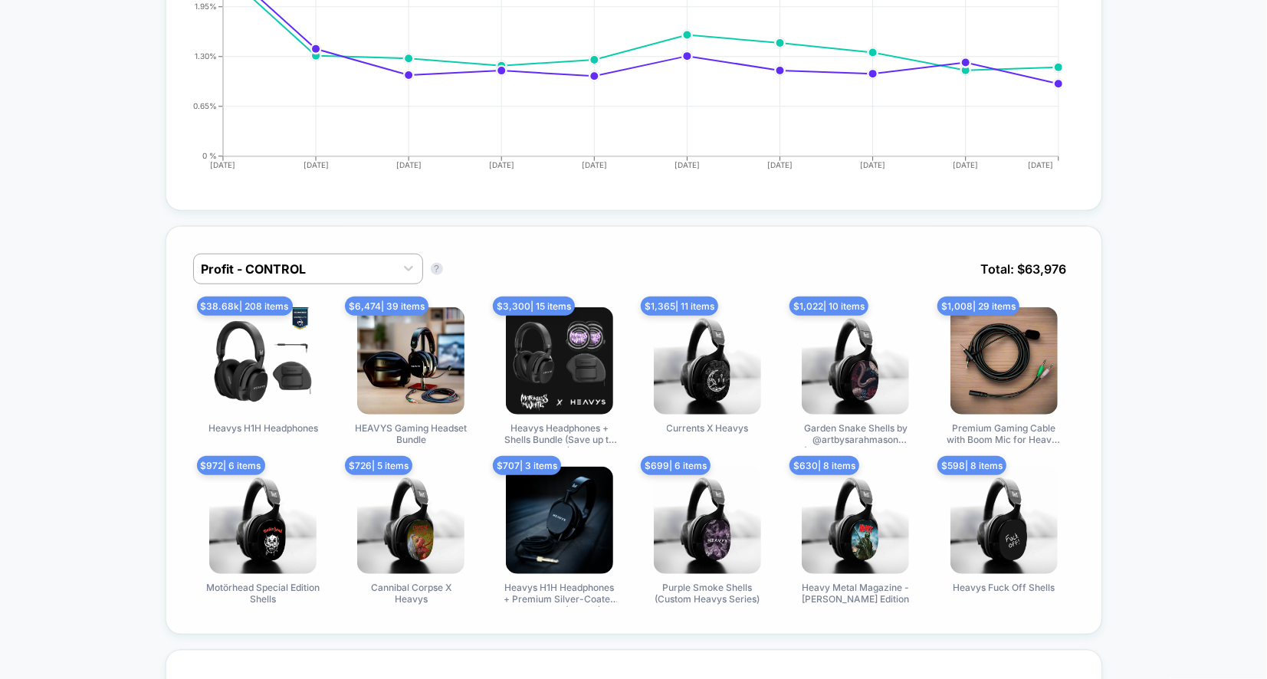
click at [169, 306] on div "Profit - CONTROL Profit - CONTROL ? Total: $ 63,976 $ 38.68k | 208 items Heavys…" at bounding box center [634, 430] width 937 height 409
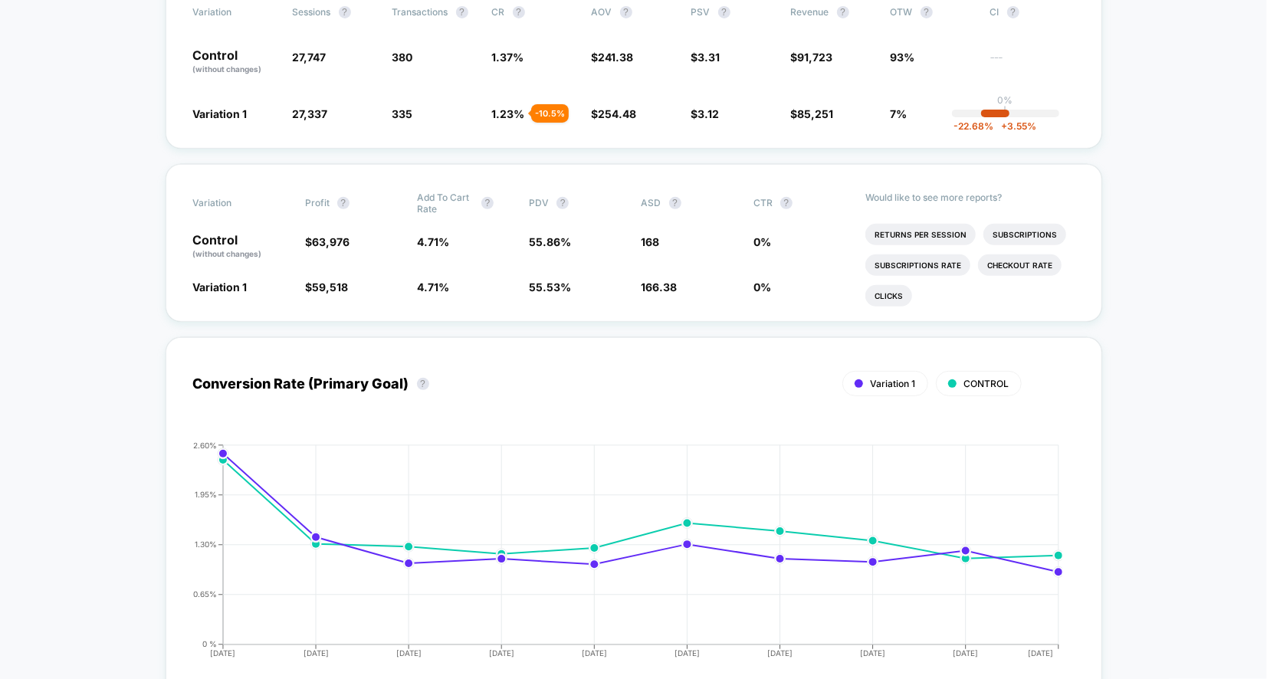
scroll to position [671, 0]
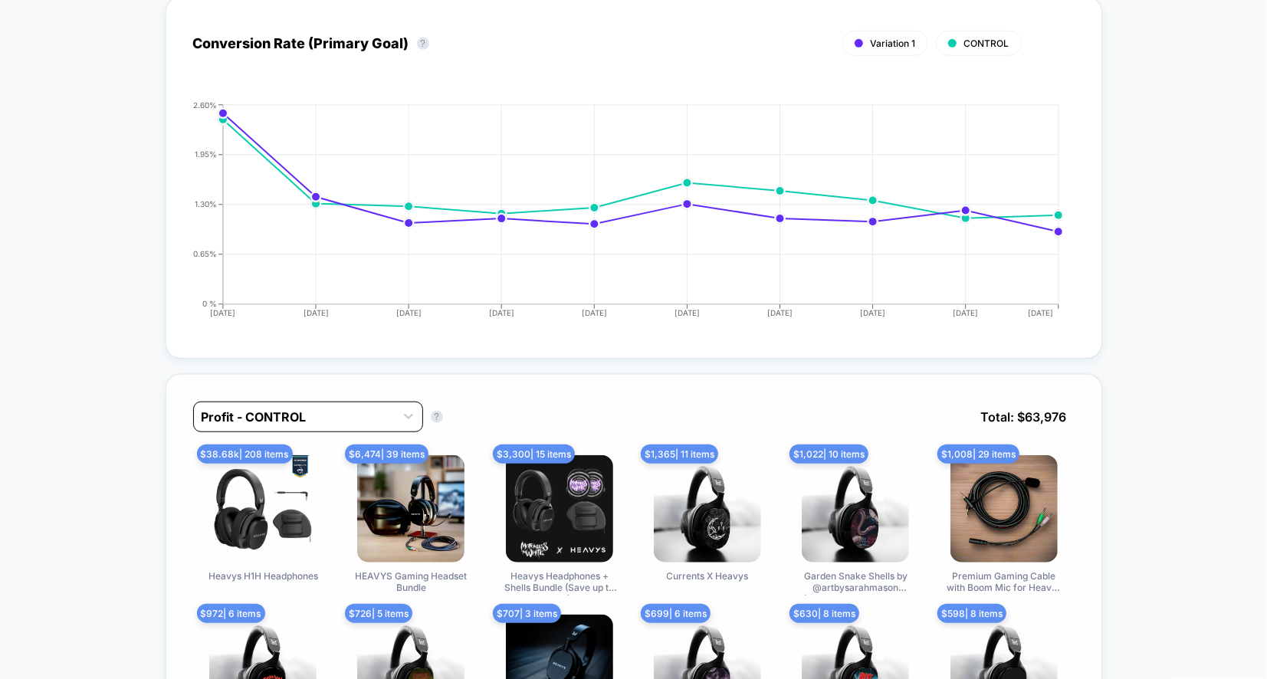
click at [278, 410] on div at bounding box center [295, 417] width 186 height 18
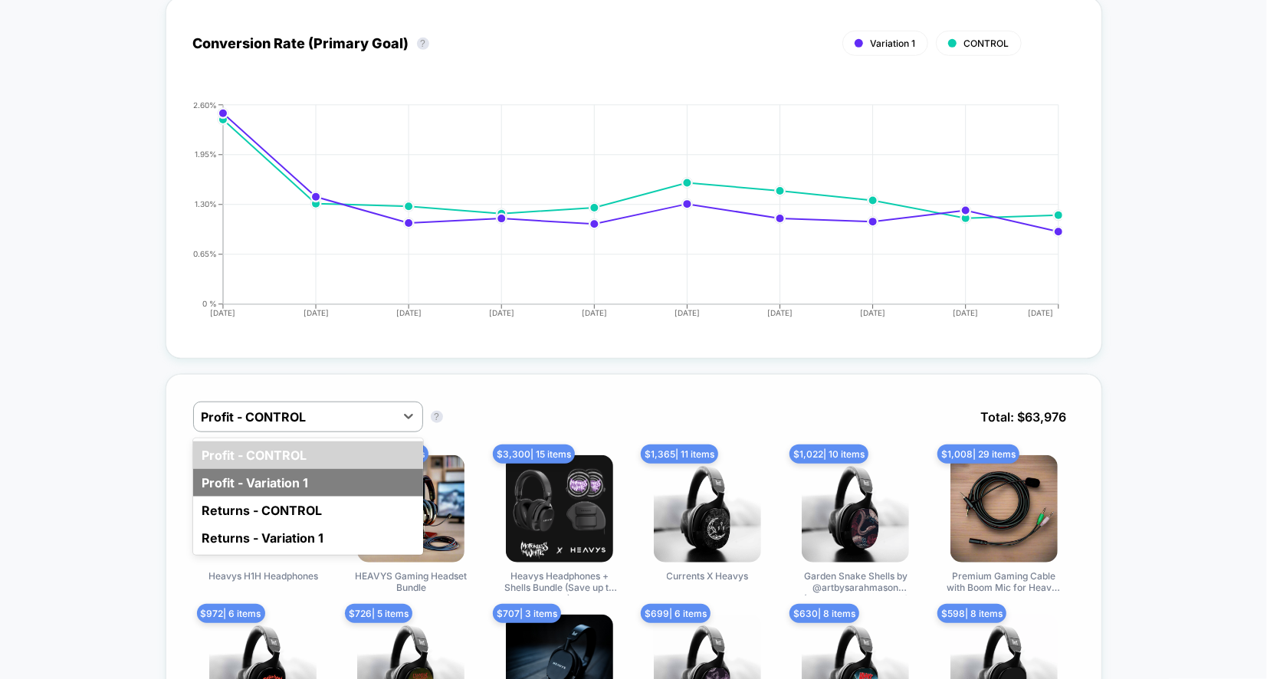
click at [274, 475] on div "Profit - Variation 1" at bounding box center [308, 483] width 230 height 28
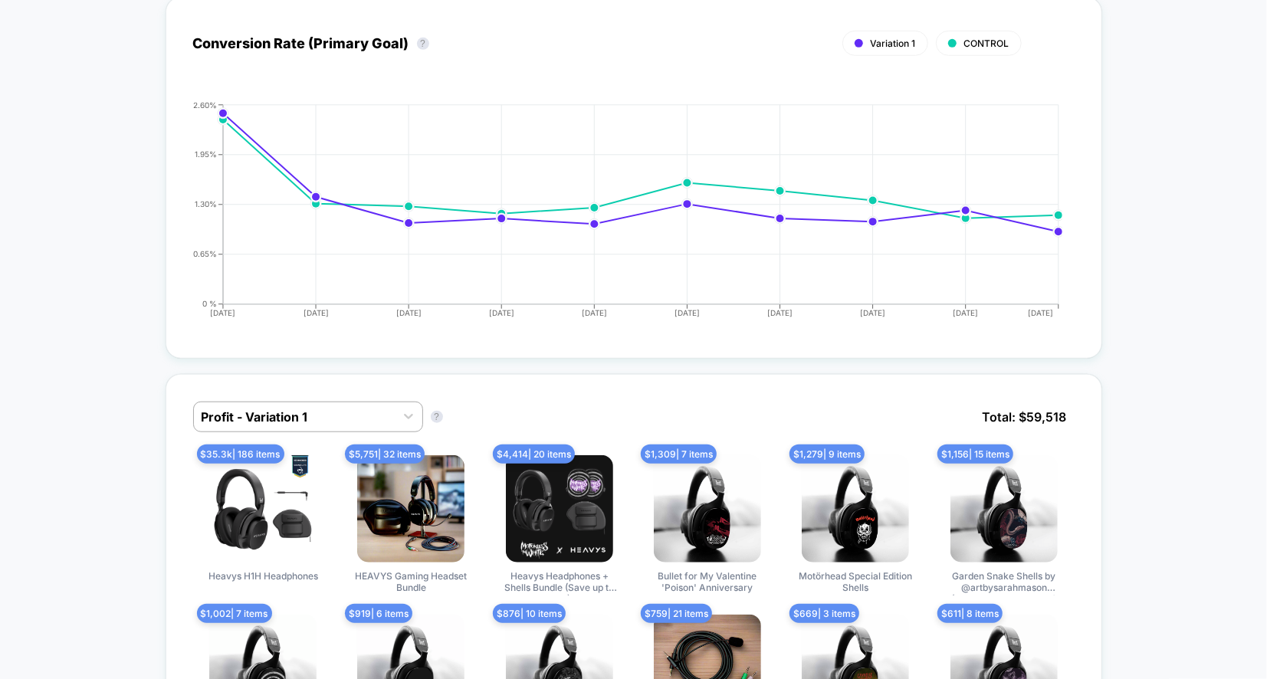
drag, startPoint x: 169, startPoint y: 451, endPoint x: 293, endPoint y: 448, distance: 123.5
click at [293, 448] on div "Profit - Variation 1 Profit - Variation 1 ? Total: $ 59,518 $ 35.3k | 186 items…" at bounding box center [634, 578] width 937 height 409
click at [360, 408] on div at bounding box center [295, 417] width 186 height 18
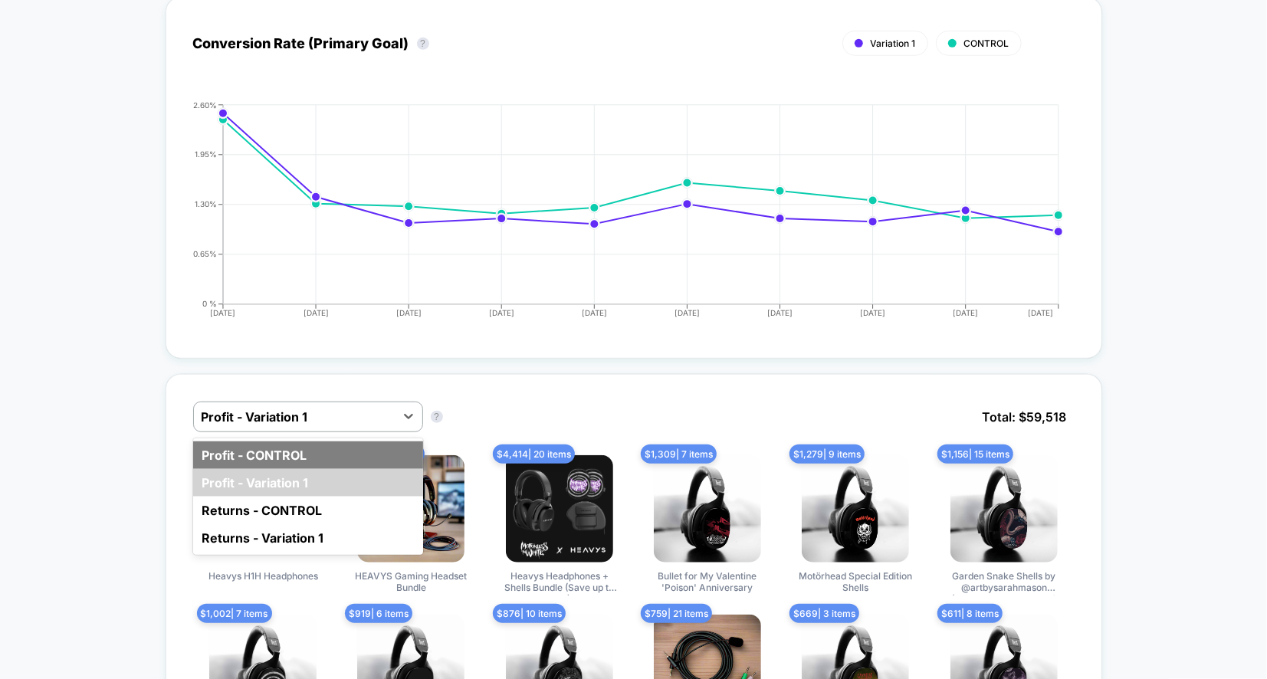
drag, startPoint x: 340, startPoint y: 465, endPoint x: 342, endPoint y: 456, distance: 8.7
click at [342, 456] on div "Profit - CONTROL Profit - Variation 1 Returns - CONTROL Returns - Variation 1" at bounding box center [308, 496] width 230 height 117
click at [335, 453] on div "Profit - CONTROL" at bounding box center [308, 456] width 230 height 28
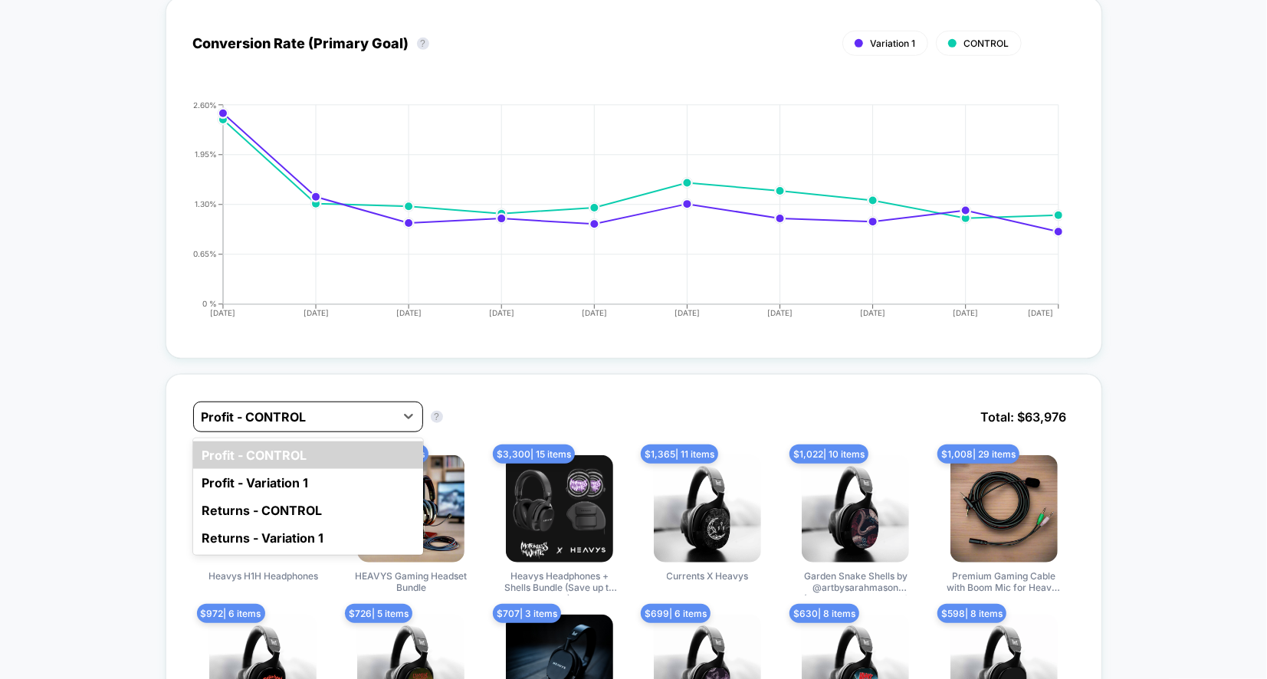
click at [343, 420] on div at bounding box center [295, 417] width 186 height 18
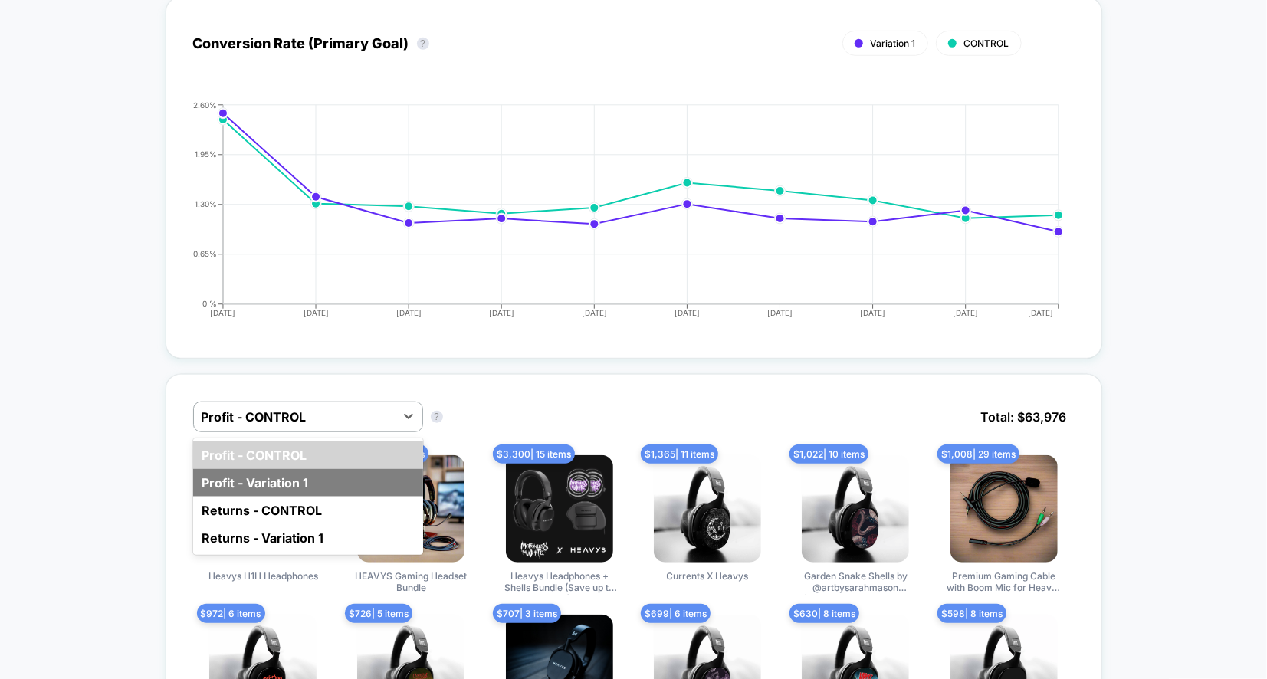
click at [330, 469] on div "Profit - Variation 1" at bounding box center [308, 483] width 230 height 28
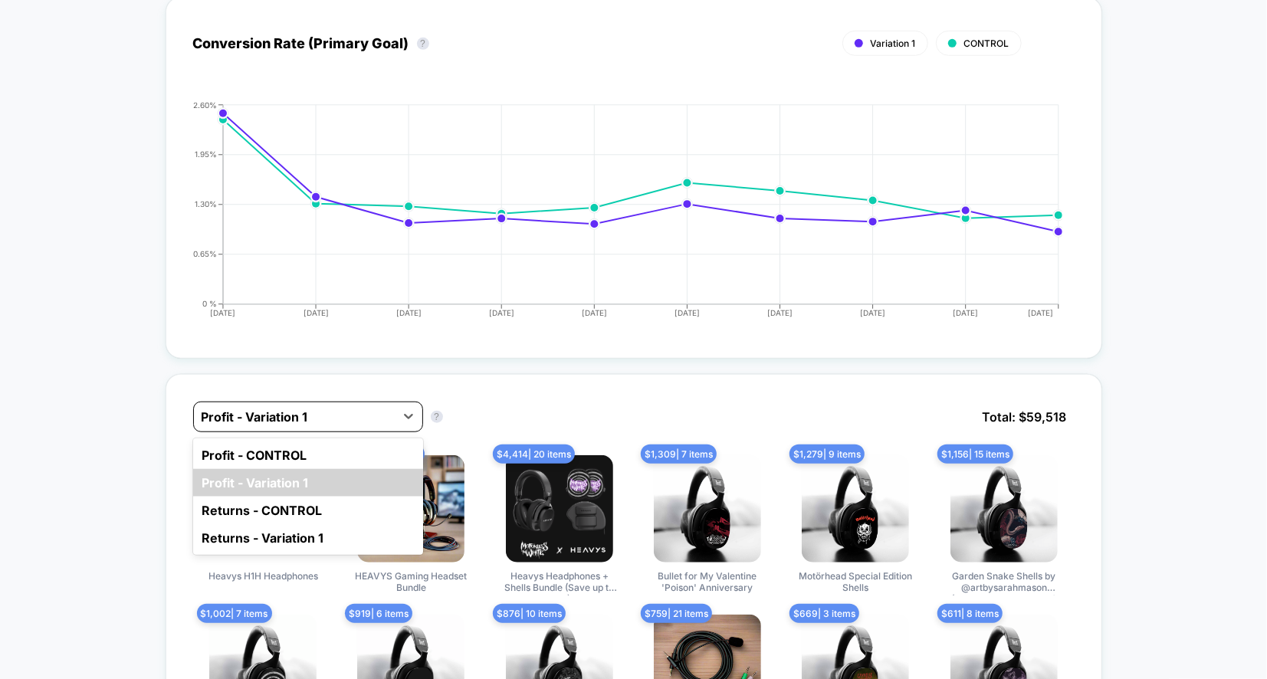
click at [351, 418] on div at bounding box center [295, 417] width 186 height 18
click at [344, 448] on div "Profit - CONTROL" at bounding box center [308, 456] width 230 height 28
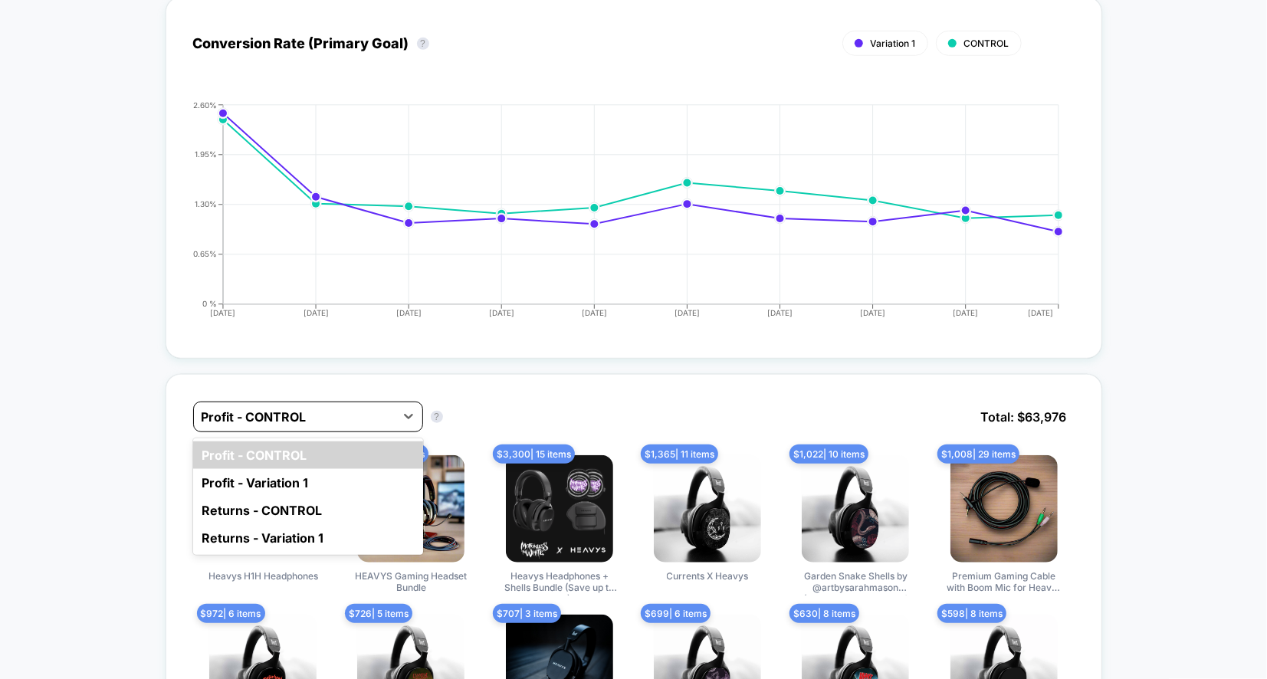
click at [355, 409] on div at bounding box center [295, 417] width 186 height 18
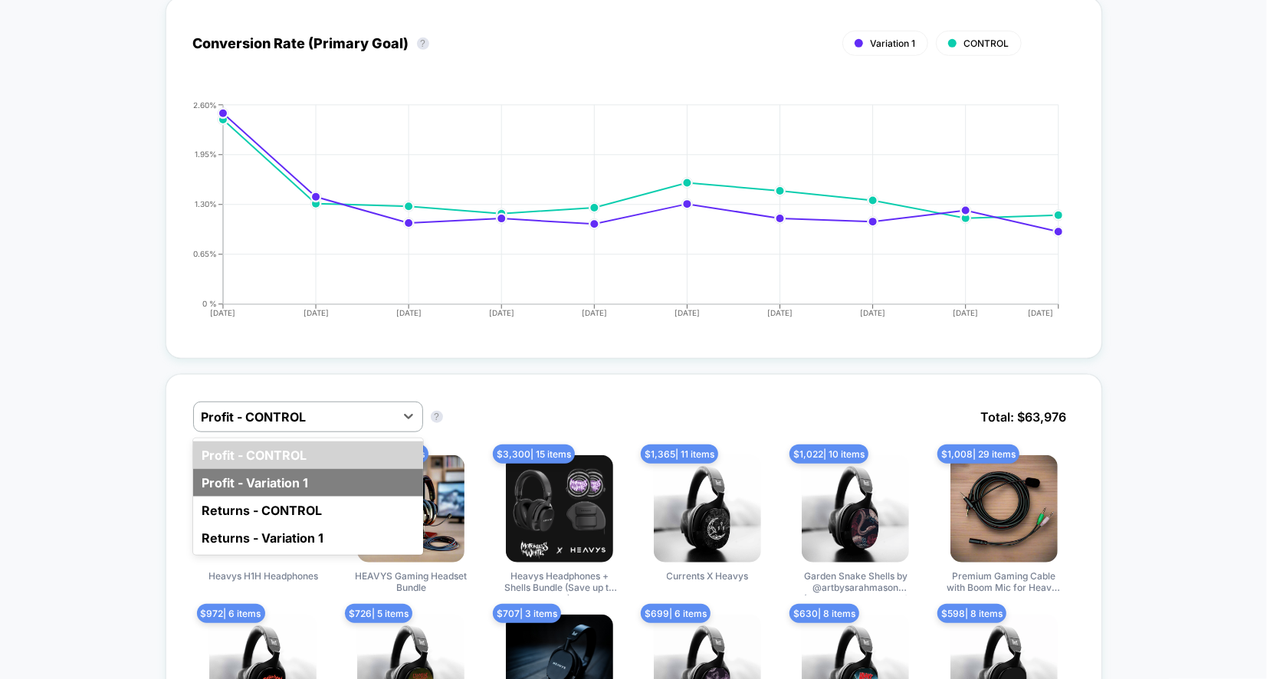
click at [349, 469] on div "Profit - Variation 1" at bounding box center [308, 483] width 230 height 28
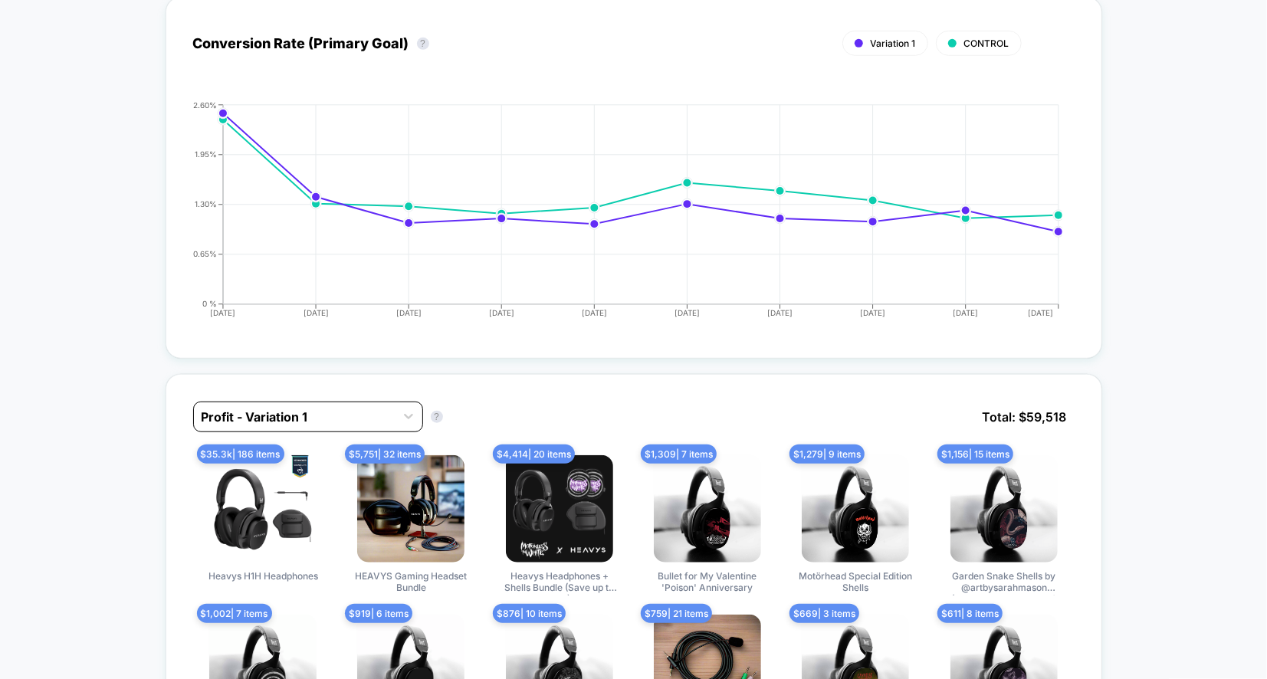
click at [363, 408] on div at bounding box center [295, 417] width 186 height 18
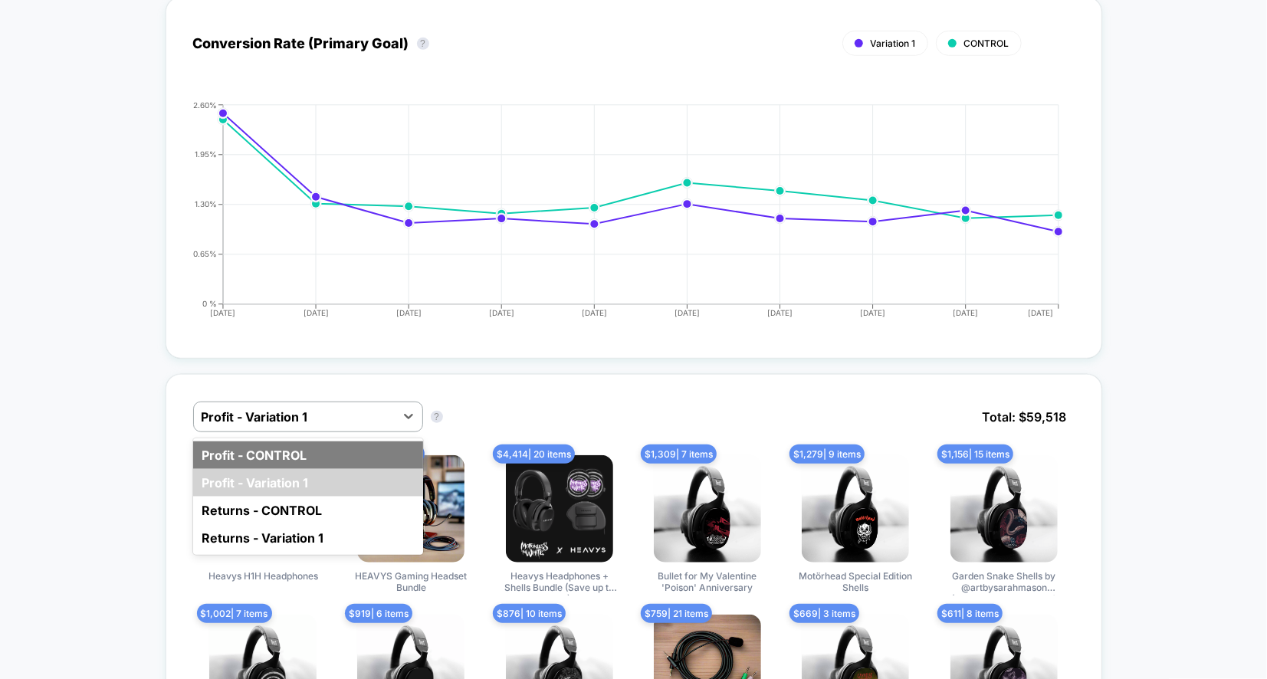
click at [352, 449] on div "Profit - CONTROL" at bounding box center [308, 456] width 230 height 28
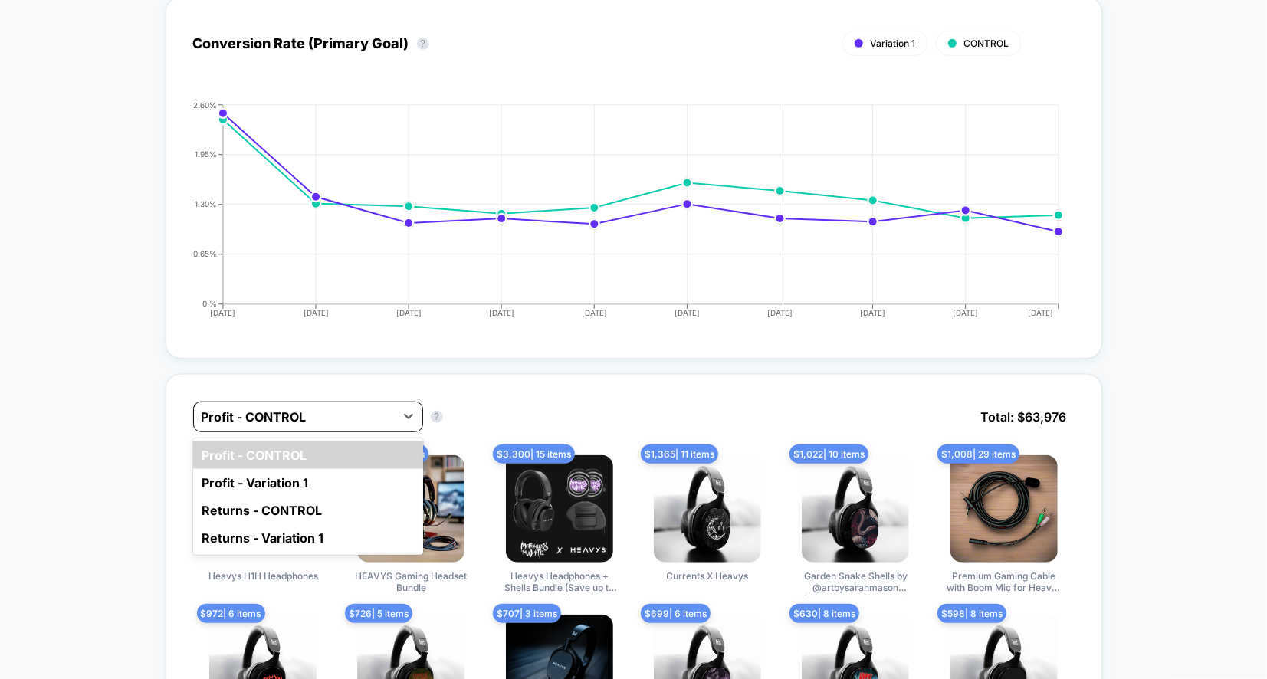
click at [370, 409] on div at bounding box center [295, 417] width 186 height 18
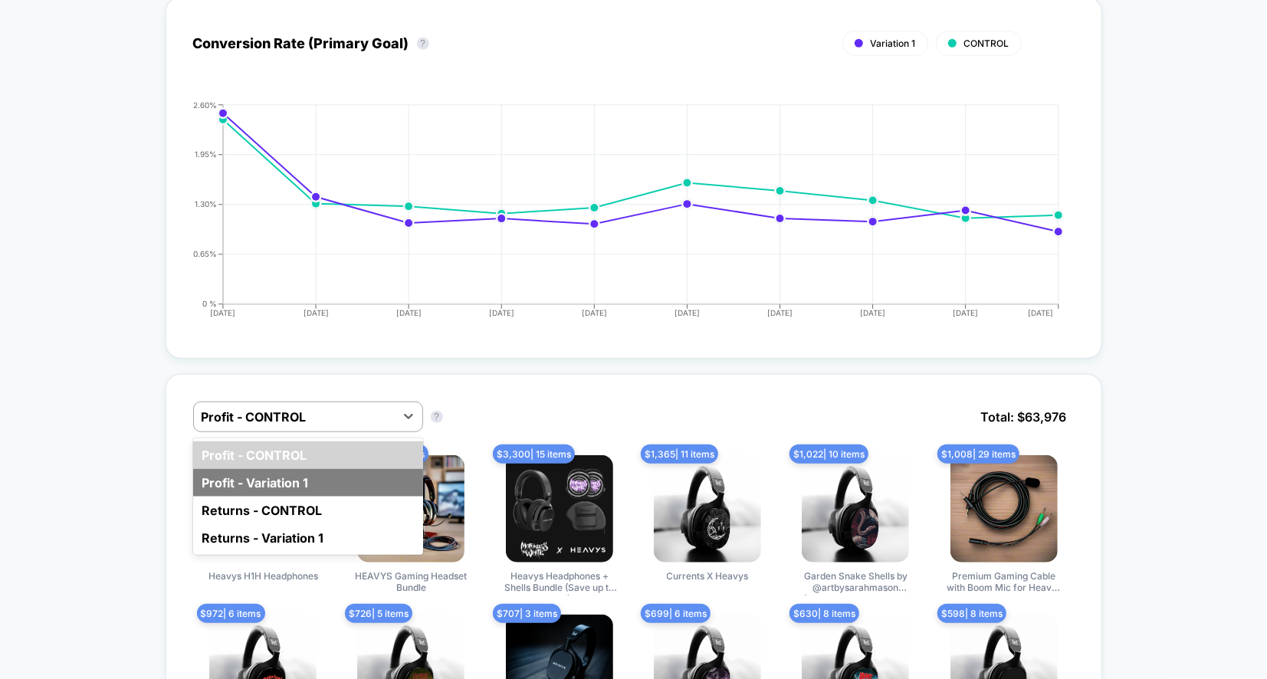
click at [357, 469] on div "Profit - Variation 1" at bounding box center [308, 483] width 230 height 28
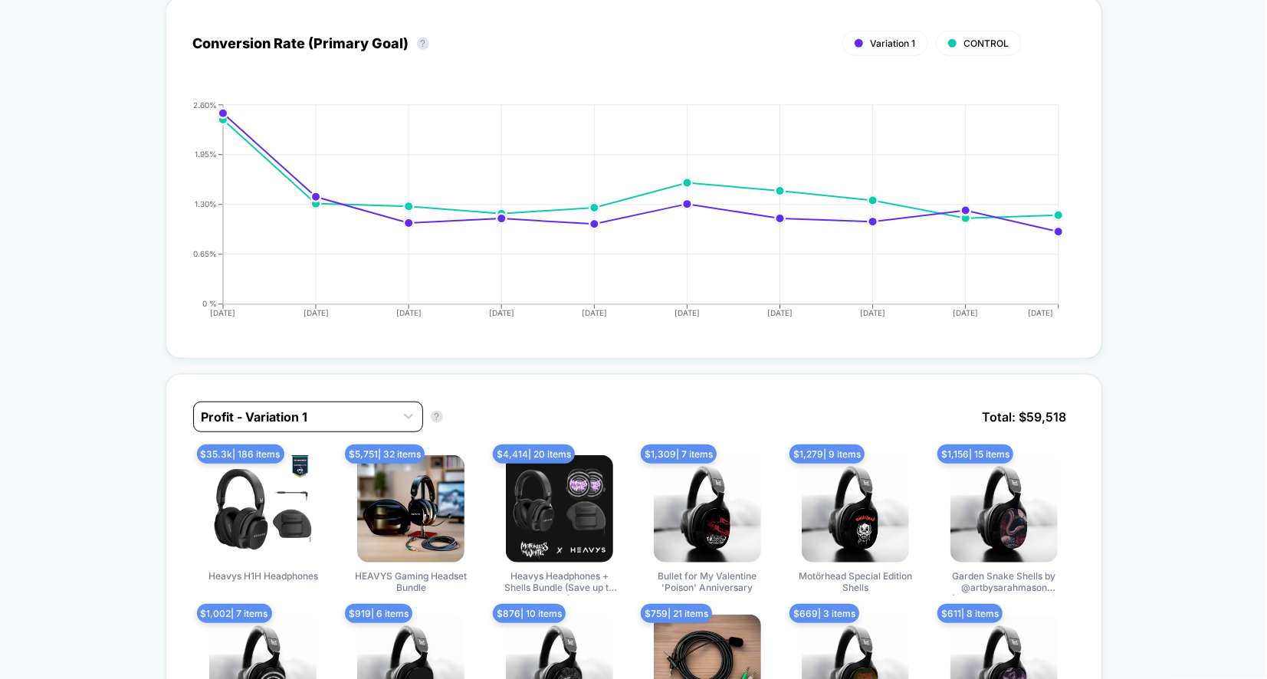
click at [376, 408] on div at bounding box center [295, 417] width 186 height 18
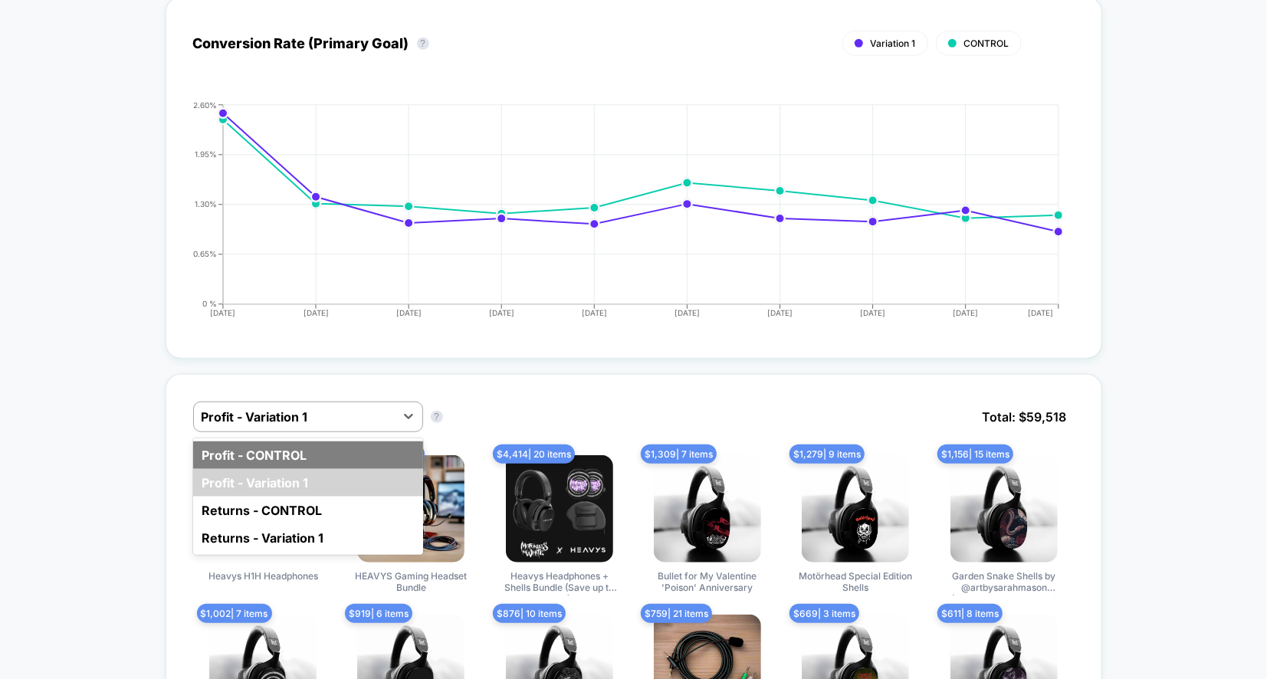
click at [369, 448] on div "Profit - CONTROL" at bounding box center [308, 456] width 230 height 28
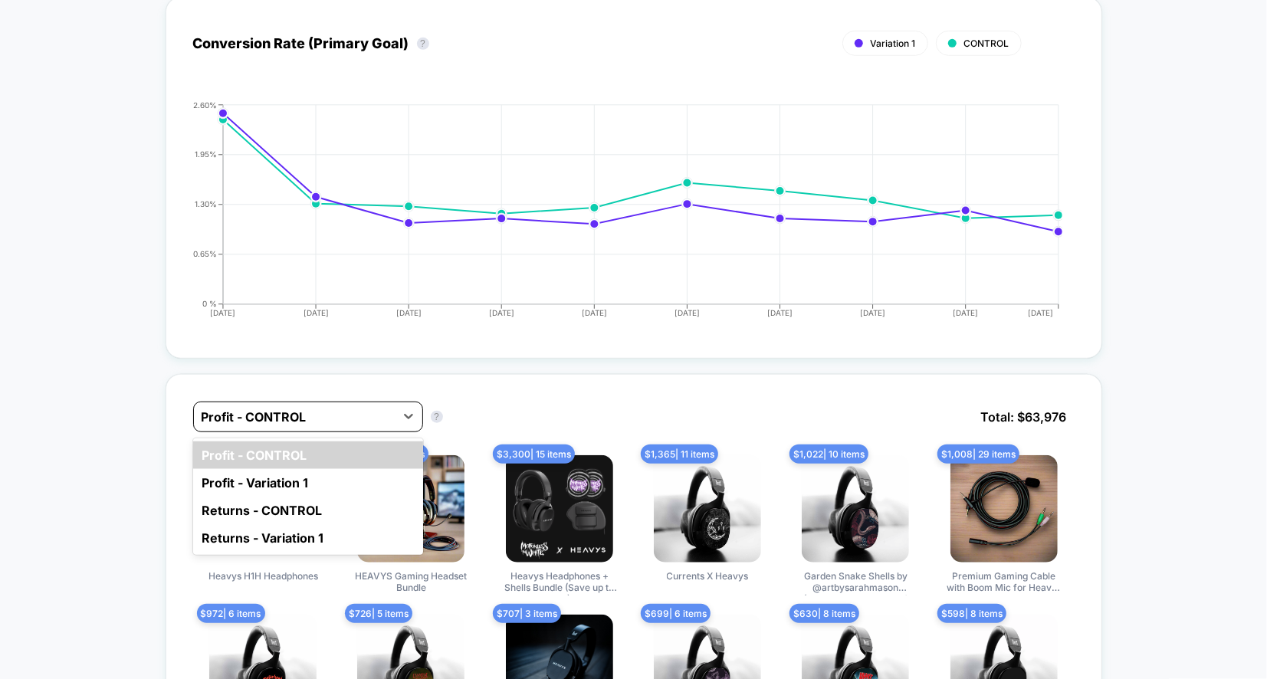
click at [291, 424] on div "Profit - CONTROL" at bounding box center [308, 417] width 230 height 31
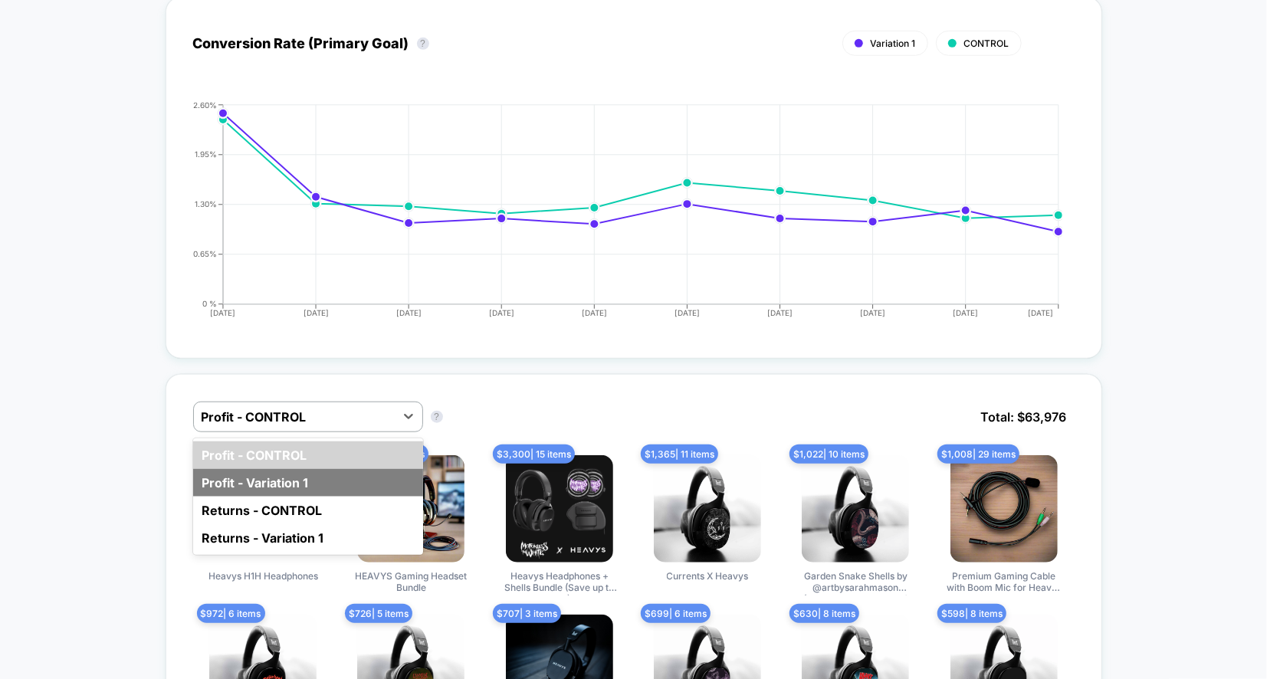
click at [285, 469] on div "Profit - Variation 1" at bounding box center [308, 483] width 230 height 28
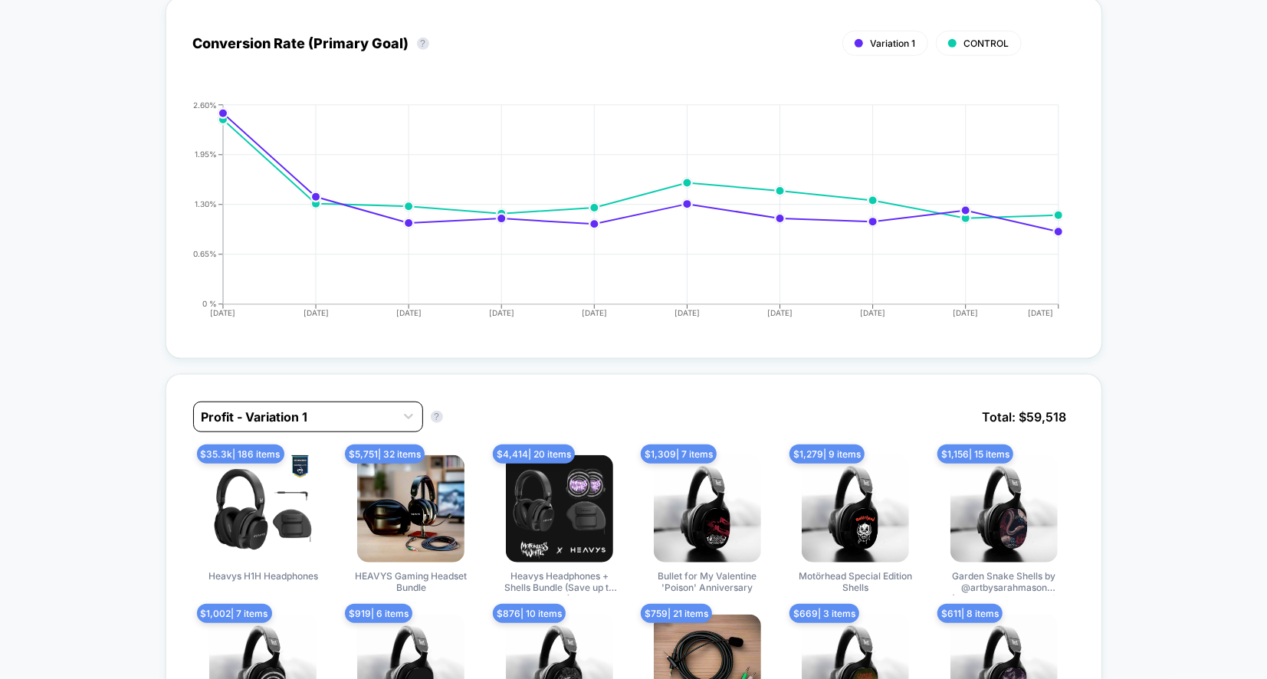
click at [317, 409] on div at bounding box center [295, 417] width 186 height 18
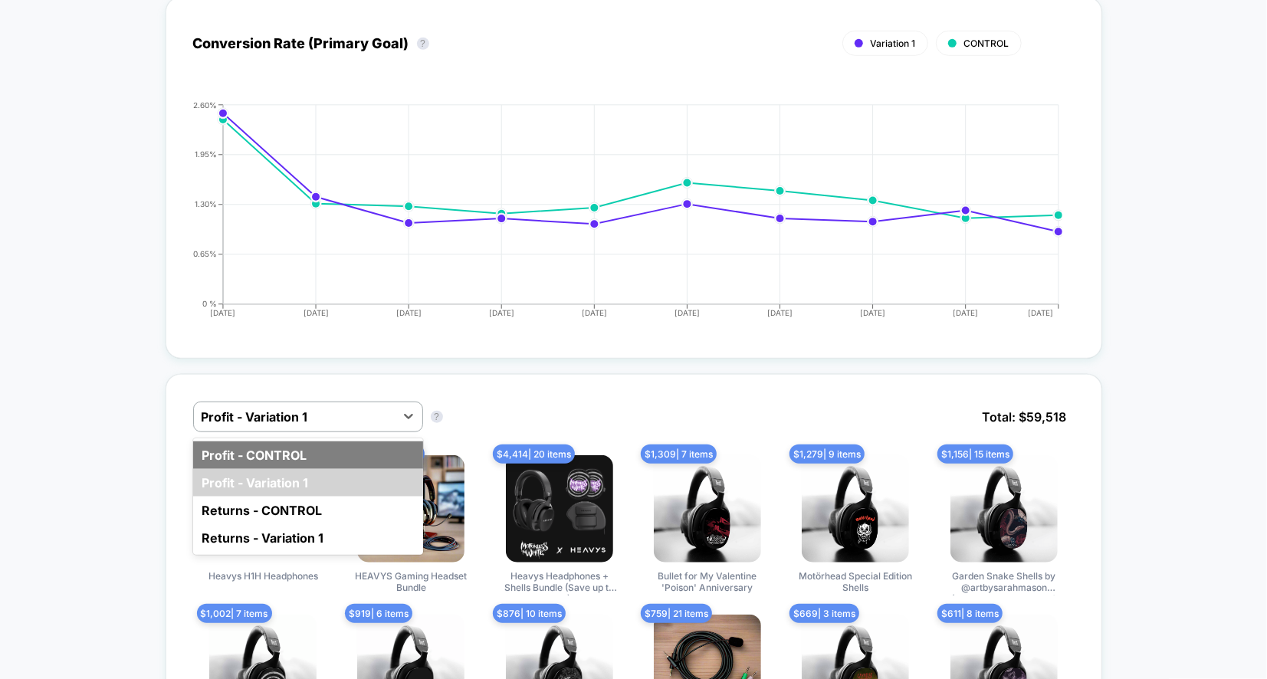
click at [309, 455] on div "Profit - CONTROL" at bounding box center [308, 456] width 230 height 28
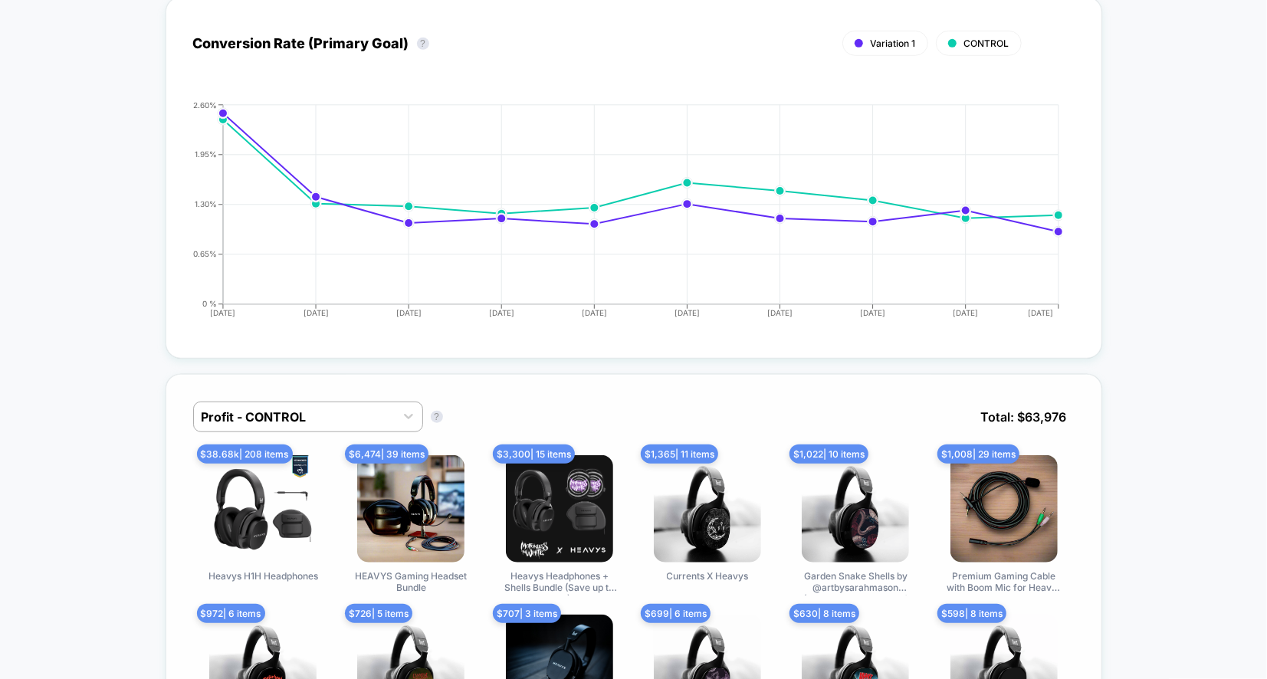
drag, startPoint x: 178, startPoint y: 445, endPoint x: 266, endPoint y: 442, distance: 88.2
click at [268, 443] on div "Profit - CONTROL Profit - CONTROL ? Total: $ 63,976 $ 38.68k | 208 items Heavys…" at bounding box center [634, 578] width 937 height 409
click at [291, 411] on div at bounding box center [295, 417] width 186 height 18
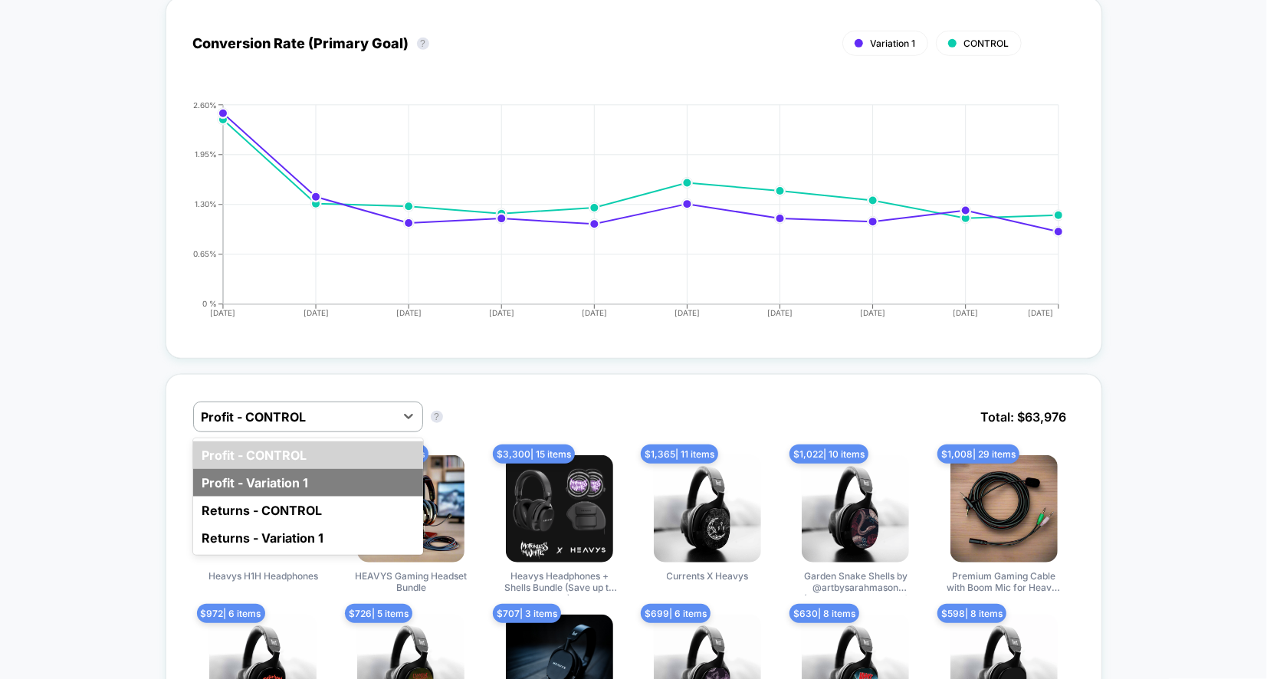
click at [278, 469] on div "Profit - Variation 1" at bounding box center [308, 483] width 230 height 28
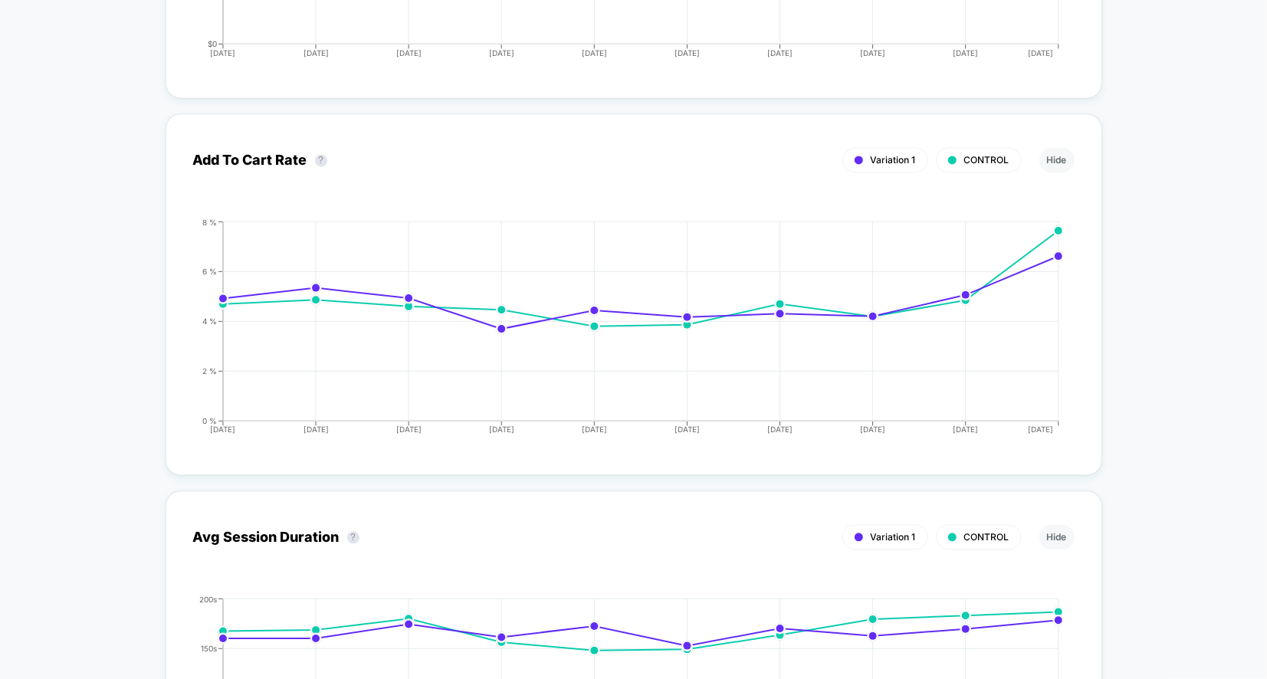
scroll to position [2093, 0]
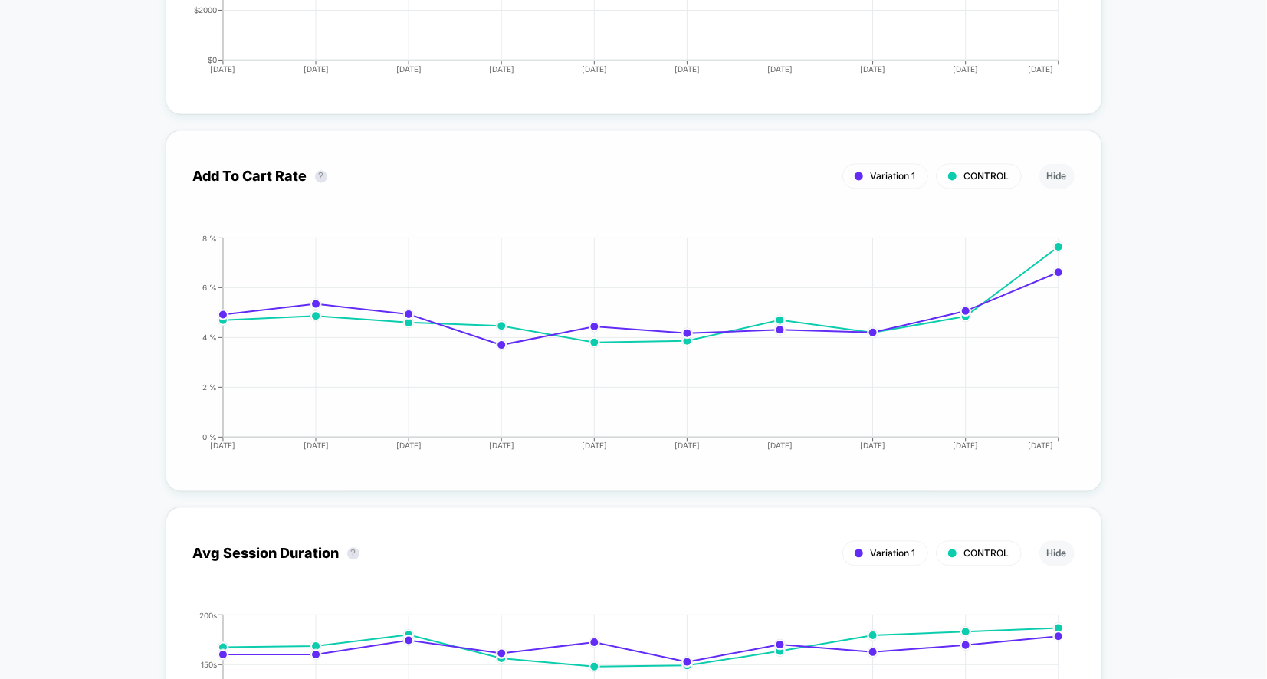
click at [911, 173] on span "Variation 1" at bounding box center [893, 175] width 45 height 11
click at [942, 165] on div "CONTROL" at bounding box center [979, 175] width 86 height 25
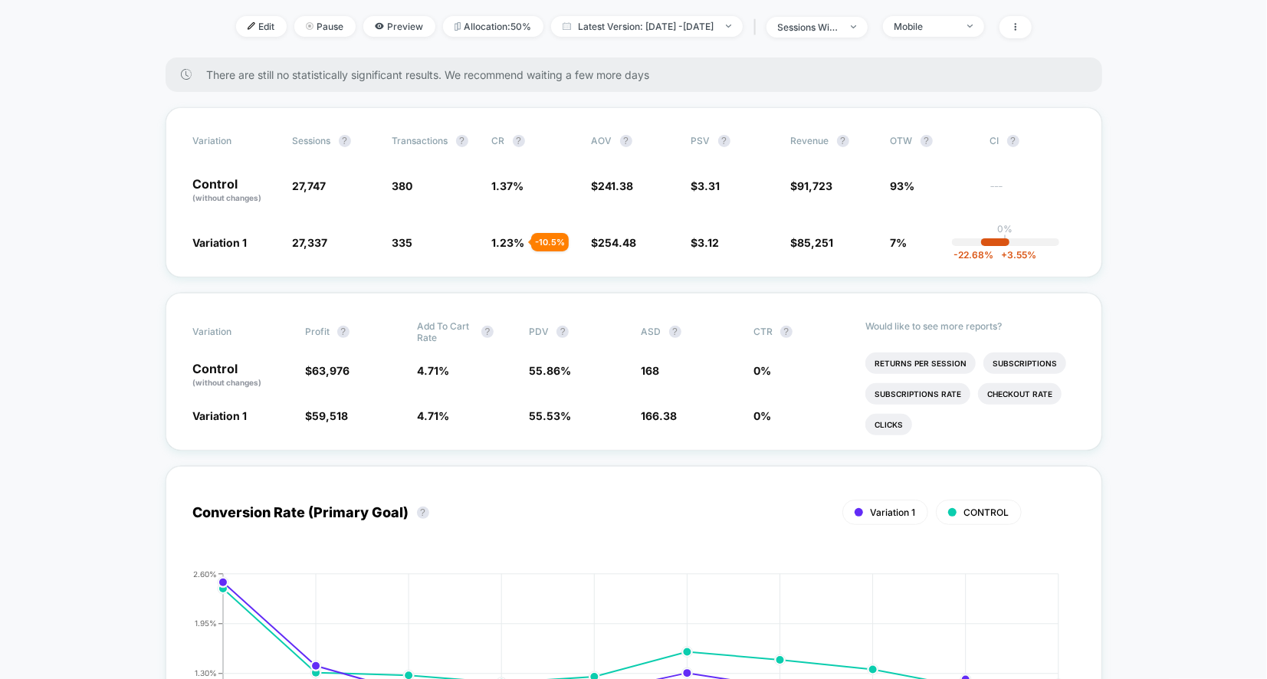
scroll to position [203, 0]
drag, startPoint x: 632, startPoint y: 353, endPoint x: 677, endPoint y: 421, distance: 80.8
click at [677, 421] on div "Variation Profit ? Add To Cart Rate ? PDV ? ASD ? CTR ? Control (without change…" at bounding box center [634, 370] width 937 height 158
drag, startPoint x: 415, startPoint y: 412, endPoint x: 415, endPoint y: 366, distance: 46.8
click at [415, 366] on div "Variation Profit ? Add To Cart Rate ? PDV ? ASD ? CTR ? Control (without change…" at bounding box center [634, 370] width 937 height 158
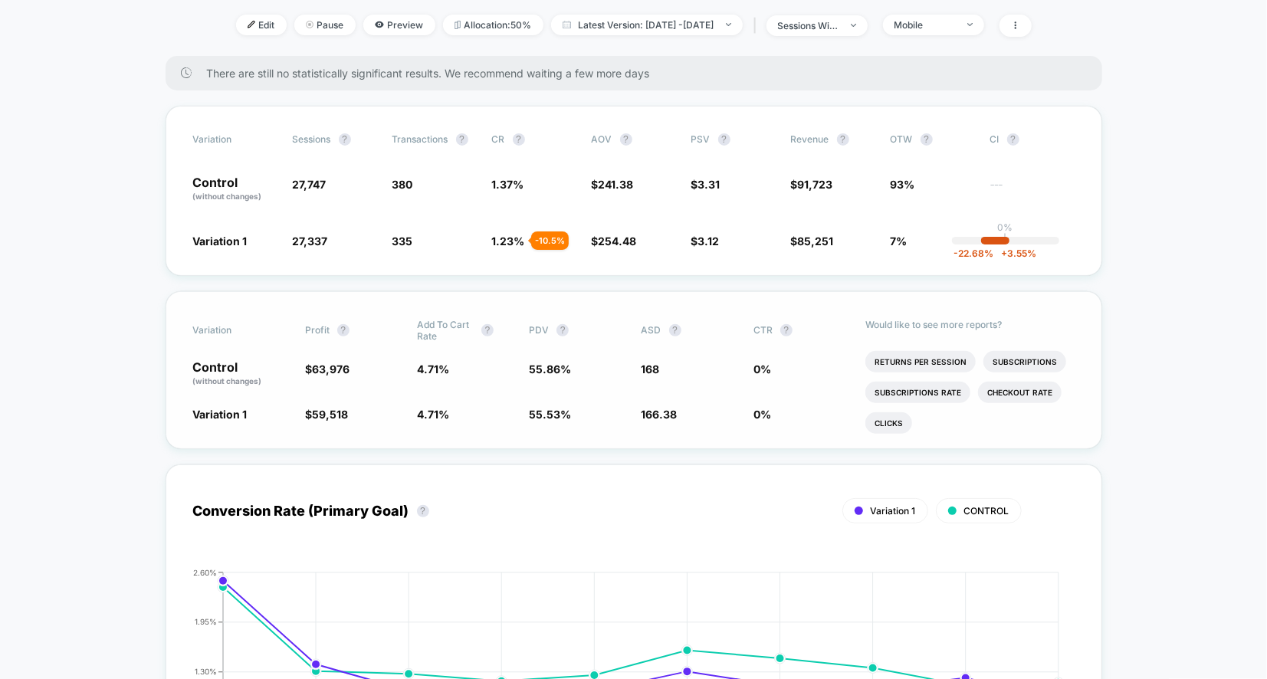
click at [415, 366] on div "Control (without changes) $ 63,976 4.71 % 55.86 % 168 0 %" at bounding box center [634, 374] width 882 height 26
drag, startPoint x: 415, startPoint y: 366, endPoint x: 426, endPoint y: 387, distance: 24.0
click at [426, 387] on div "Variation Profit ? Add To Cart Rate ? PDV ? ASD ? CTR ? Control (without change…" at bounding box center [634, 370] width 937 height 158
click at [513, 127] on div "Variation Sessions ? Transactions ? CR ? AOV ? PSV ? Revenue ? OTW ? CI ? Contr…" at bounding box center [634, 191] width 937 height 170
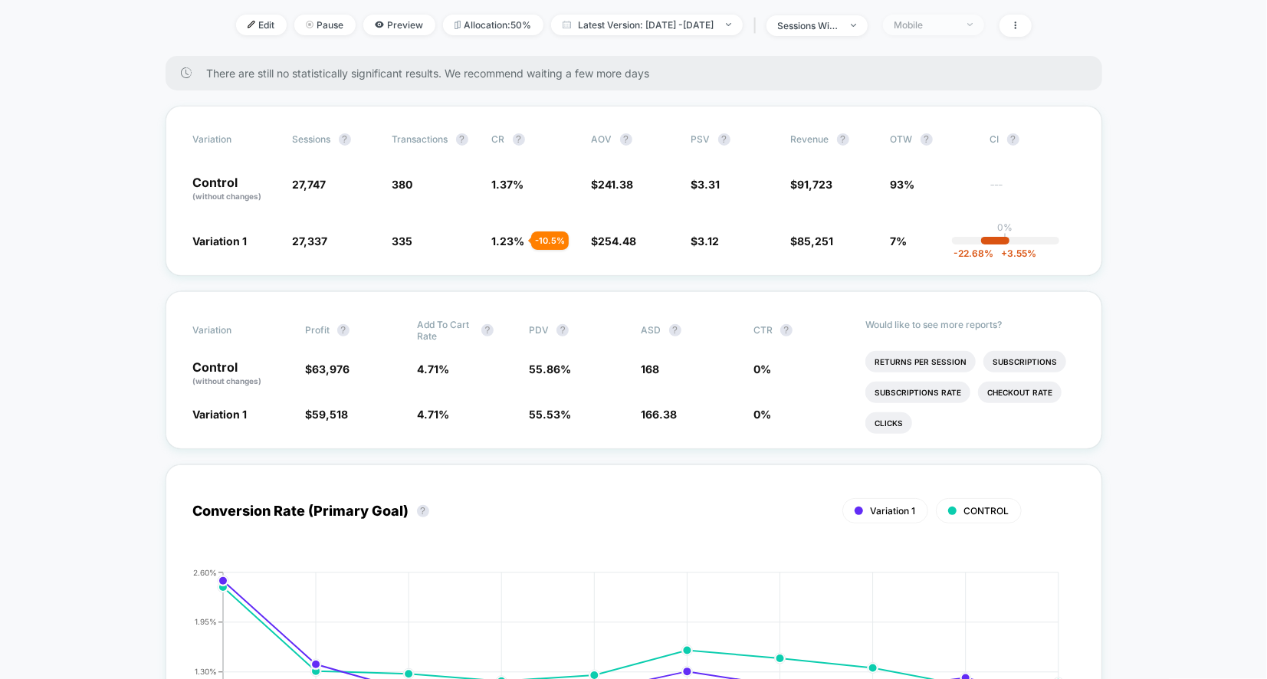
click at [984, 25] on span "Mobile" at bounding box center [933, 25] width 101 height 21
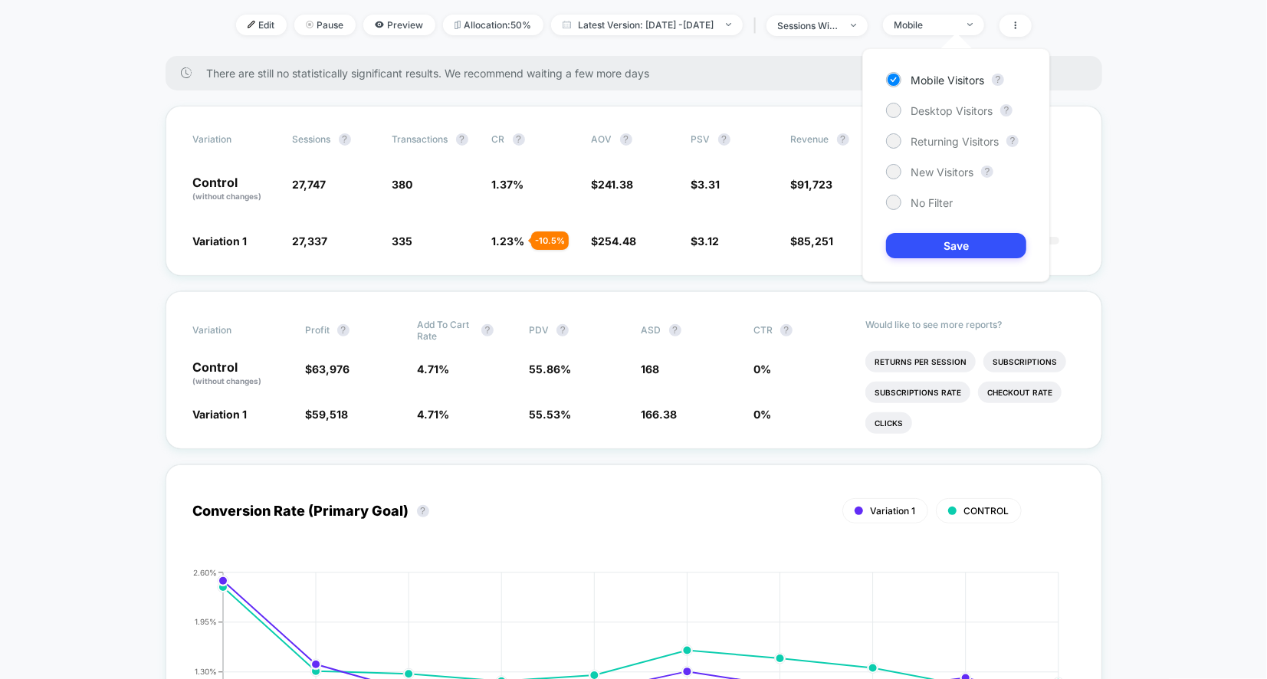
click at [931, 132] on div "Mobile Visitors ? Desktop Visitors ? Returning Visitors ? New Visitors ? No Fil…" at bounding box center [956, 165] width 188 height 234
click at [928, 138] on span "Returning Visitors" at bounding box center [955, 141] width 88 height 13
click at [919, 235] on button "Save" at bounding box center [956, 245] width 140 height 25
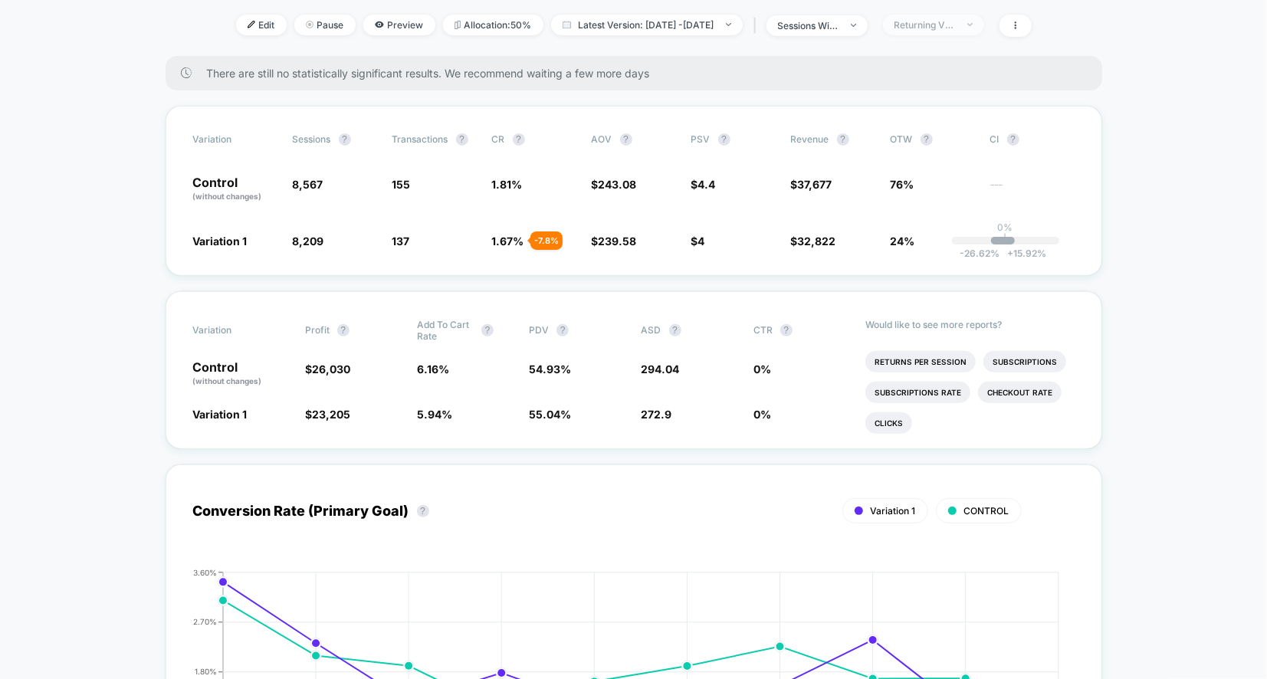
click at [984, 30] on span "Returning Visitors" at bounding box center [933, 25] width 101 height 21
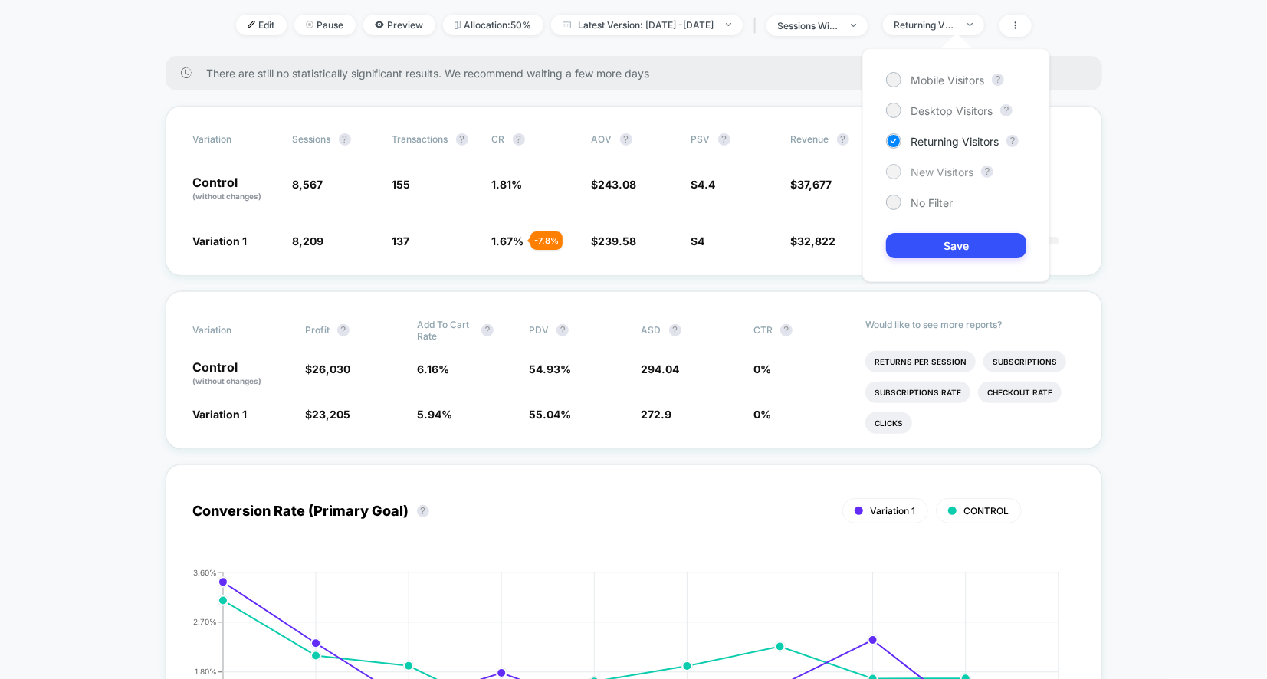
click at [938, 166] on span "New Visitors" at bounding box center [942, 172] width 63 height 13
click at [937, 255] on button "Save" at bounding box center [956, 245] width 140 height 25
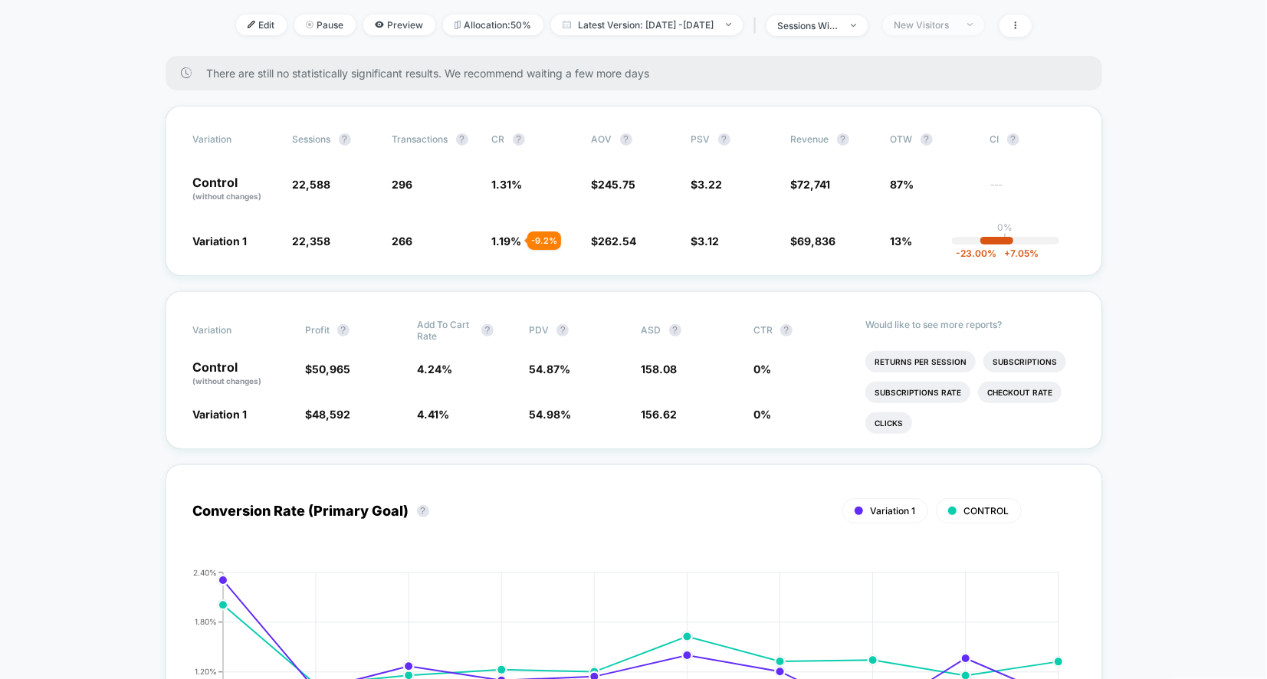
click at [956, 20] on div "New Visitors" at bounding box center [925, 24] width 61 height 11
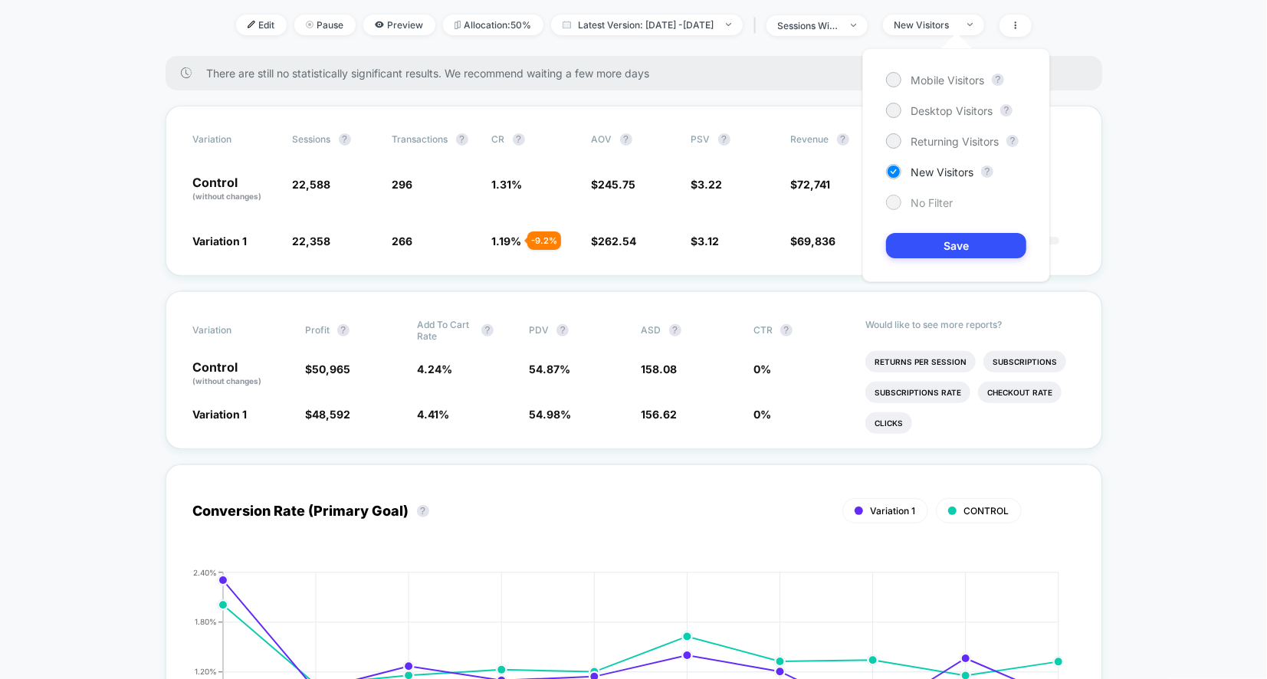
click at [921, 202] on span "No Filter" at bounding box center [932, 202] width 42 height 13
click at [921, 227] on div "Mobile Visitors ? Desktop Visitors ? Returning Visitors ? New Visitors ? No Fil…" at bounding box center [956, 165] width 188 height 234
click at [921, 238] on button "Save" at bounding box center [956, 245] width 140 height 25
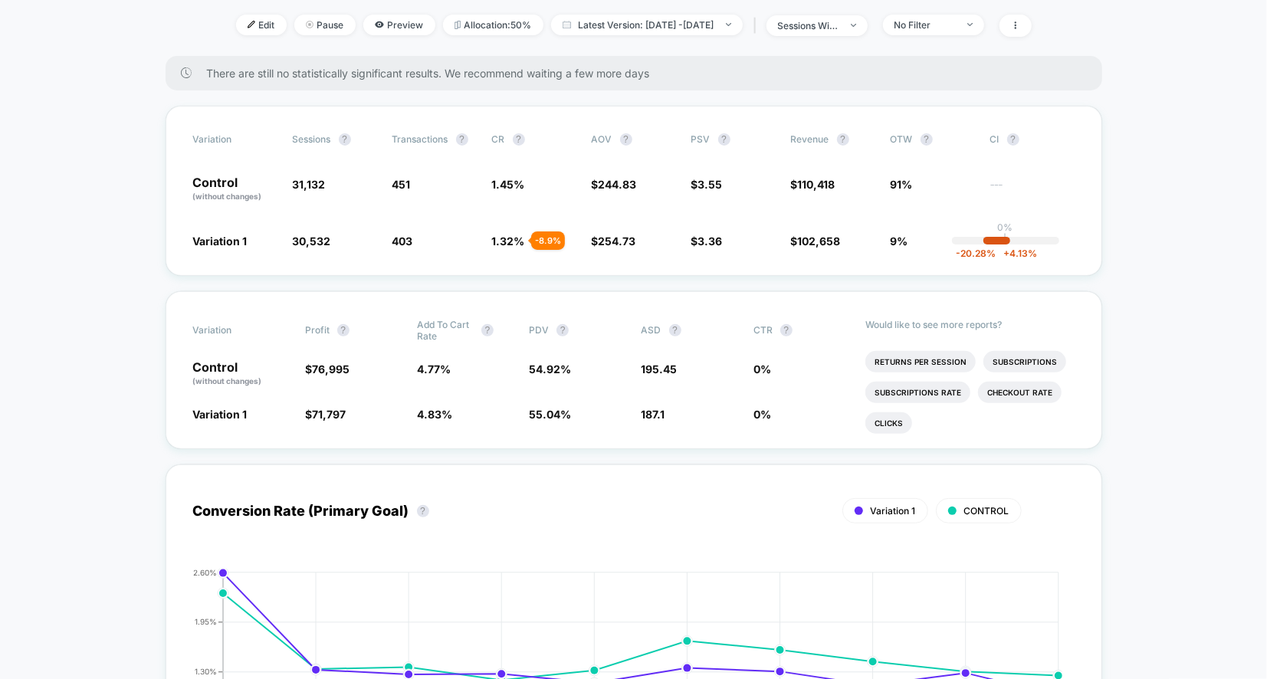
drag, startPoint x: 839, startPoint y: 147, endPoint x: 853, endPoint y: 279, distance: 132.7
drag, startPoint x: 853, startPoint y: 279, endPoint x: 915, endPoint y: 286, distance: 61.7
click at [645, 184] on span "$ 244.83" at bounding box center [634, 189] width 84 height 26
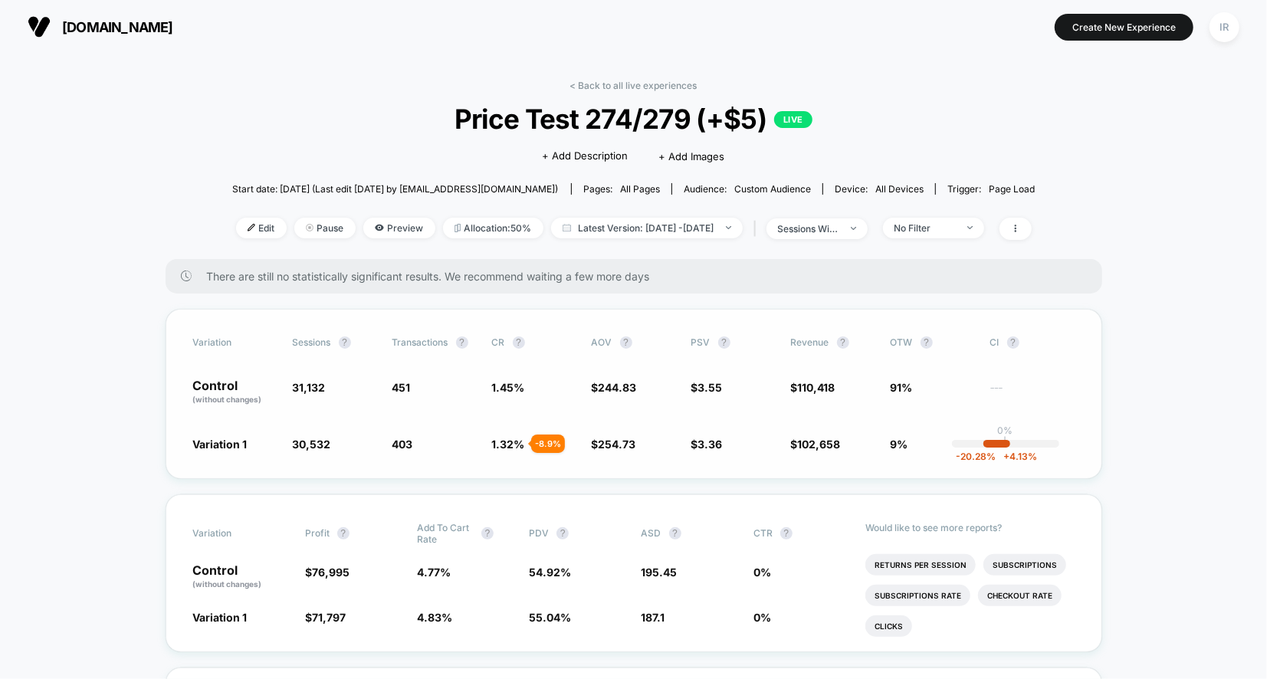
drag, startPoint x: 603, startPoint y: 390, endPoint x: 620, endPoint y: 456, distance: 68.2
click at [621, 456] on div "Variation Sessions ? Transactions ? CR ? AOV ? PSV ? Revenue ? OTW ? CI ? Contr…" at bounding box center [634, 394] width 937 height 170
drag, startPoint x: 641, startPoint y: 441, endPoint x: 417, endPoint y: 343, distance: 244.1
click at [417, 343] on div "Variation Sessions ? Transactions ? CR ? AOV ? PSV ? Revenue ? OTW ? CI ? Contr…" at bounding box center [634, 394] width 937 height 170
drag, startPoint x: 400, startPoint y: 377, endPoint x: 412, endPoint y: 422, distance: 45.9
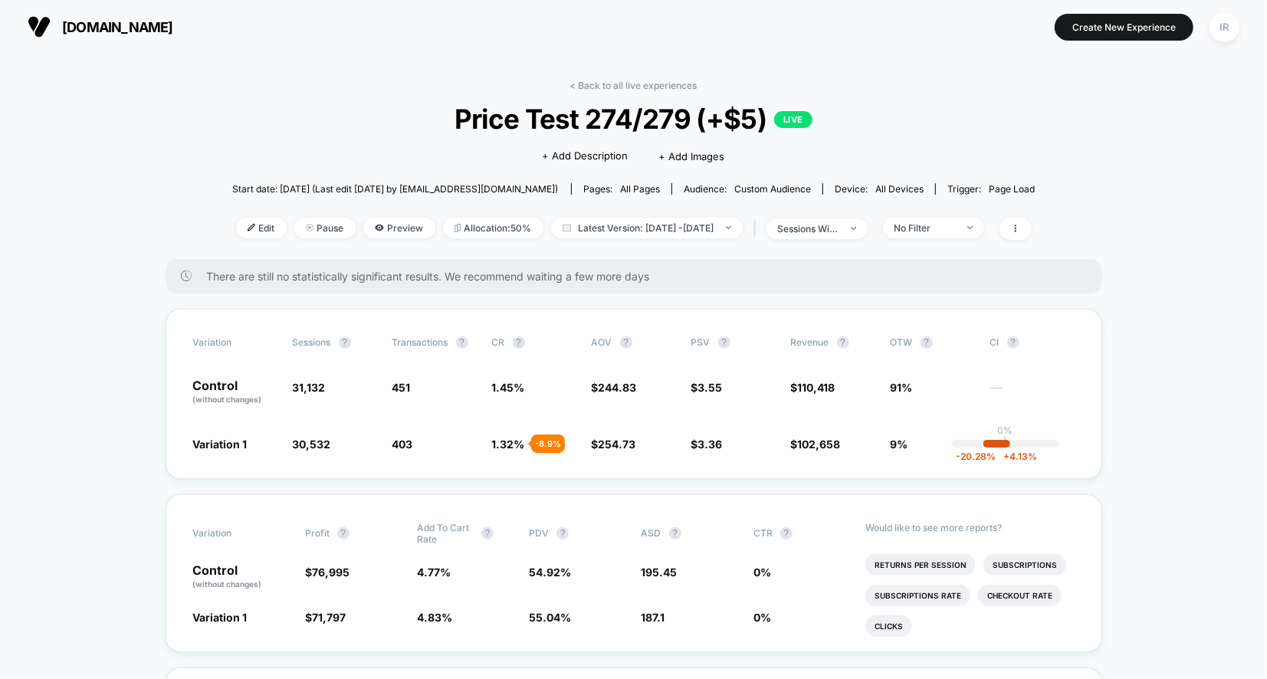
click at [403, 388] on div "Variation Sessions ? Transactions ? CR ? AOV ? PSV ? Revenue ? OTW ? CI ? Contr…" at bounding box center [634, 394] width 937 height 170
click at [868, 229] on span "sessions with impression" at bounding box center [817, 228] width 101 height 21
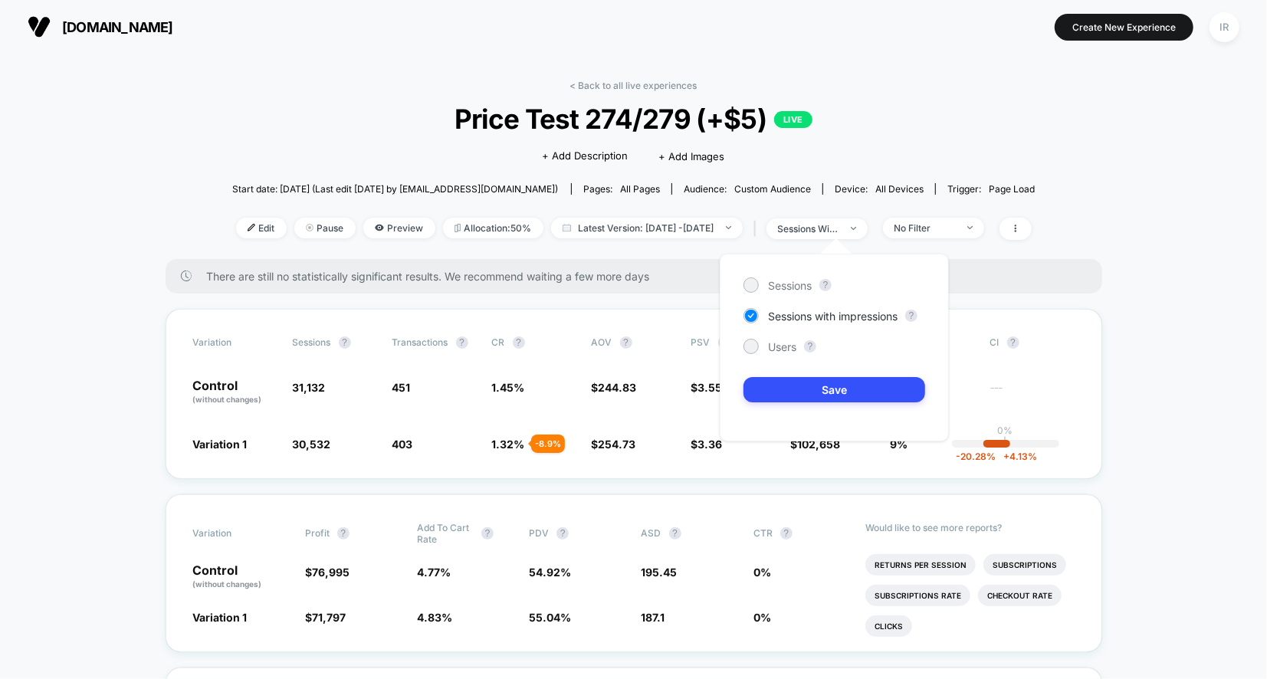
click at [942, 152] on div "< Back to all live experiences Price Test 274/279 (+$5) LIVE Click to edit expe…" at bounding box center [633, 169] width 803 height 179
